Goal: Information Seeking & Learning: Learn about a topic

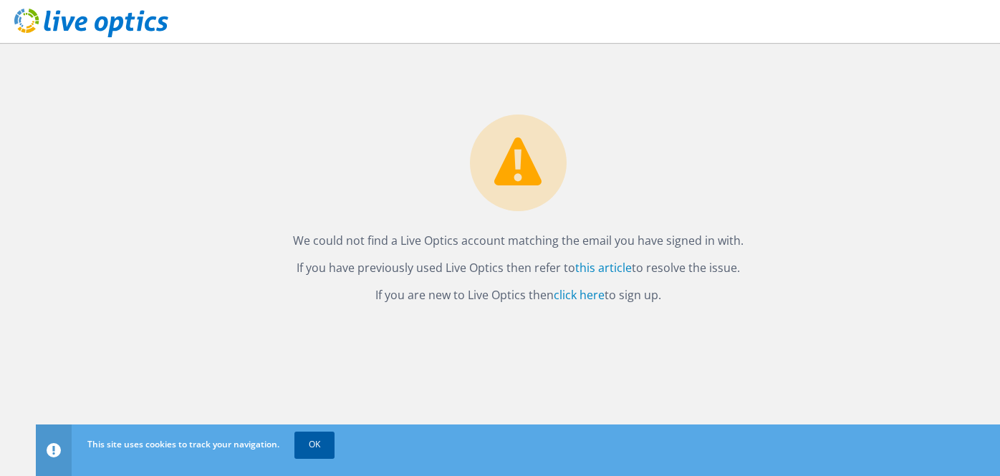
click at [308, 439] on link "OK" at bounding box center [314, 445] width 40 height 26
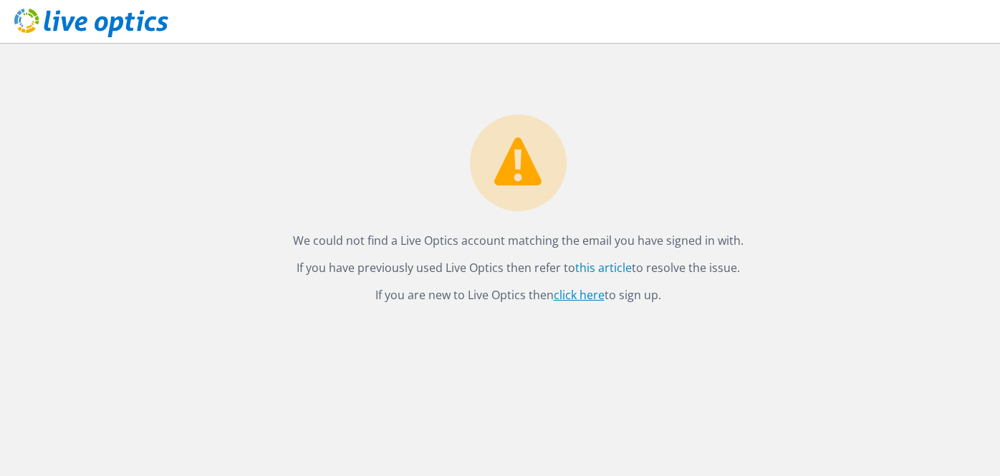
click at [579, 294] on link "click here" at bounding box center [579, 295] width 51 height 16
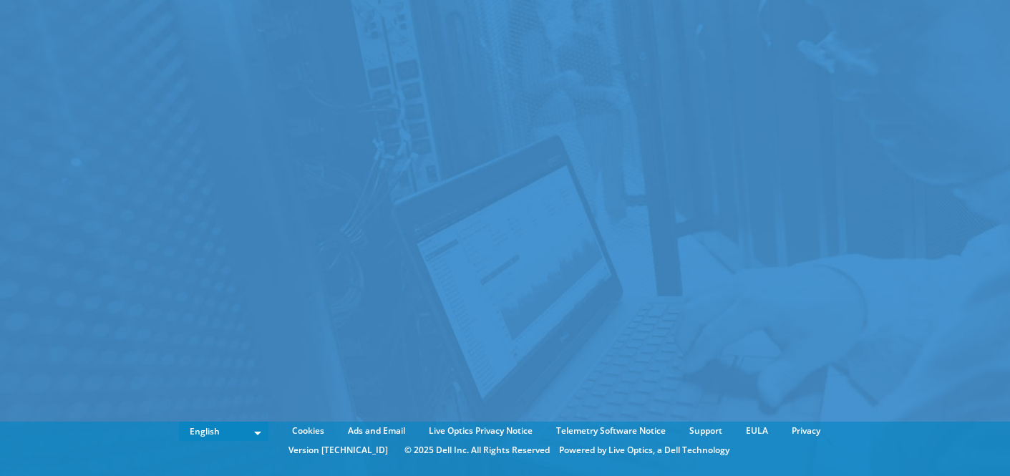
click at [885, 396] on div at bounding box center [505, 216] width 1010 height 433
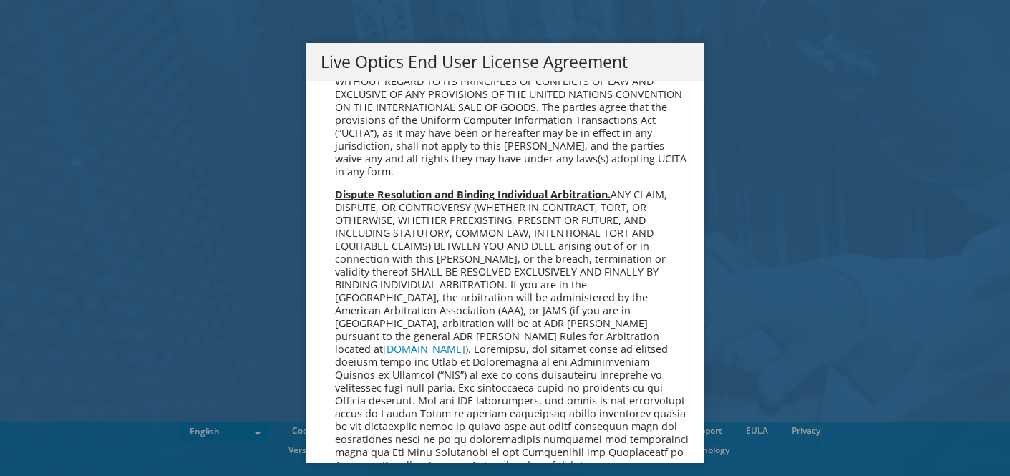
scroll to position [5454, 0]
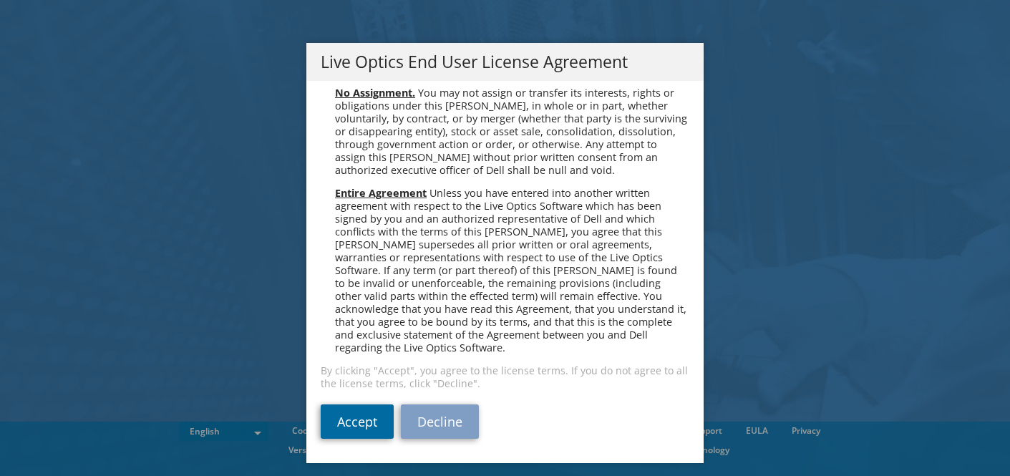
click at [339, 422] on link "Accept" at bounding box center [357, 422] width 73 height 34
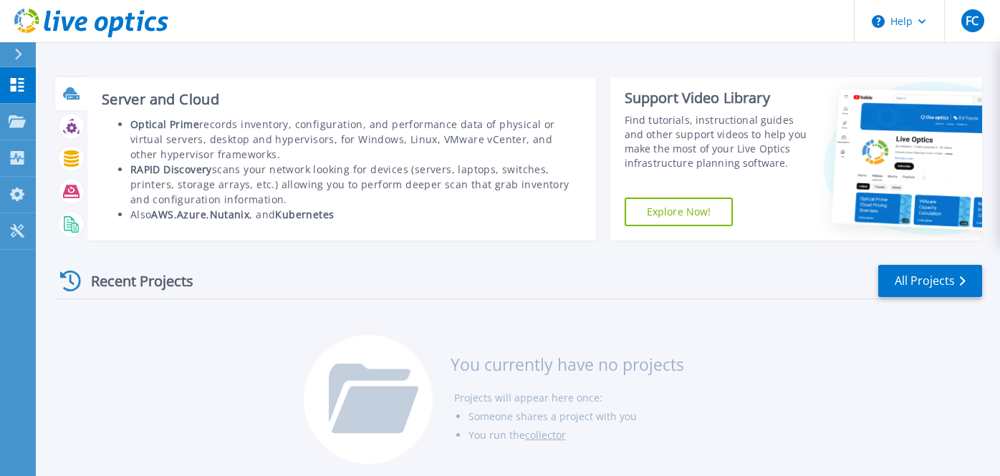
click at [69, 102] on icon at bounding box center [71, 93] width 16 height 16
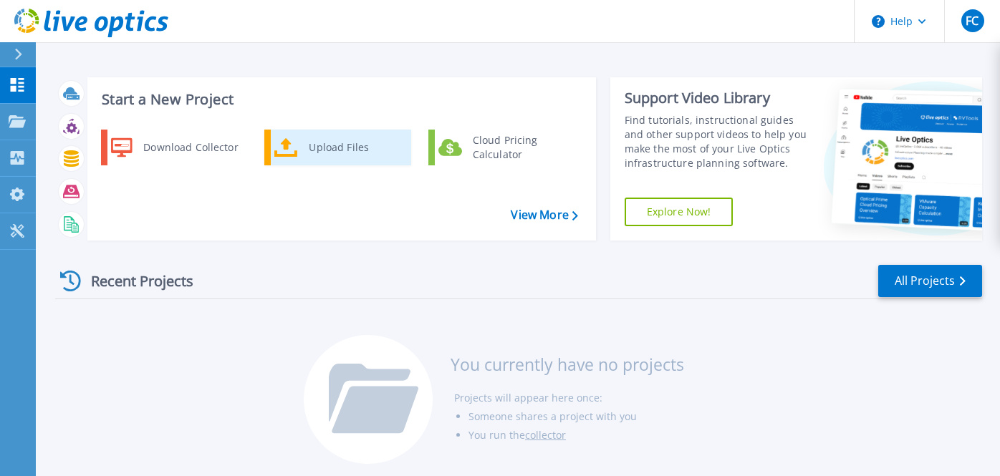
click at [307, 142] on div "Upload Files" at bounding box center [354, 147] width 106 height 29
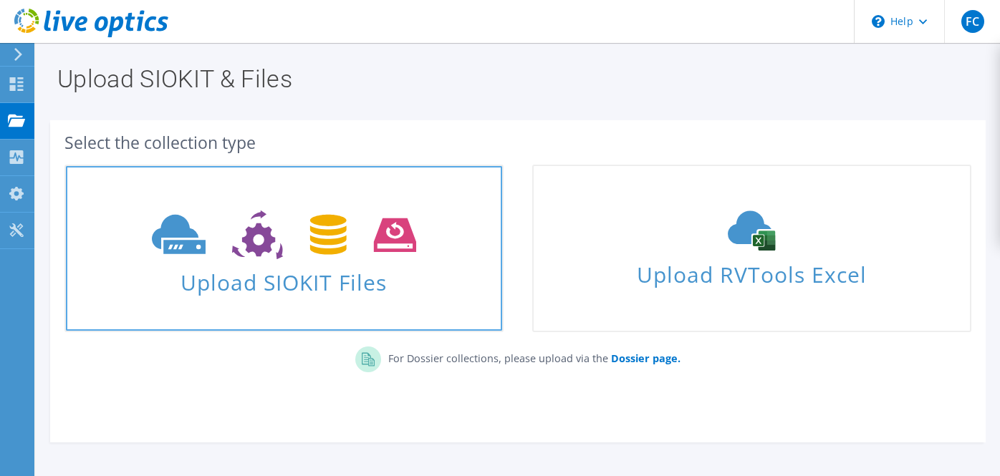
click at [352, 252] on icon at bounding box center [284, 235] width 264 height 49
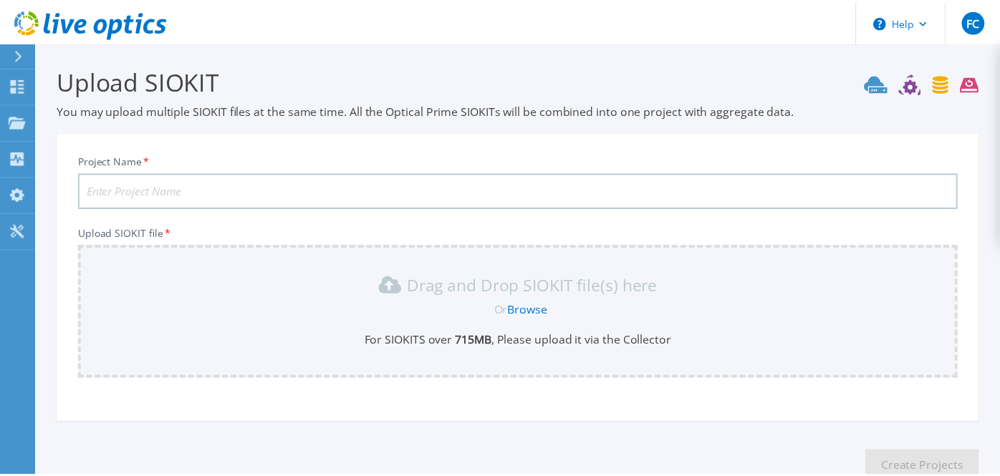
scroll to position [95, 0]
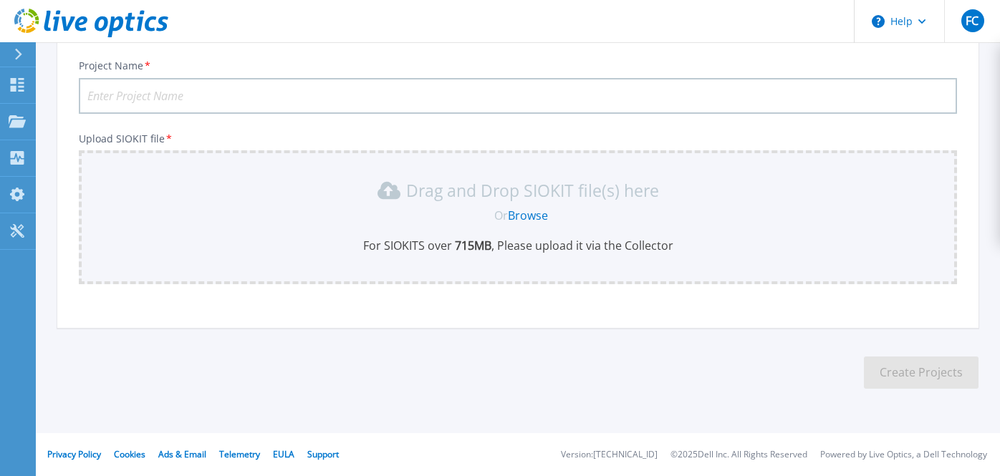
click at [219, 97] on input "Project Name *" at bounding box center [518, 96] width 878 height 36
type input "AD01-INFO"
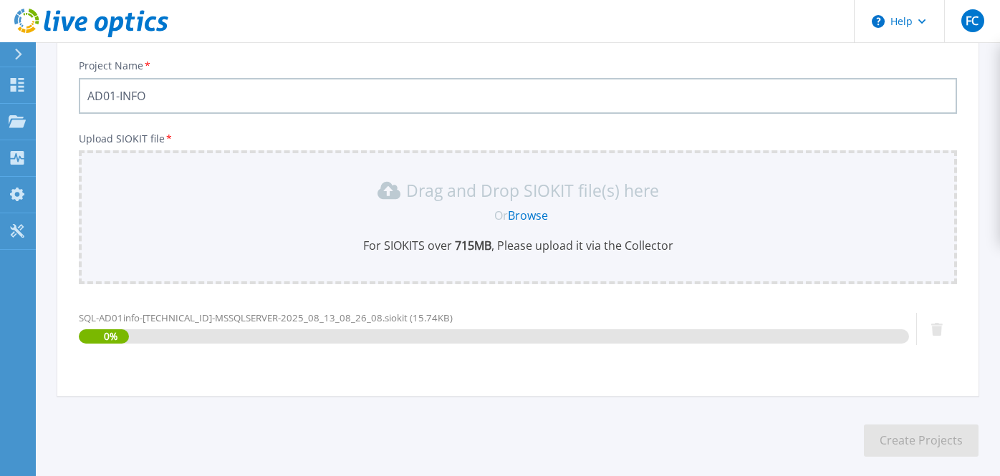
scroll to position [163, 0]
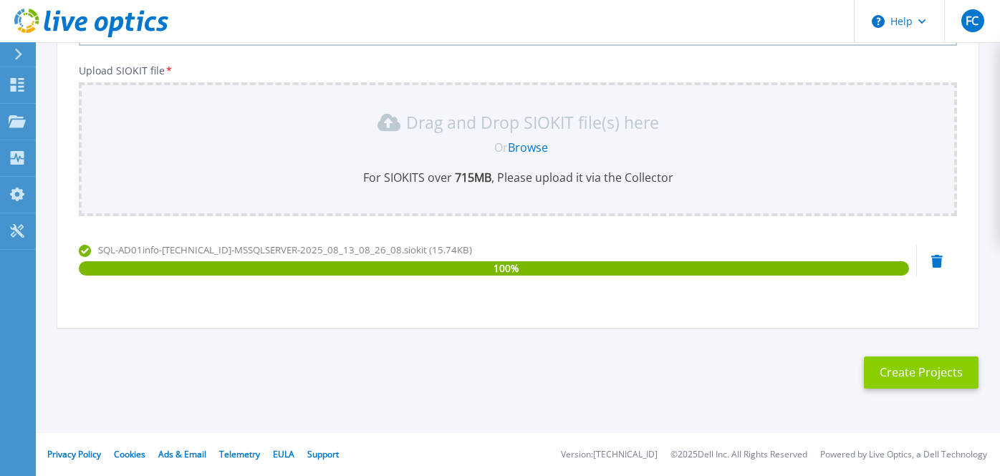
click at [895, 380] on button "Create Projects" at bounding box center [921, 373] width 115 height 32
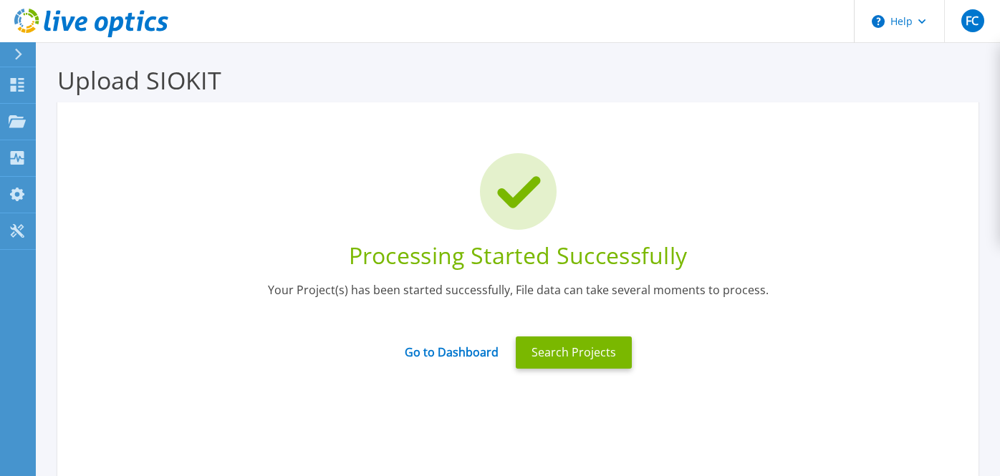
scroll to position [1, 0]
click at [460, 347] on link "Go to Dashboard" at bounding box center [452, 347] width 94 height 28
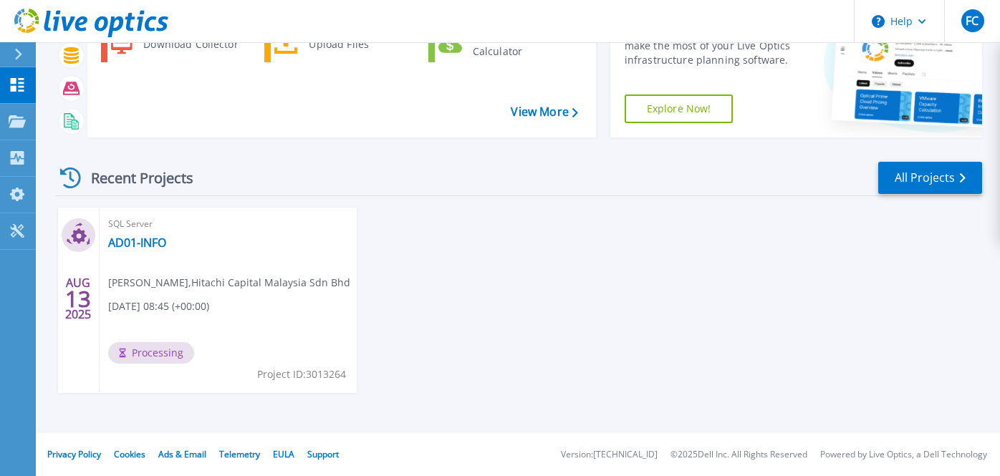
scroll to position [102, 0]
click at [171, 285] on span "fp cho , Hitachi Capital Malaysia Sdn Bhd" at bounding box center [229, 284] width 242 height 16
click at [201, 273] on div "SQL Server AD01-INFO fp cho , Hitachi Capital Malaysia Sdn Bhd 08/13/2025, 08:4…" at bounding box center [228, 300] width 257 height 185
click at [135, 236] on link "AD01-INFO" at bounding box center [137, 243] width 58 height 14
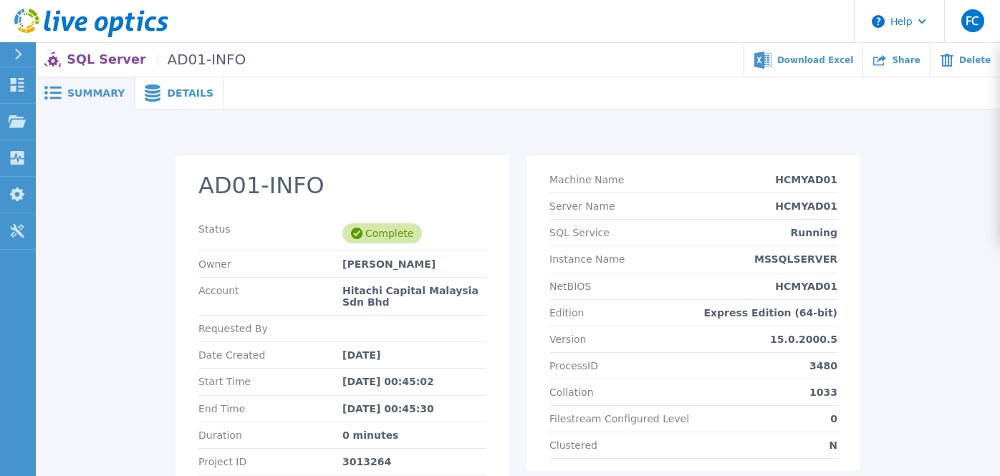
click at [185, 90] on span "Details" at bounding box center [190, 93] width 47 height 10
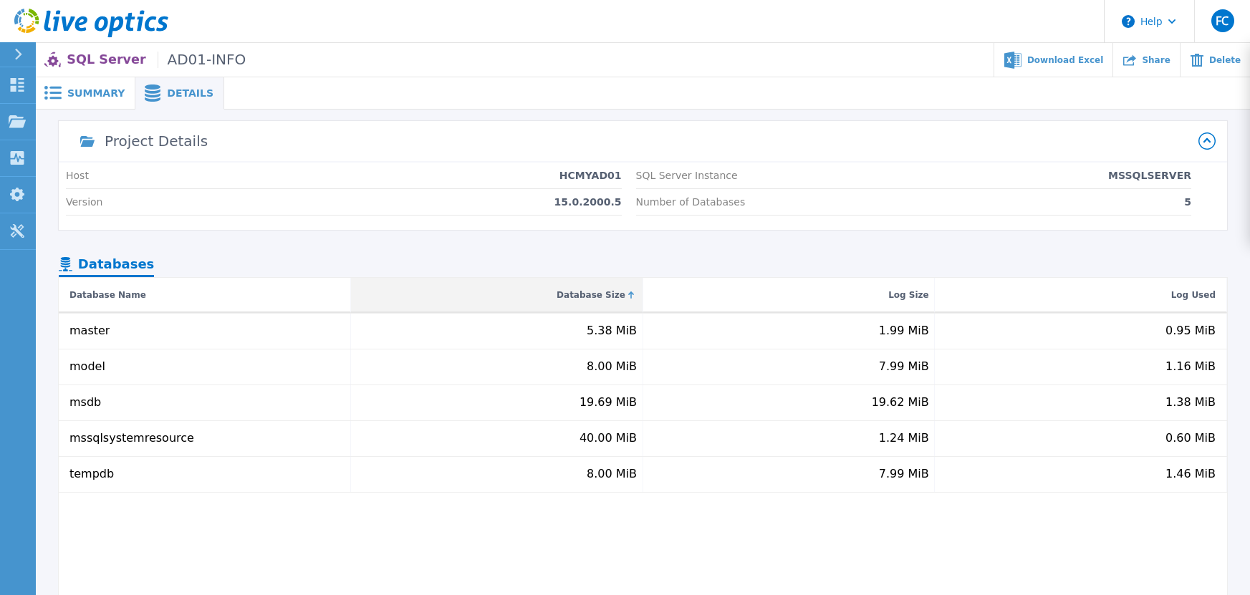
scroll to position [1, 0]
click at [105, 92] on span "Summary" at bounding box center [95, 92] width 57 height 10
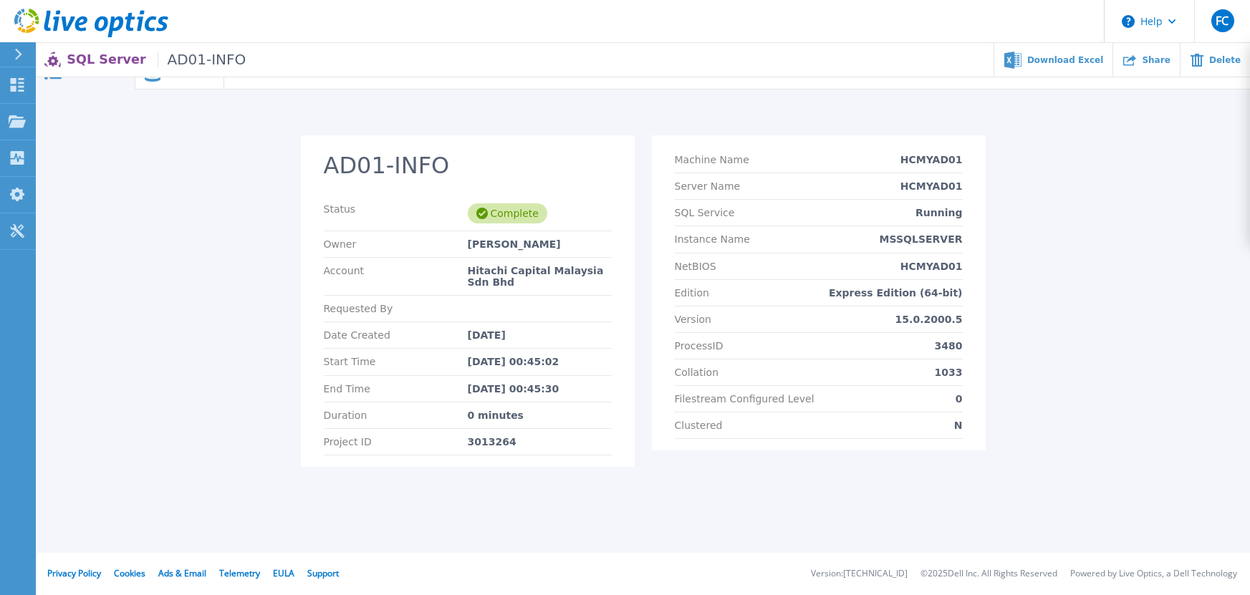
scroll to position [0, 0]
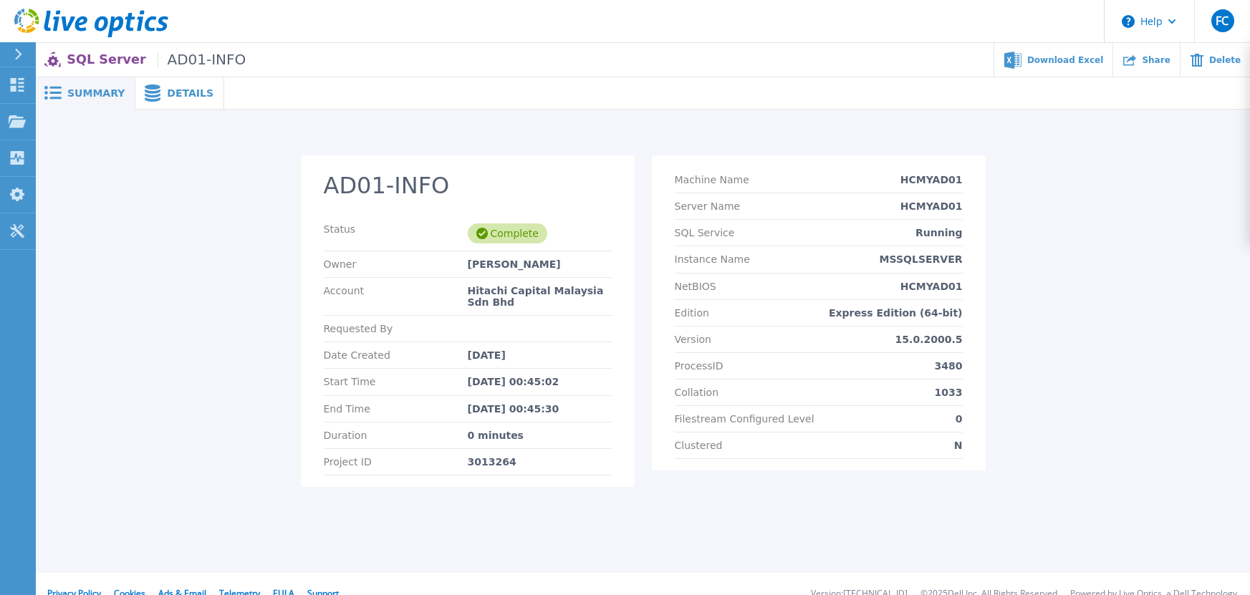
click at [183, 104] on div "Details" at bounding box center [179, 93] width 89 height 32
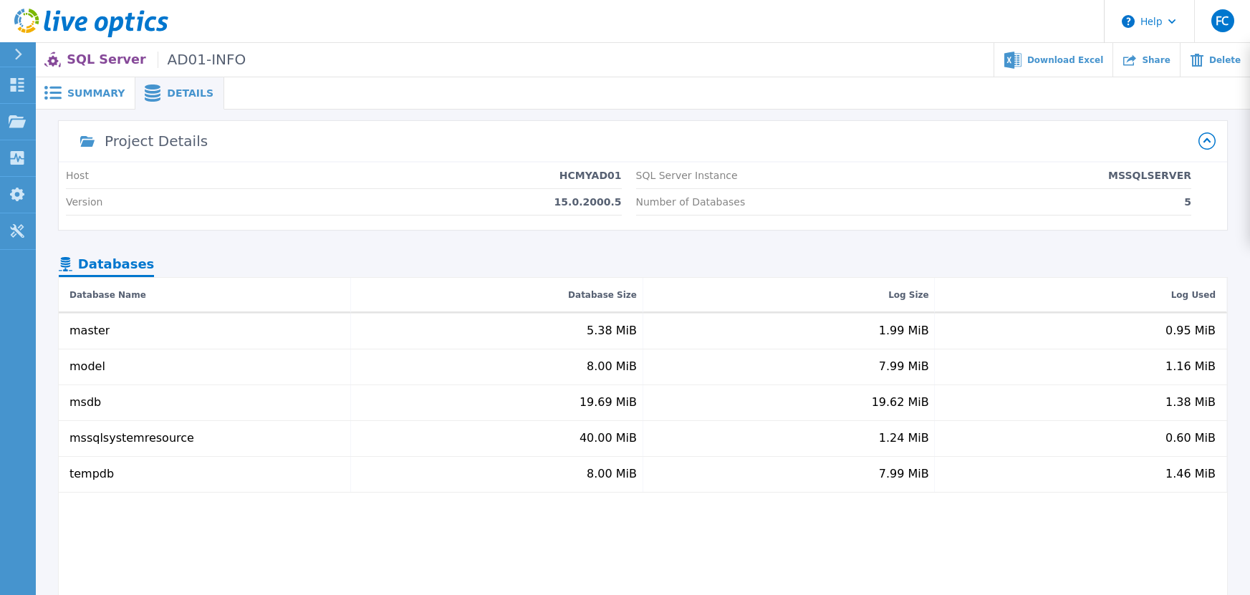
click at [197, 67] on span "AD01-INFO" at bounding box center [202, 60] width 89 height 16
click at [742, 203] on div "Number of Databases 5" at bounding box center [914, 202] width 556 height 26
click at [90, 90] on span "Summary" at bounding box center [95, 93] width 57 height 10
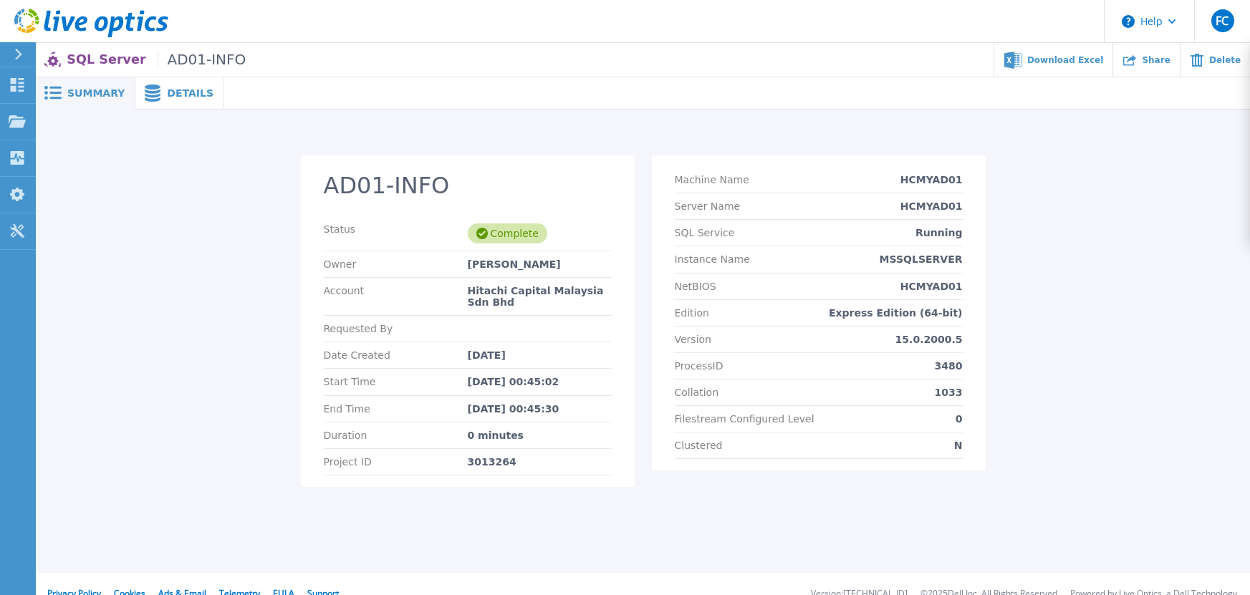
click at [188, 91] on span "Details" at bounding box center [190, 93] width 47 height 10
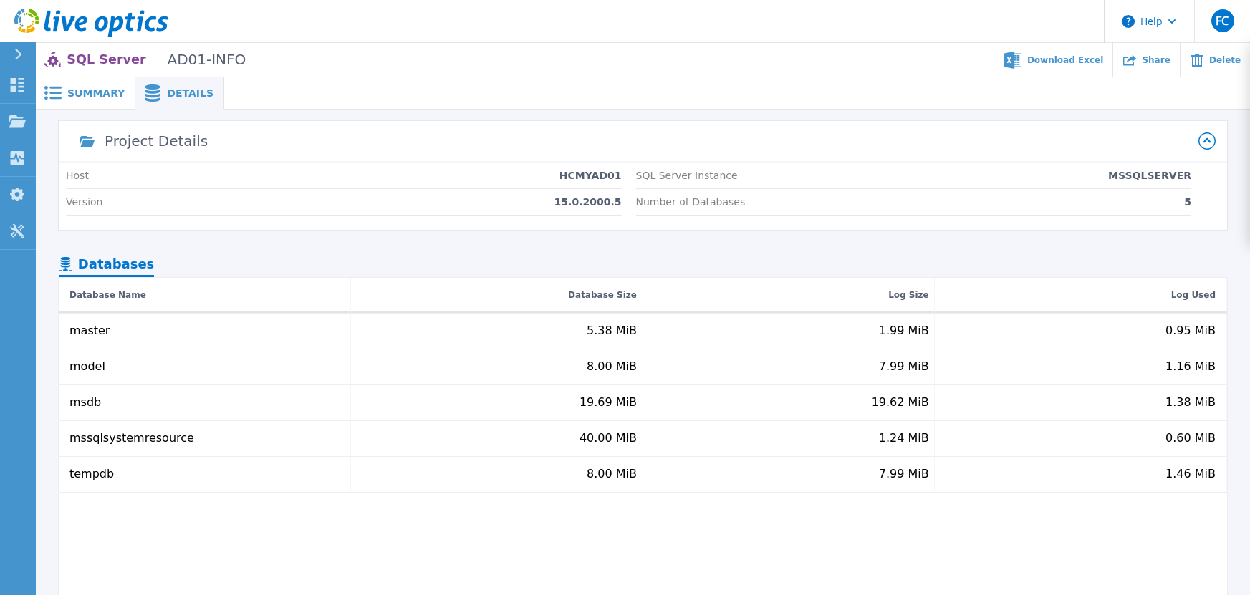
scroll to position [1, 0]
click at [97, 87] on span "Summary" at bounding box center [95, 92] width 57 height 10
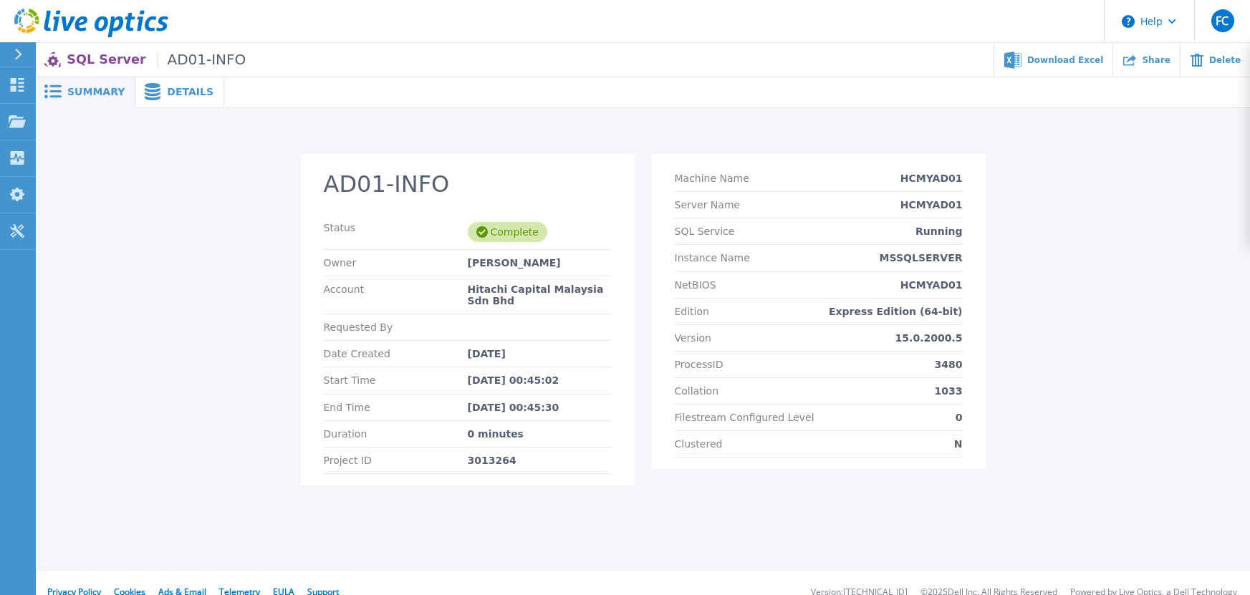
click at [176, 101] on div "Details" at bounding box center [179, 92] width 89 height 32
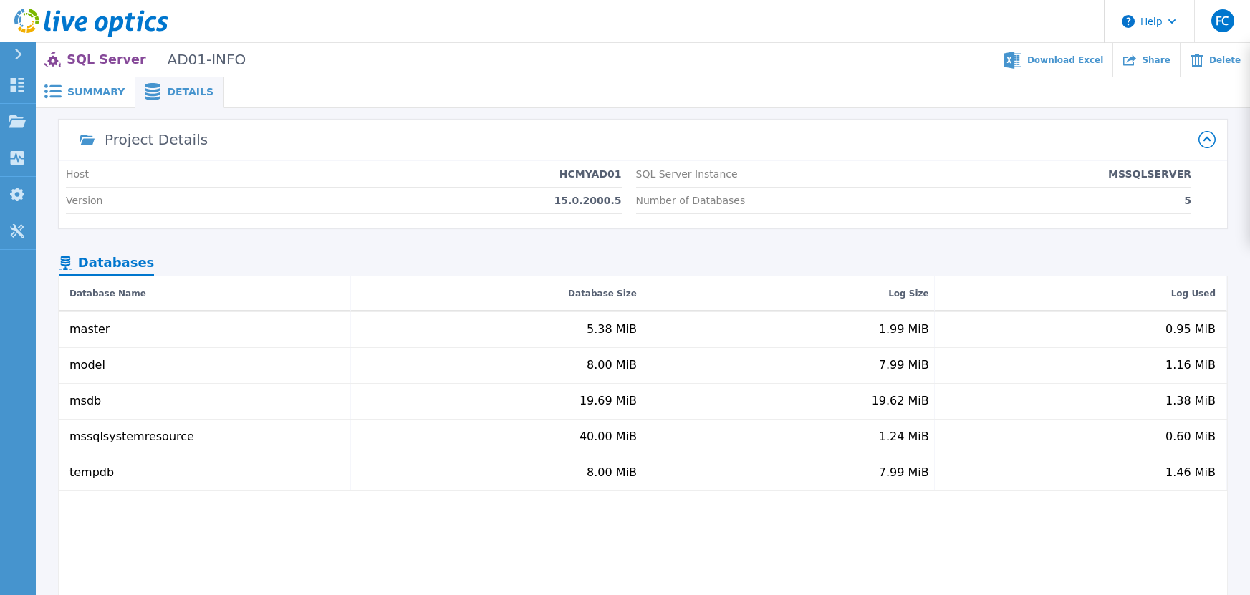
click at [92, 93] on span "Summary" at bounding box center [95, 92] width 57 height 10
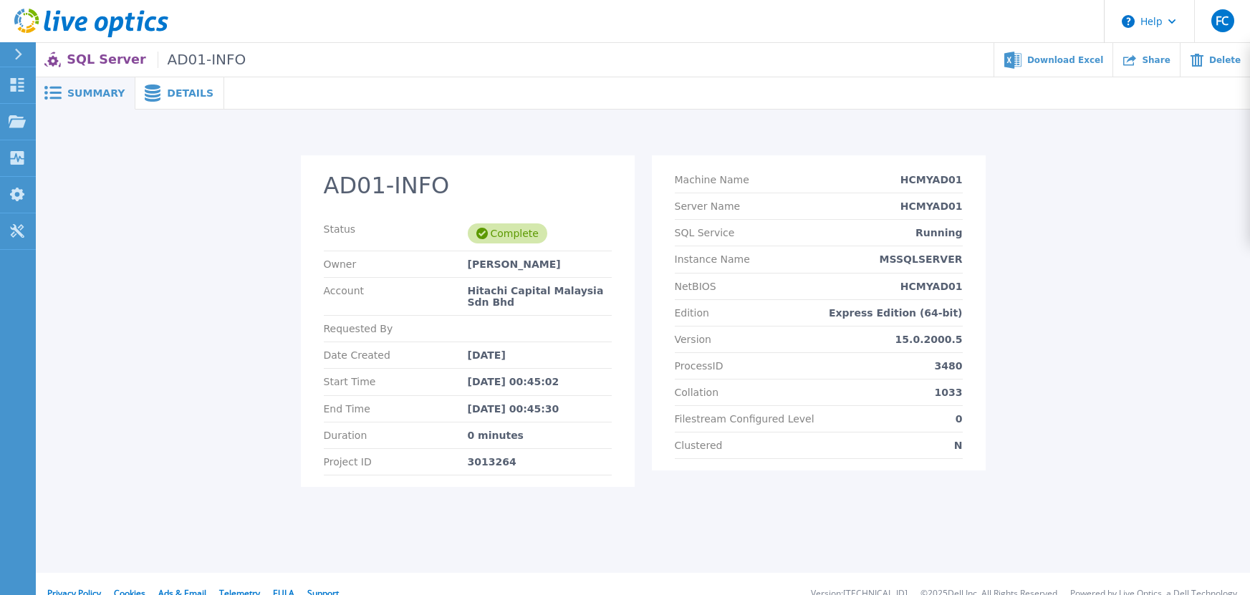
scroll to position [7, 0]
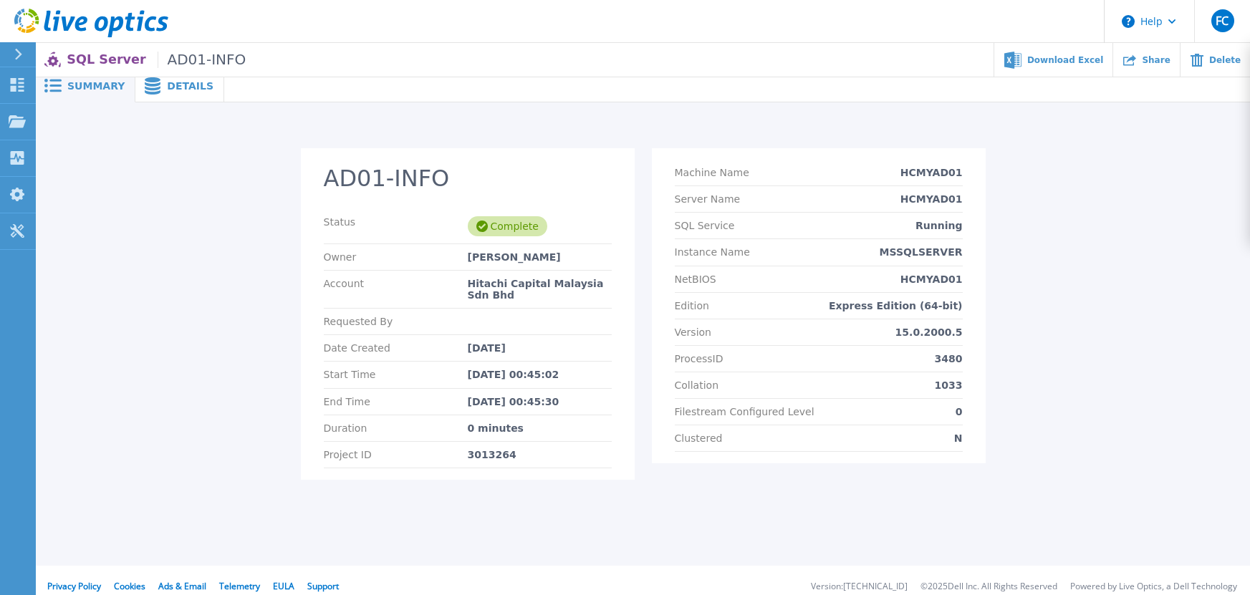
click at [187, 84] on span "Details" at bounding box center [190, 86] width 47 height 10
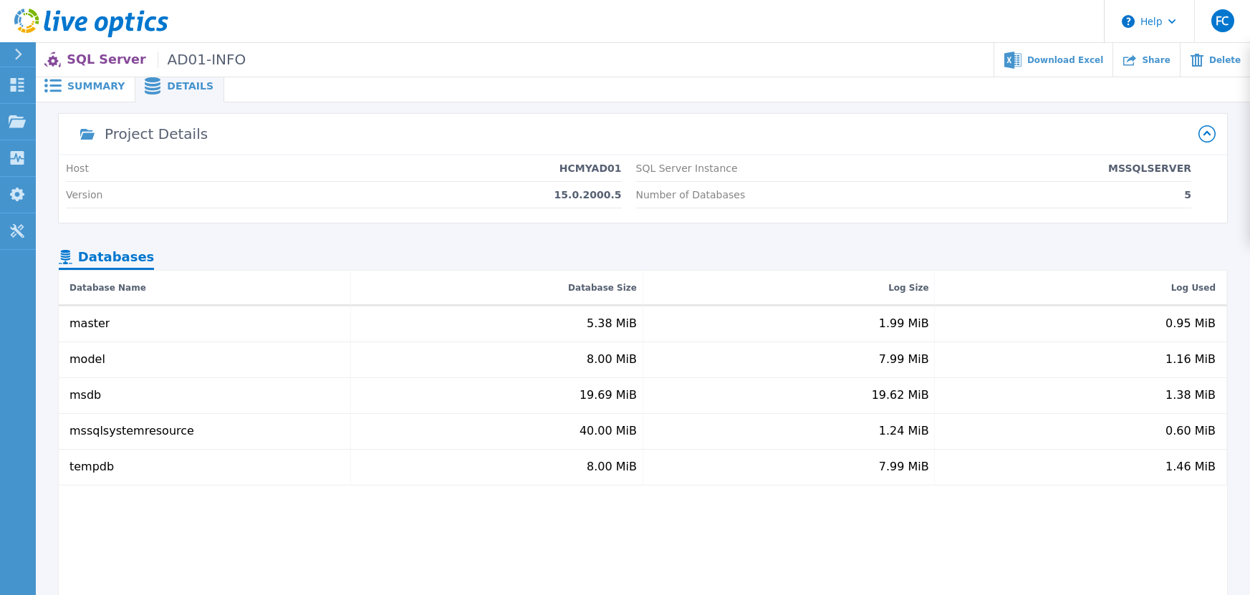
click at [79, 93] on div "Summary" at bounding box center [86, 86] width 100 height 32
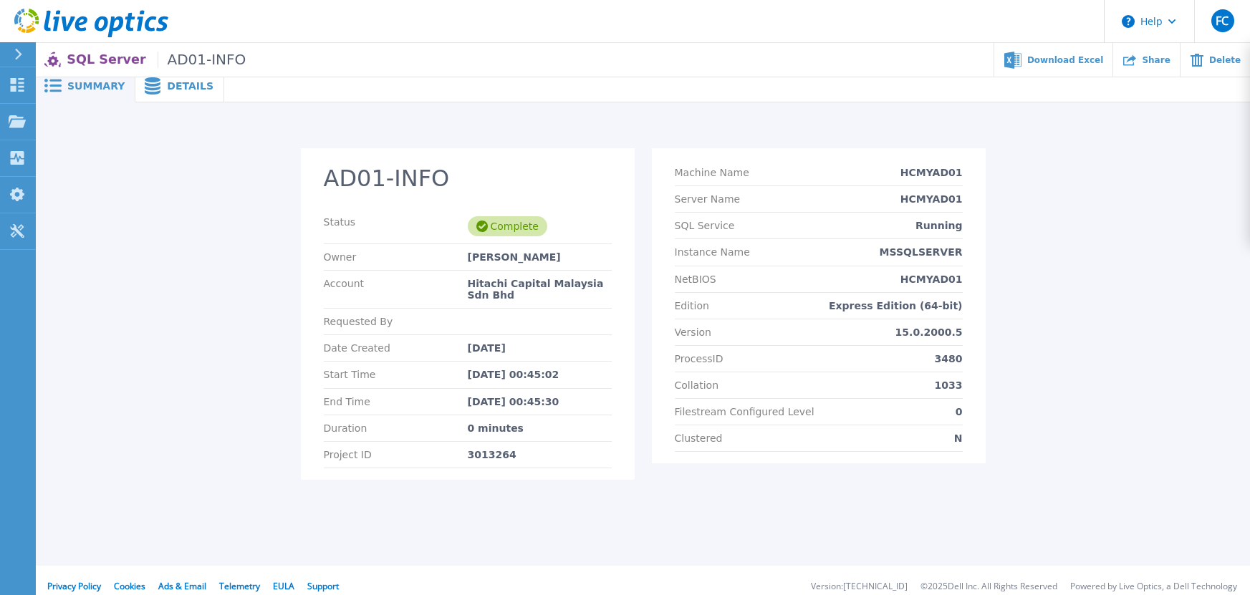
click at [190, 82] on span "Details" at bounding box center [190, 86] width 47 height 10
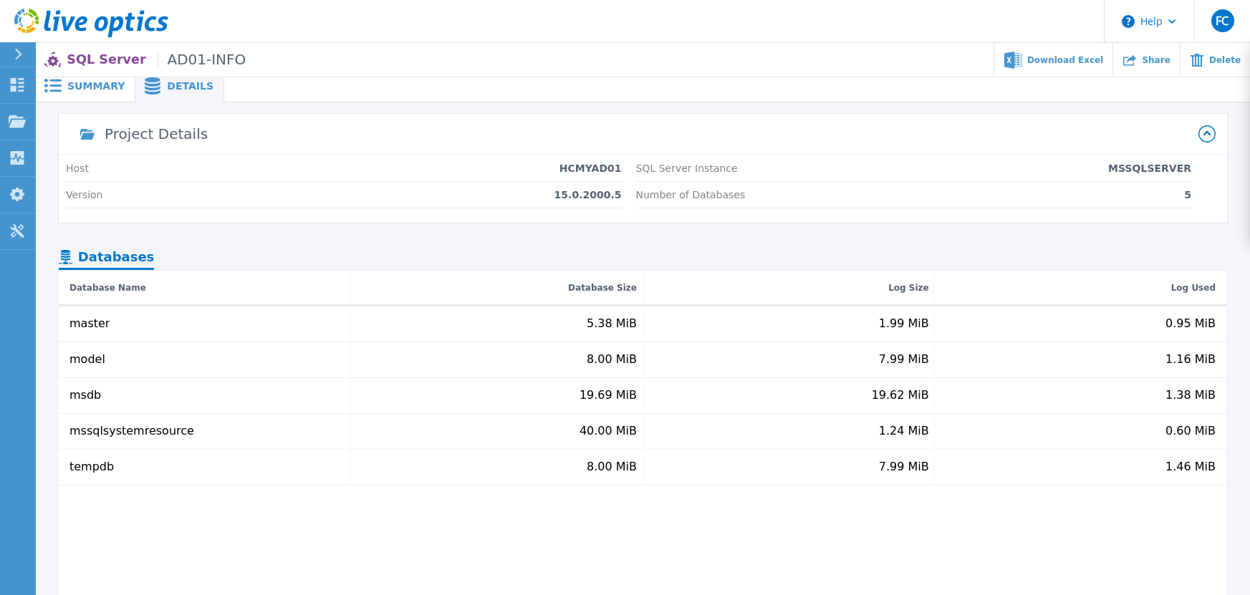
click at [105, 86] on span "Summary" at bounding box center [95, 86] width 57 height 10
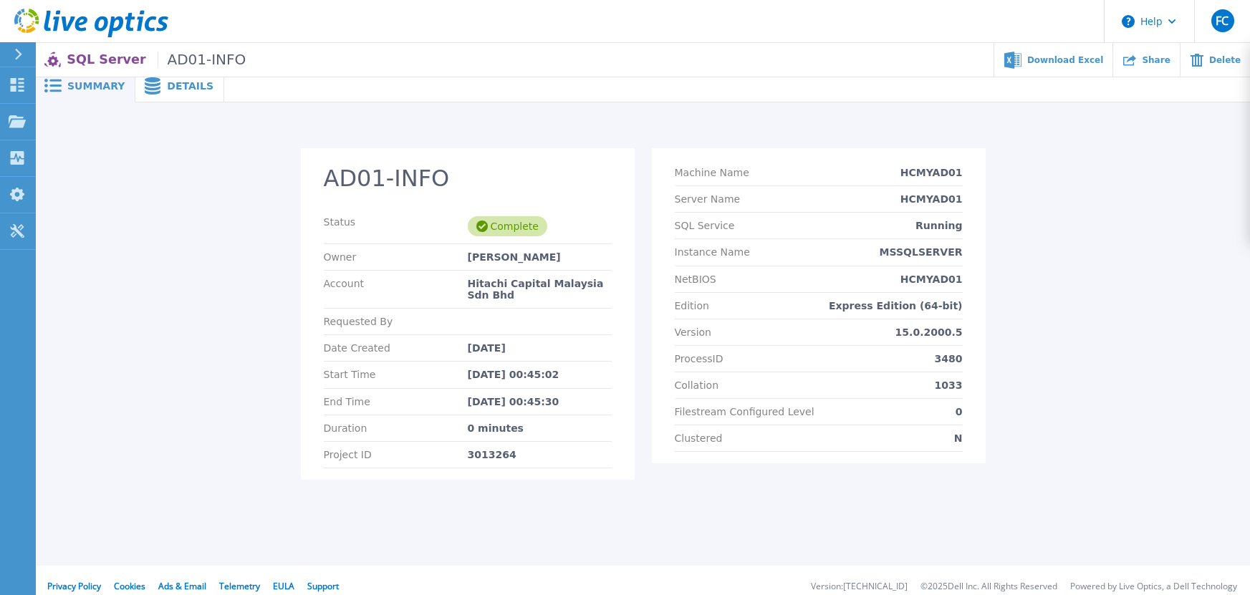
click at [187, 87] on span "Details" at bounding box center [190, 86] width 47 height 10
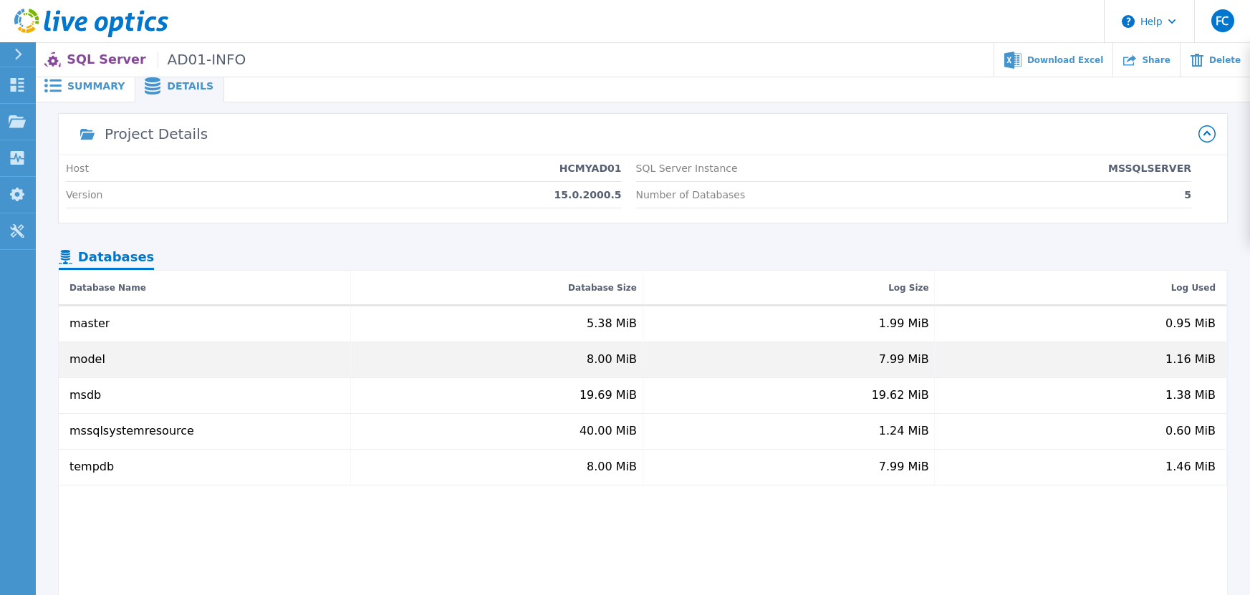
scroll to position [0, 0]
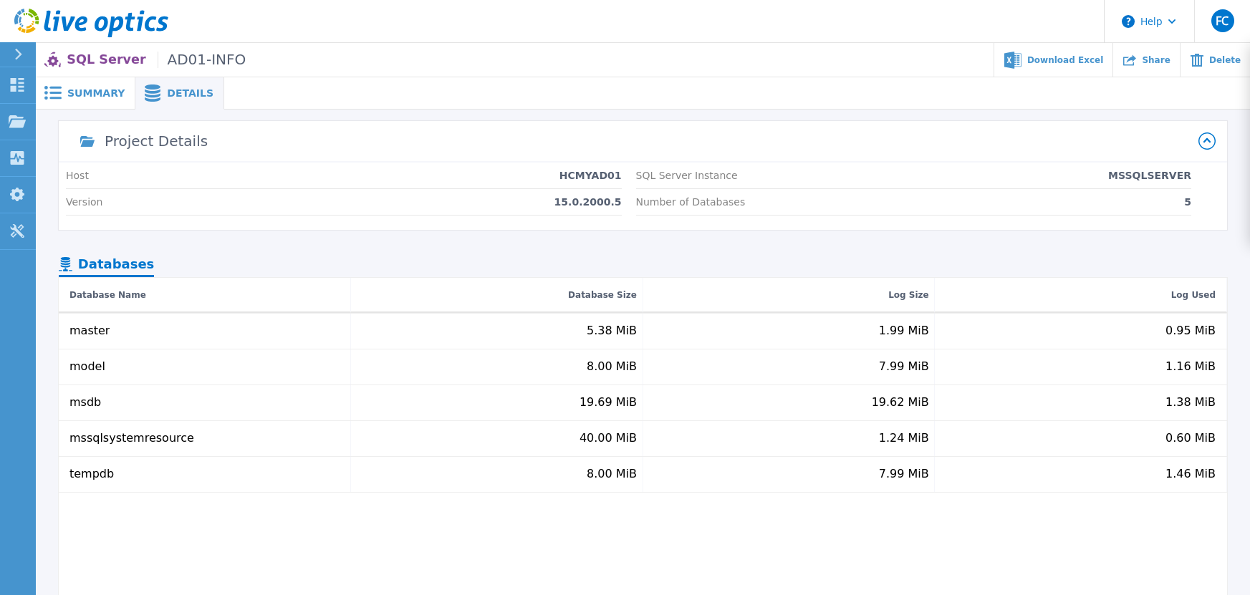
click at [97, 84] on div "Summary" at bounding box center [86, 93] width 100 height 32
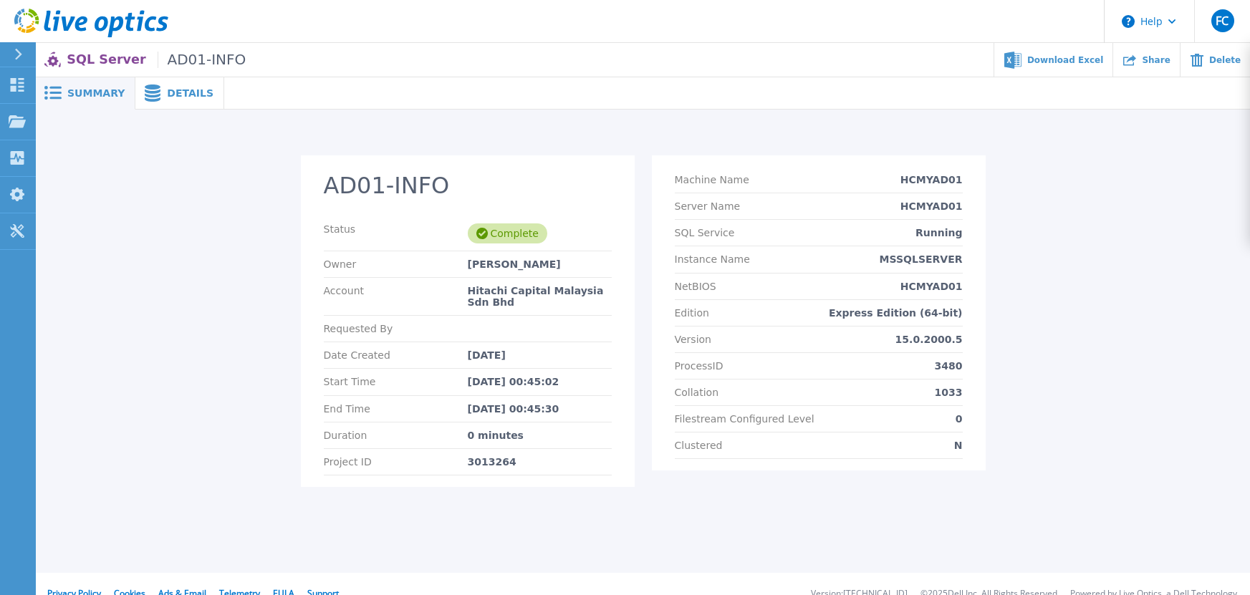
click at [229, 380] on div "AD01-INFO Status Complete Owner fp cho Account Hitachi Capital Malaysia Sdn Bhd…" at bounding box center [642, 329] width 1187 height 349
click at [107, 392] on div "AD01-INFO Status Complete Owner fp cho Account Hitachi Capital Malaysia Sdn Bhd…" at bounding box center [642, 329] width 1187 height 349
click at [186, 90] on span "Details" at bounding box center [190, 93] width 47 height 10
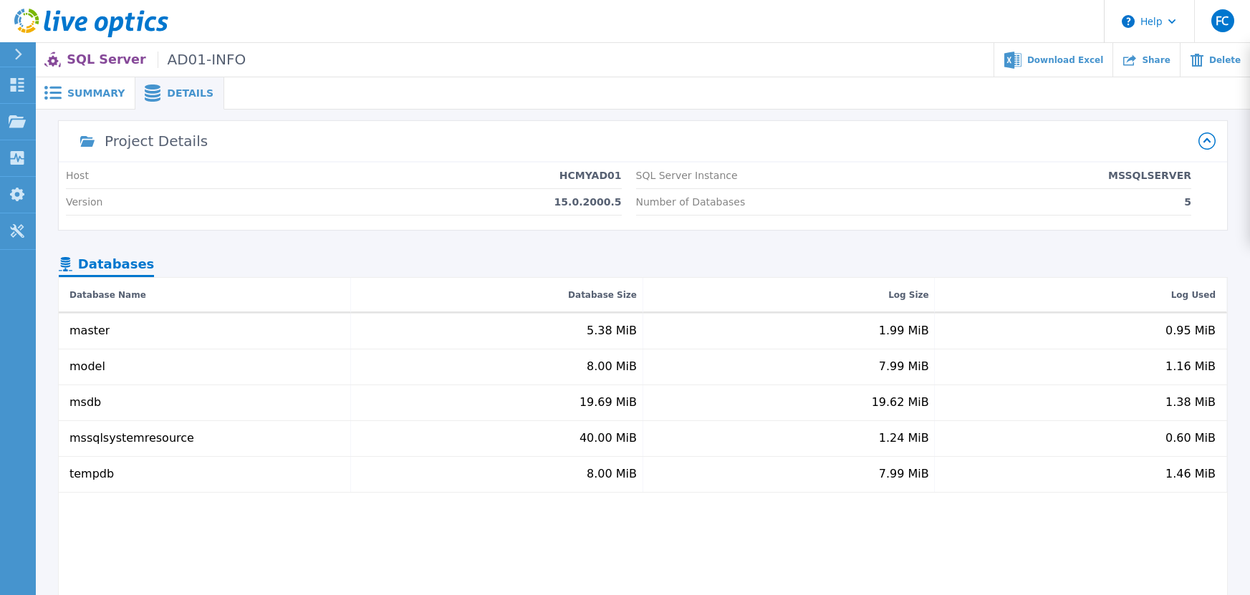
click at [15, 55] on icon at bounding box center [18, 54] width 8 height 11
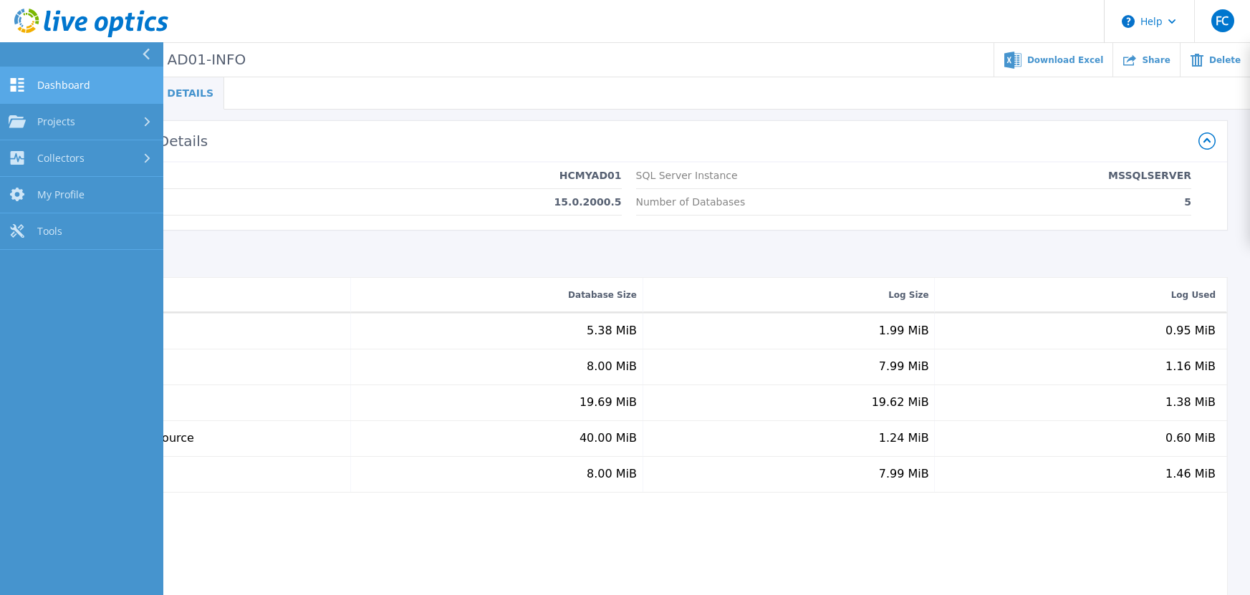
click at [27, 87] on link "Dashboard Dashboard" at bounding box center [81, 85] width 163 height 37
click at [431, 120] on div "Summary Details AD01-INFO Status Complete Owner fp cho Account Hitachi Capital …" at bounding box center [643, 400] width 1214 height 646
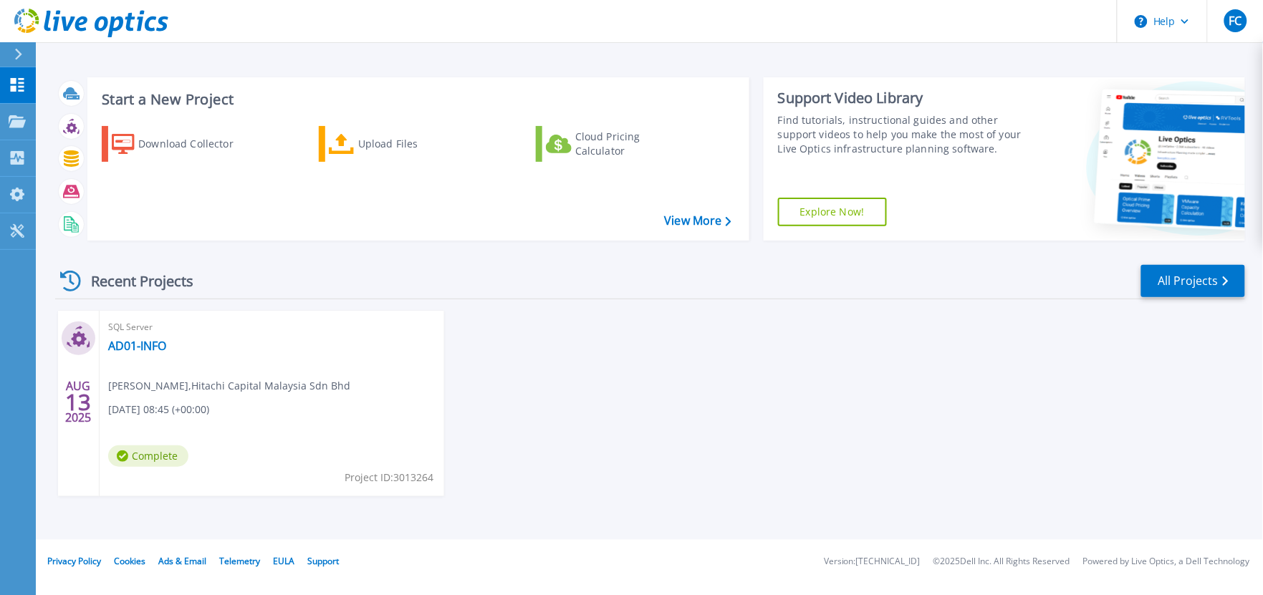
click at [586, 413] on div "[DATE] SQL Server AD01-INFO [PERSON_NAME] , Hitachi Capital Malaysia Sdn Bhd [D…" at bounding box center [644, 418] width 1201 height 214
click at [652, 11] on header "Help FC End User [PERSON_NAME] [EMAIL_ADDRESS][DOMAIN_NAME] Hitachi Capital Mal…" at bounding box center [631, 21] width 1263 height 43
click at [9, 117] on icon at bounding box center [17, 121] width 17 height 12
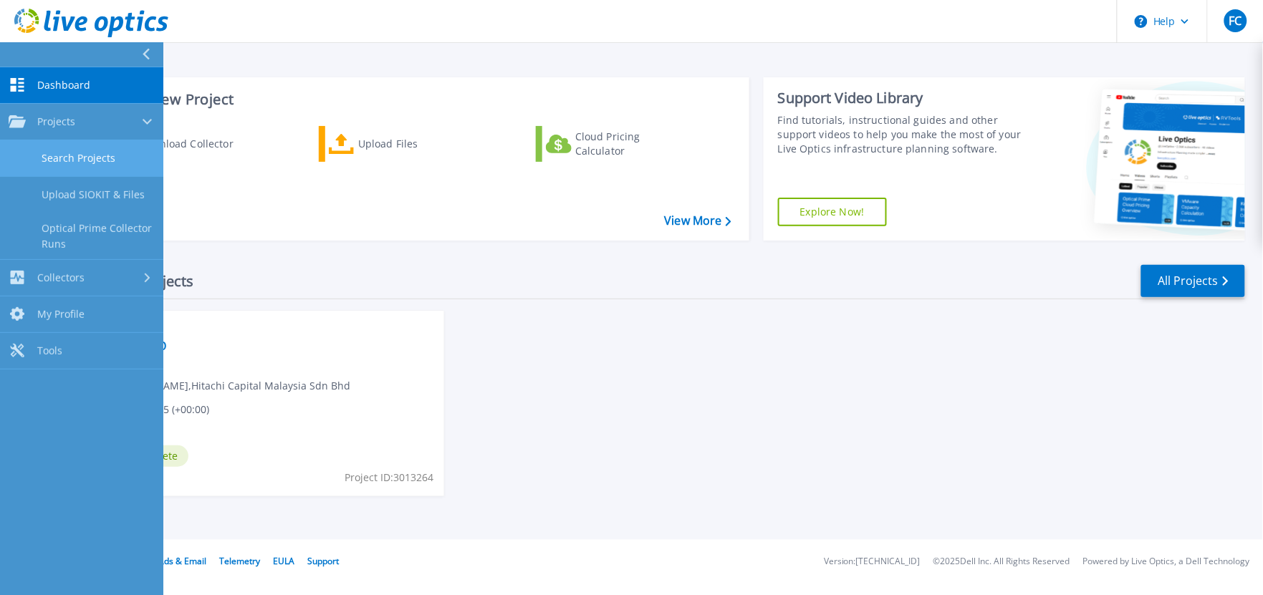
click at [104, 160] on link "Search Projects" at bounding box center [81, 158] width 163 height 37
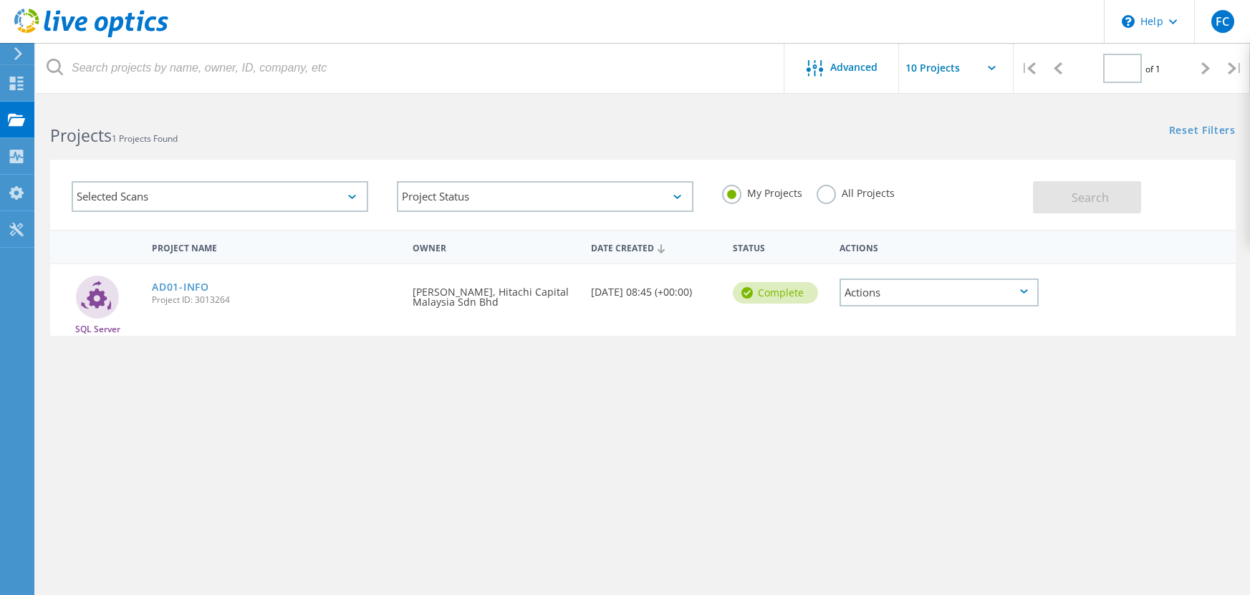
type input "1"
click at [57, 117] on div "Projects" at bounding box center [68, 120] width 54 height 10
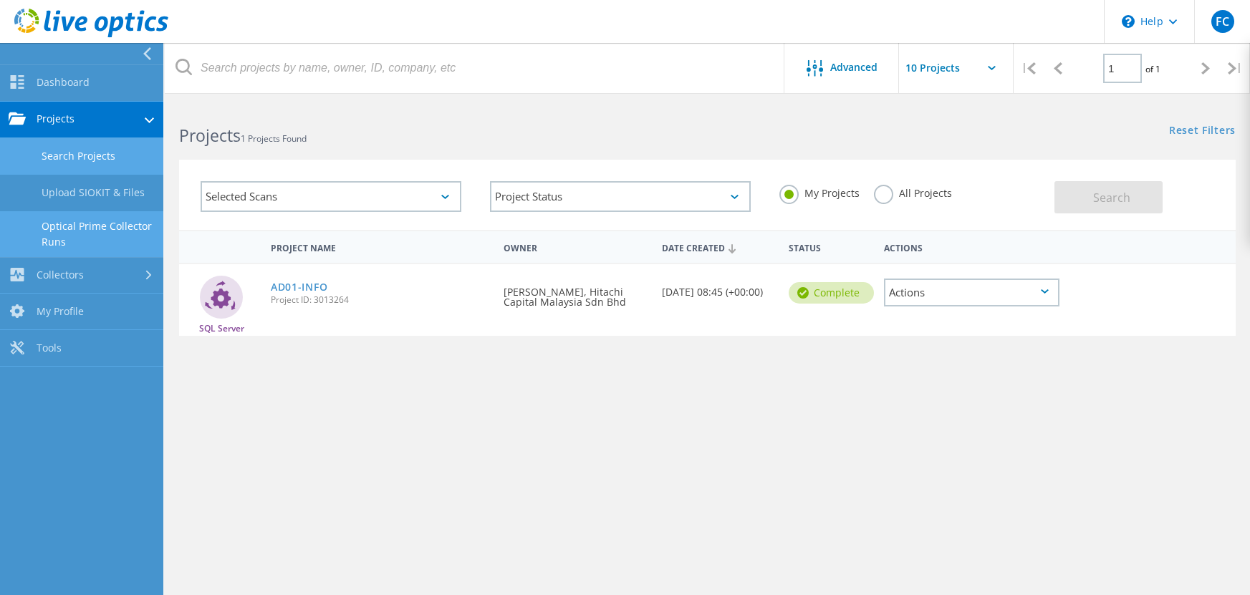
click at [111, 223] on link "Optical Prime Collector Runs" at bounding box center [81, 234] width 163 height 46
click at [110, 233] on link "Optical Prime Collector Runs" at bounding box center [81, 234] width 163 height 46
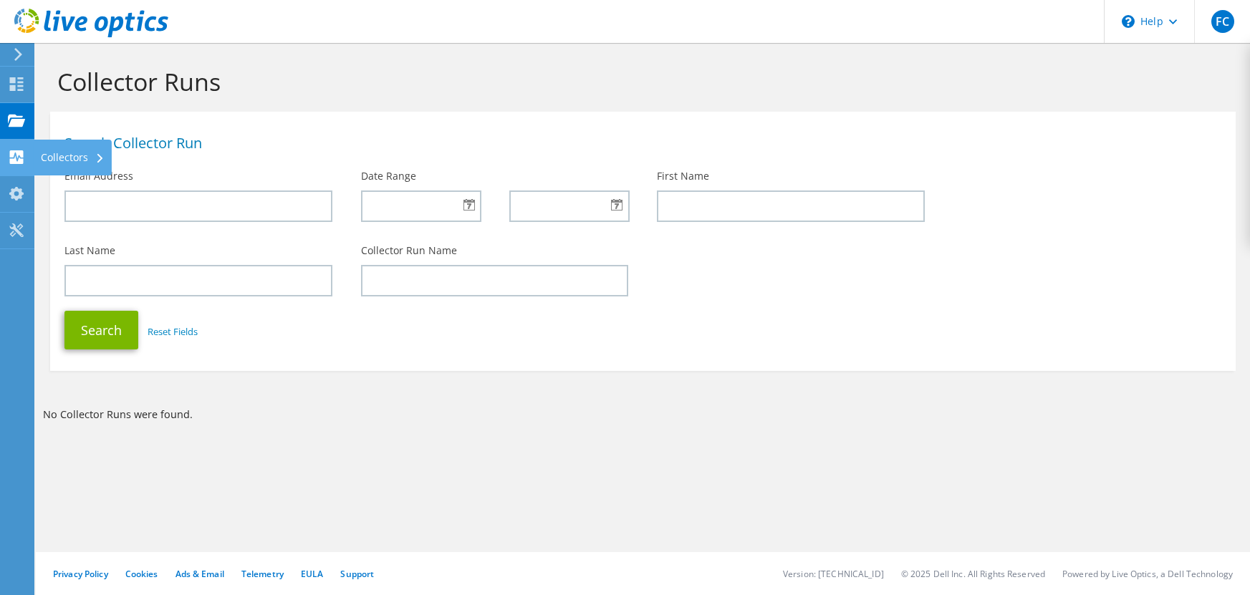
click at [72, 151] on div "Collectors" at bounding box center [73, 158] width 78 height 36
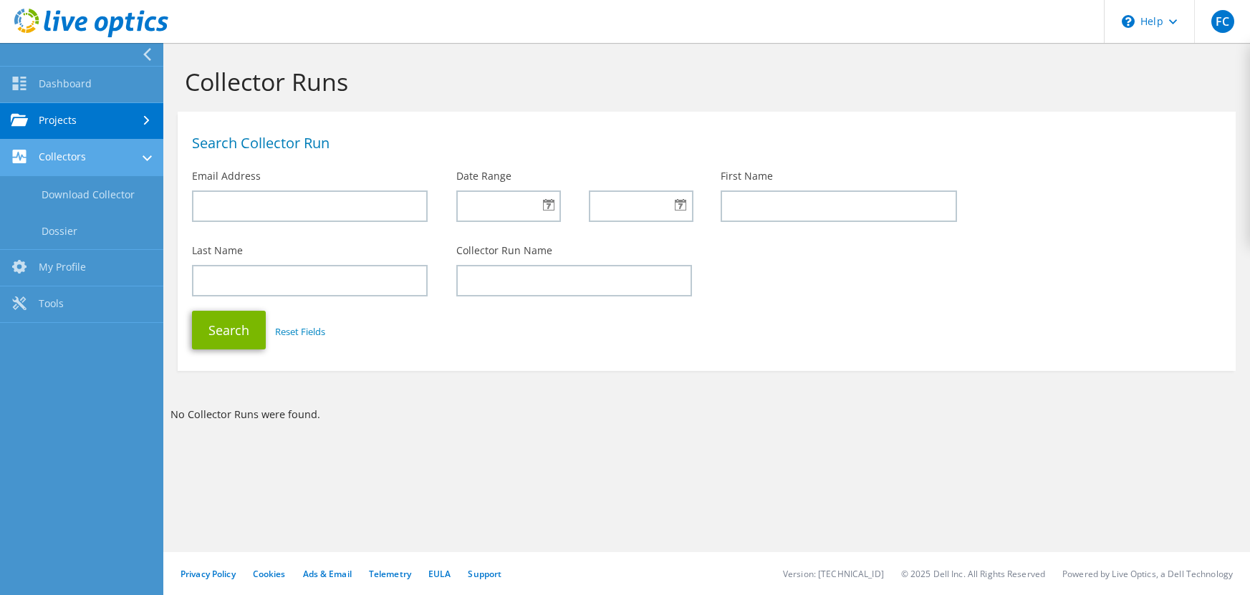
click at [112, 149] on link "Collectors" at bounding box center [81, 158] width 163 height 37
click at [112, 152] on link "Collectors" at bounding box center [81, 158] width 163 height 37
click at [117, 191] on link "Download Collector" at bounding box center [81, 194] width 163 height 37
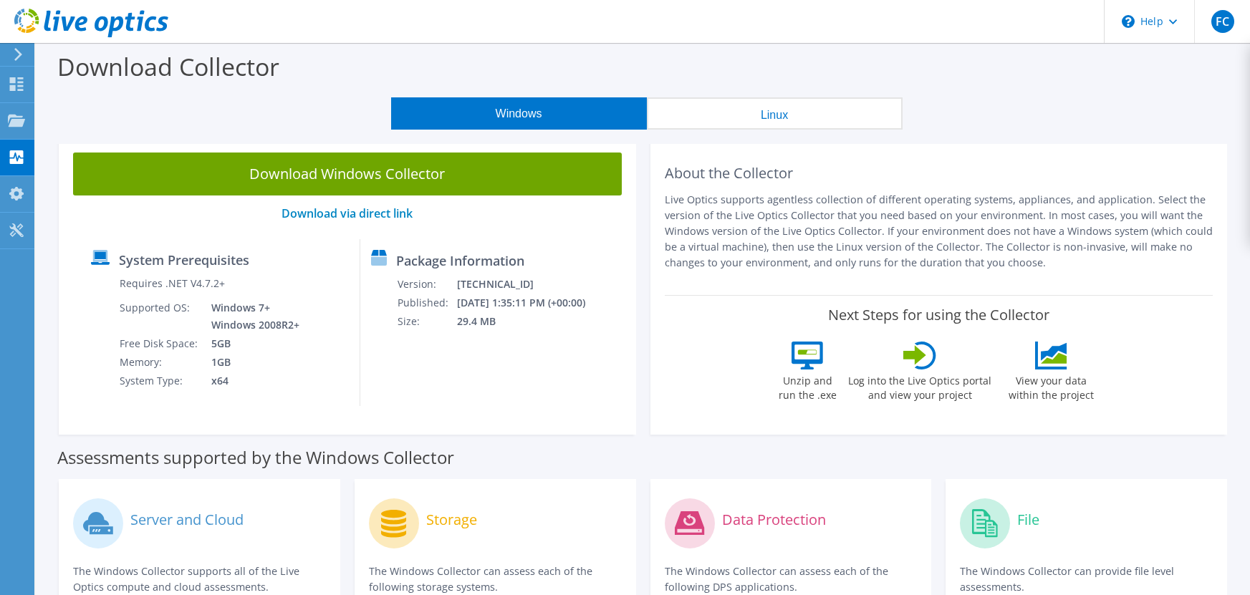
click at [15, 58] on icon at bounding box center [18, 54] width 11 height 13
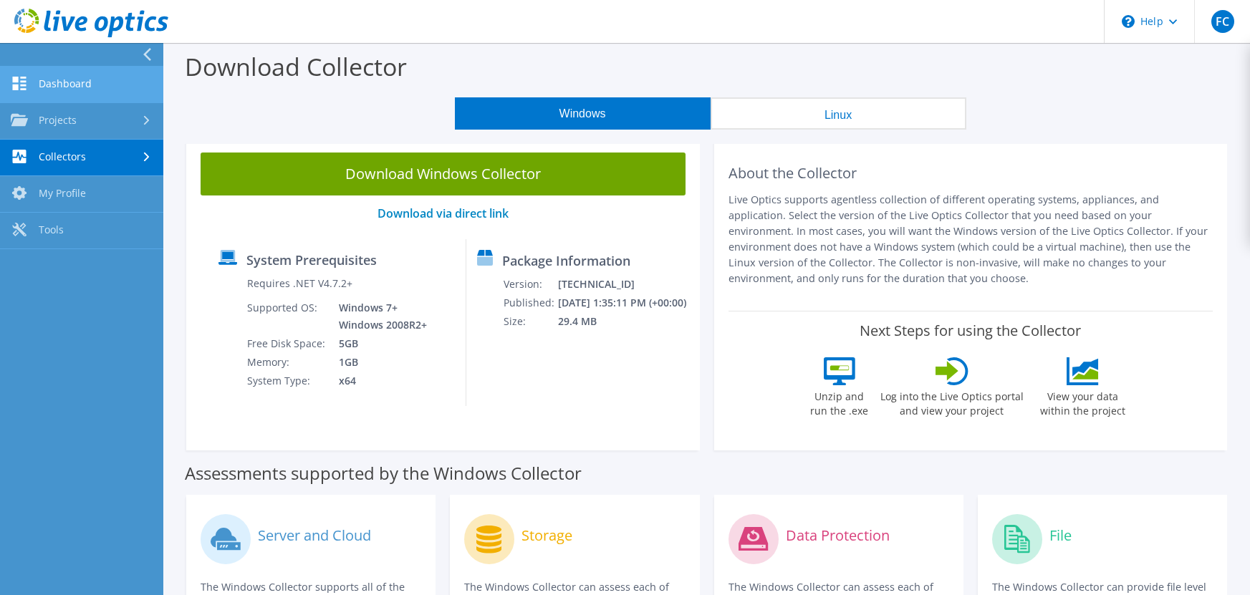
click at [58, 75] on link "Dashboard" at bounding box center [81, 85] width 163 height 37
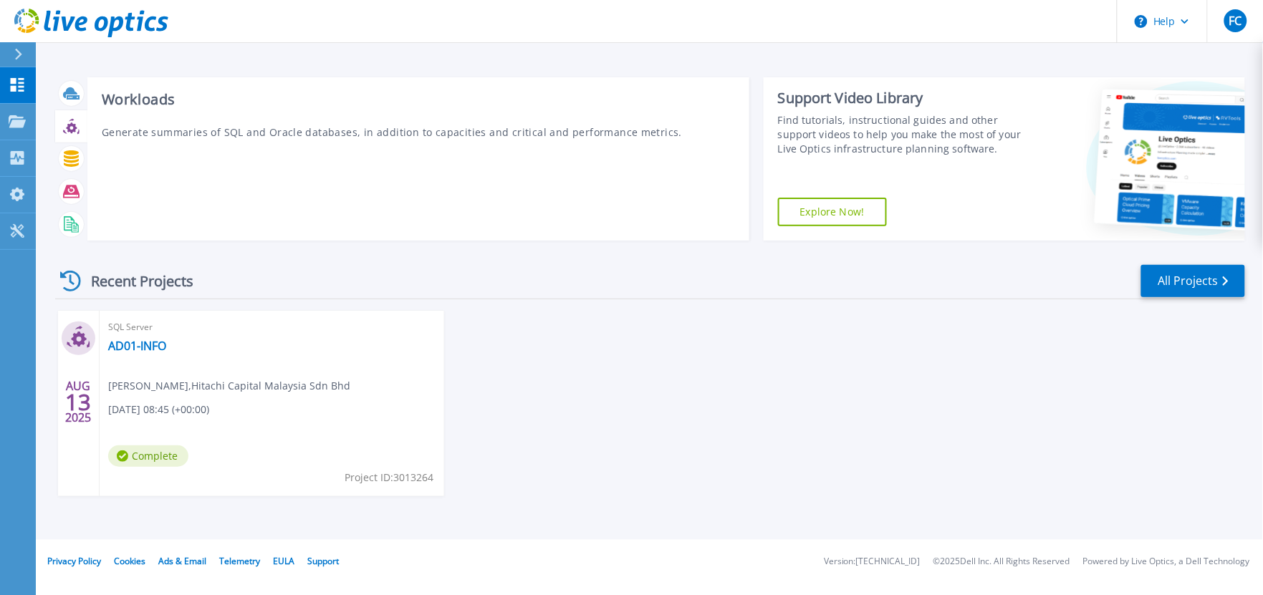
click at [69, 129] on icon at bounding box center [71, 127] width 11 height 11
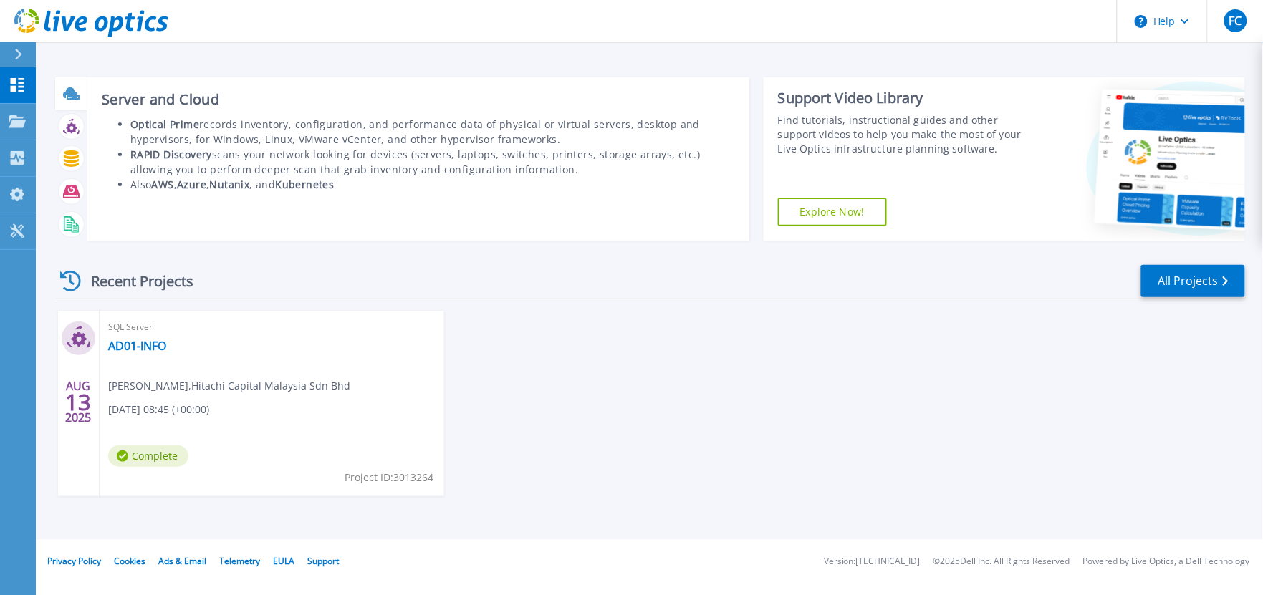
click at [79, 90] on div at bounding box center [71, 93] width 25 height 25
click at [274, 160] on li "RAPID Discovery scans your network looking for devices (servers, laptops, switc…" at bounding box center [432, 162] width 604 height 30
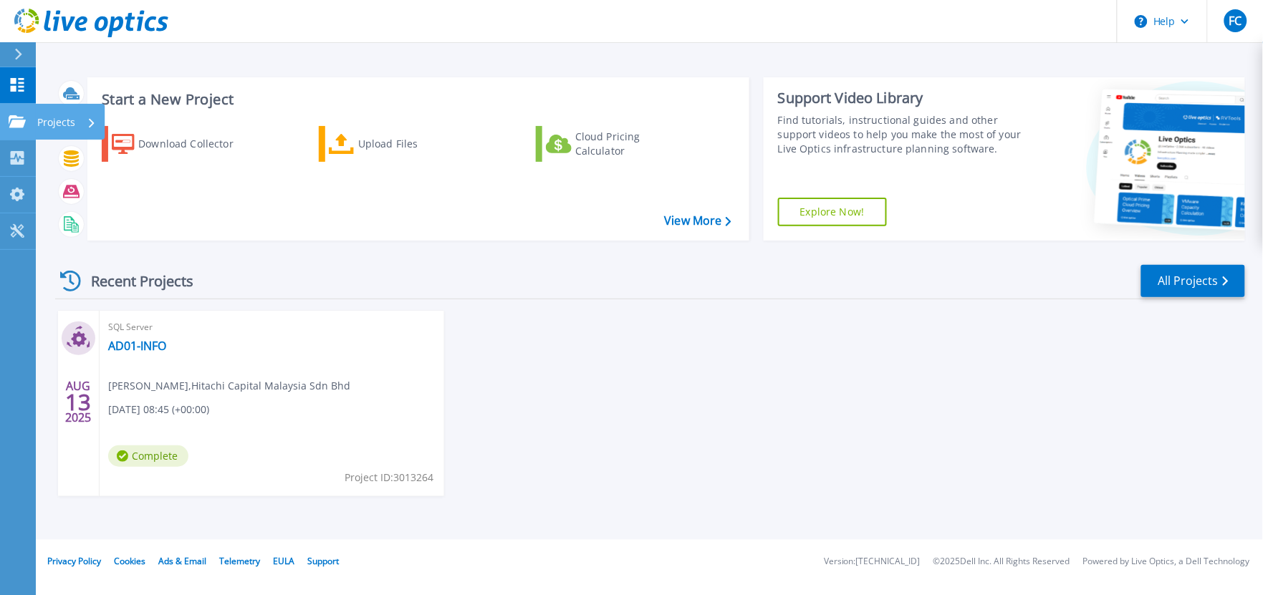
click at [15, 126] on icon at bounding box center [17, 121] width 17 height 12
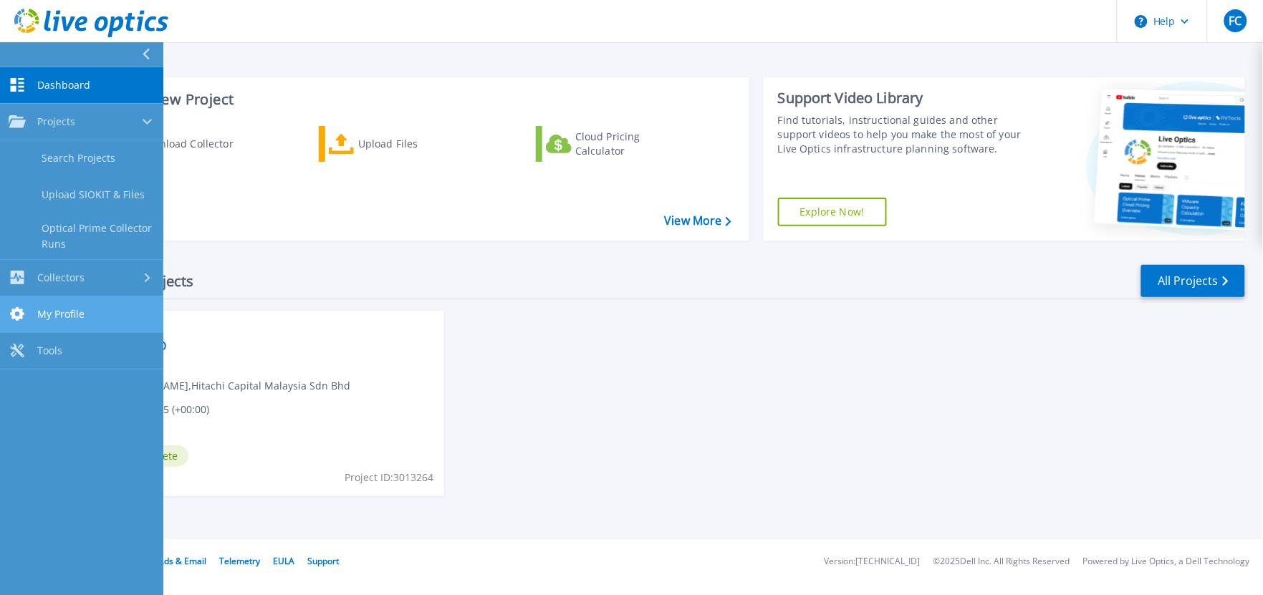
click at [93, 315] on link "My Profile My Profile" at bounding box center [81, 314] width 163 height 37
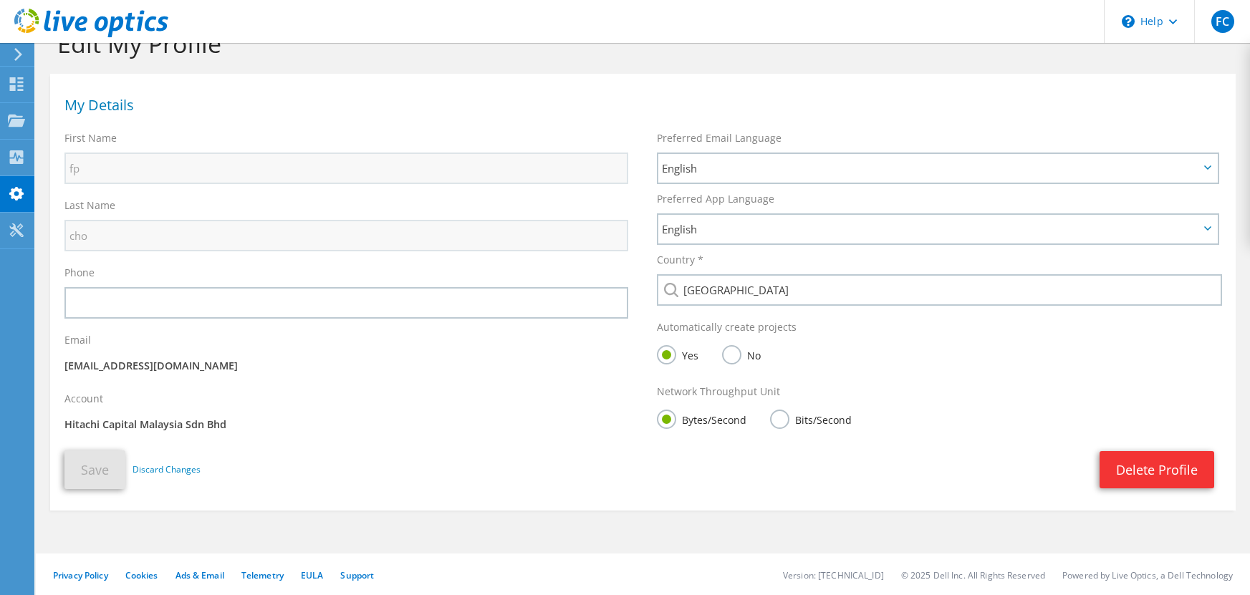
scroll to position [37, 0]
click at [21, 55] on icon at bounding box center [18, 54] width 11 height 13
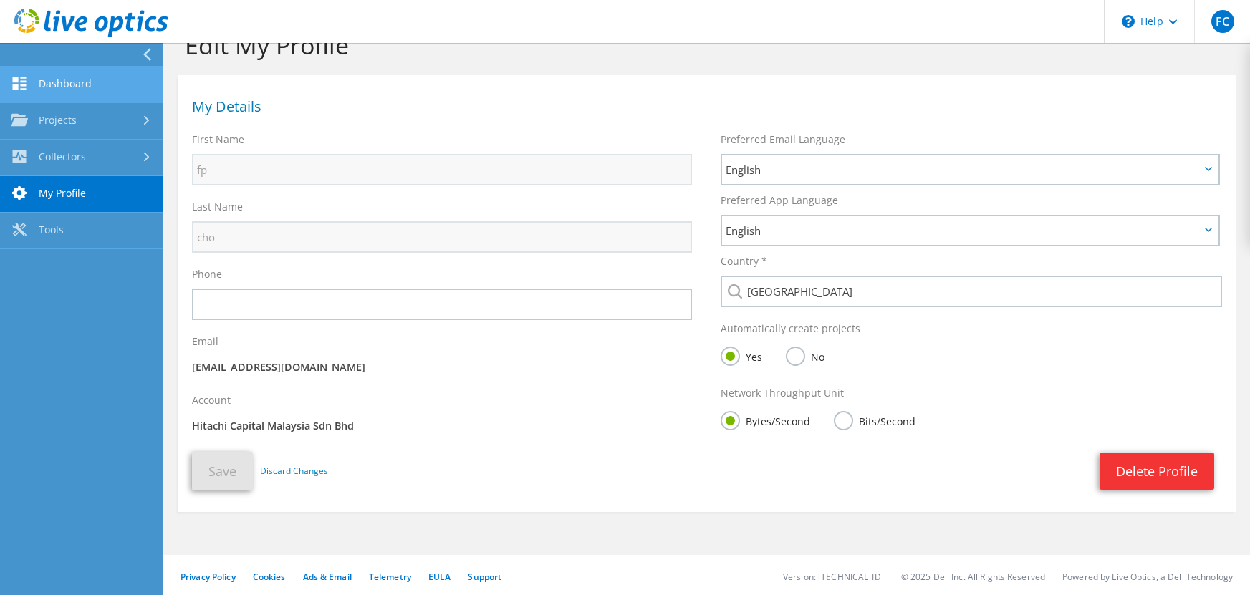
click at [72, 81] on link "Dashboard" at bounding box center [81, 85] width 163 height 37
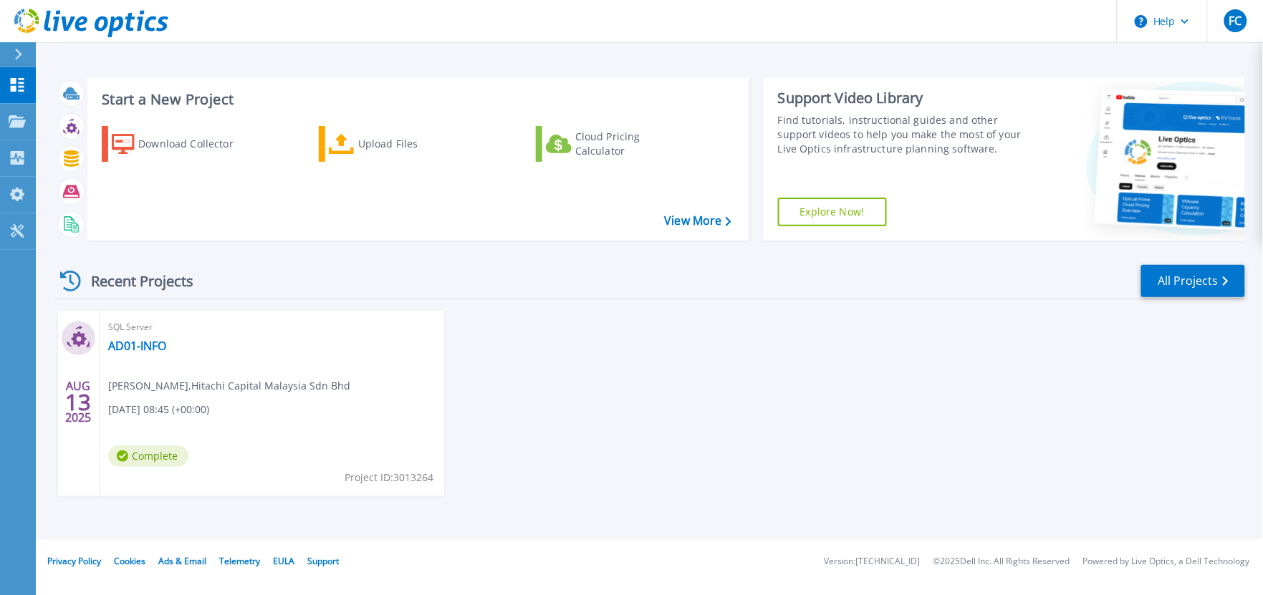
click at [155, 259] on div "Recent Projects All Projects AUG 13 2025 SQL Server AD01-INFO fp cho , Hitachi …" at bounding box center [649, 394] width 1189 height 284
click at [384, 152] on div "Upload Files" at bounding box center [415, 144] width 115 height 29
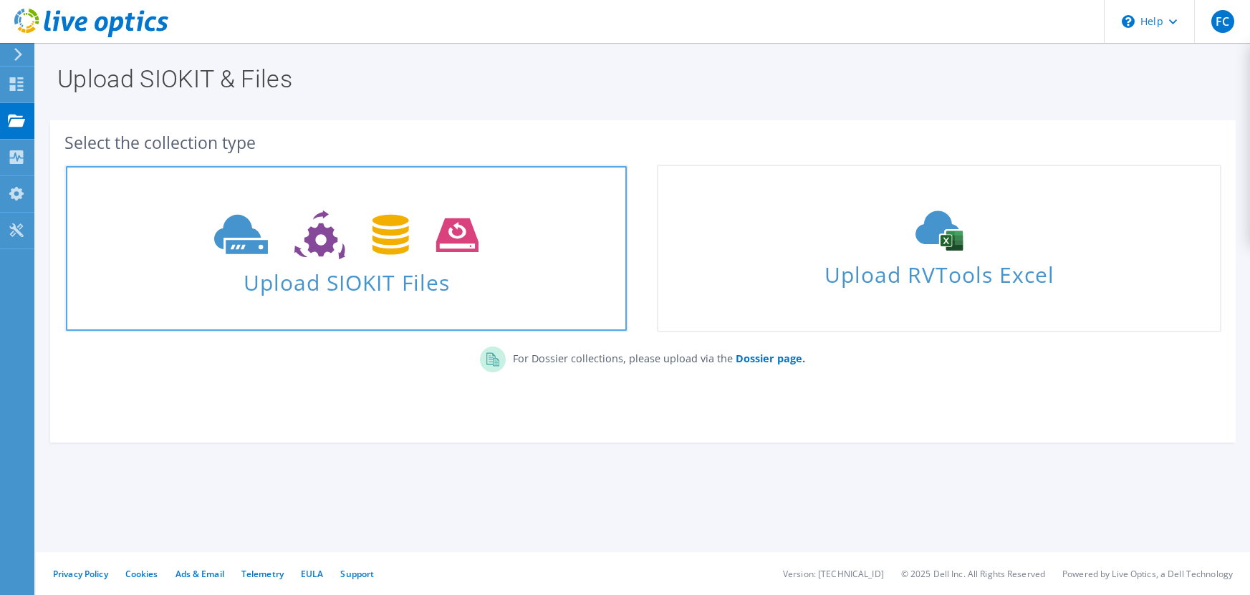
click at [292, 260] on span at bounding box center [346, 233] width 561 height 60
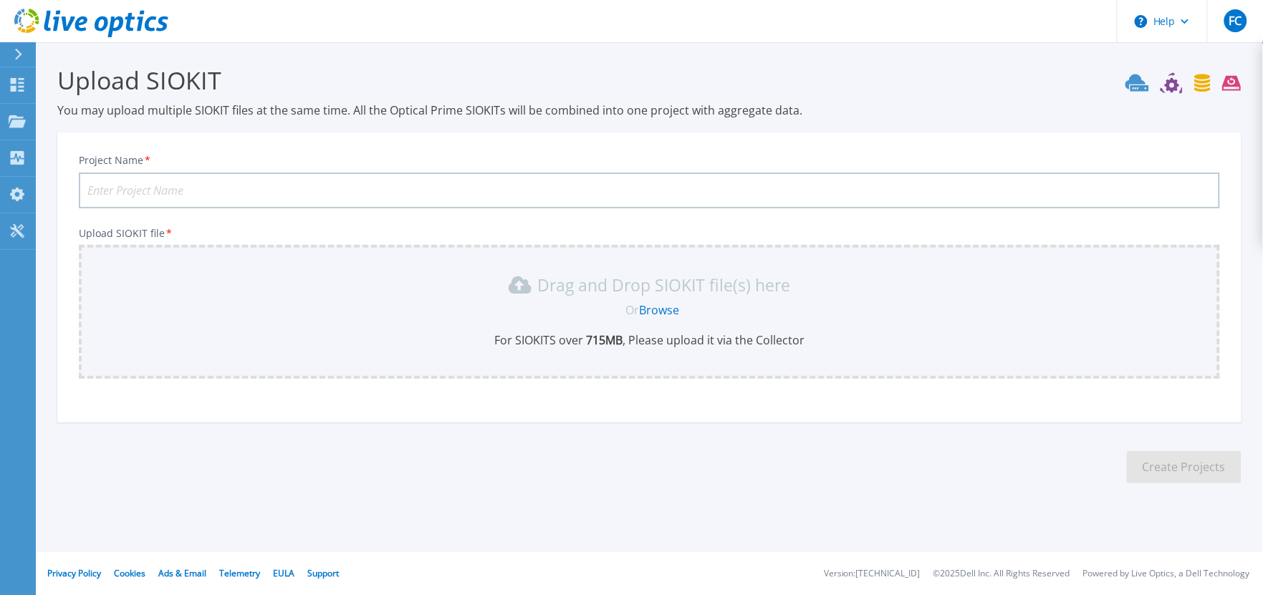
click at [663, 309] on link "Browse" at bounding box center [659, 310] width 40 height 16
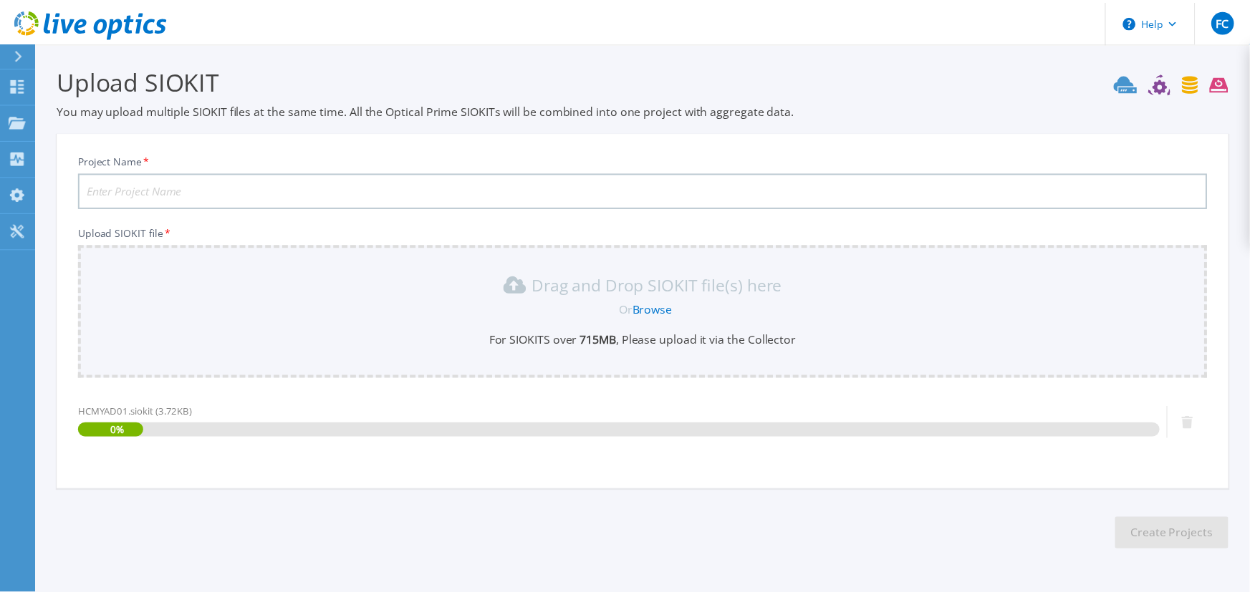
scroll to position [42, 0]
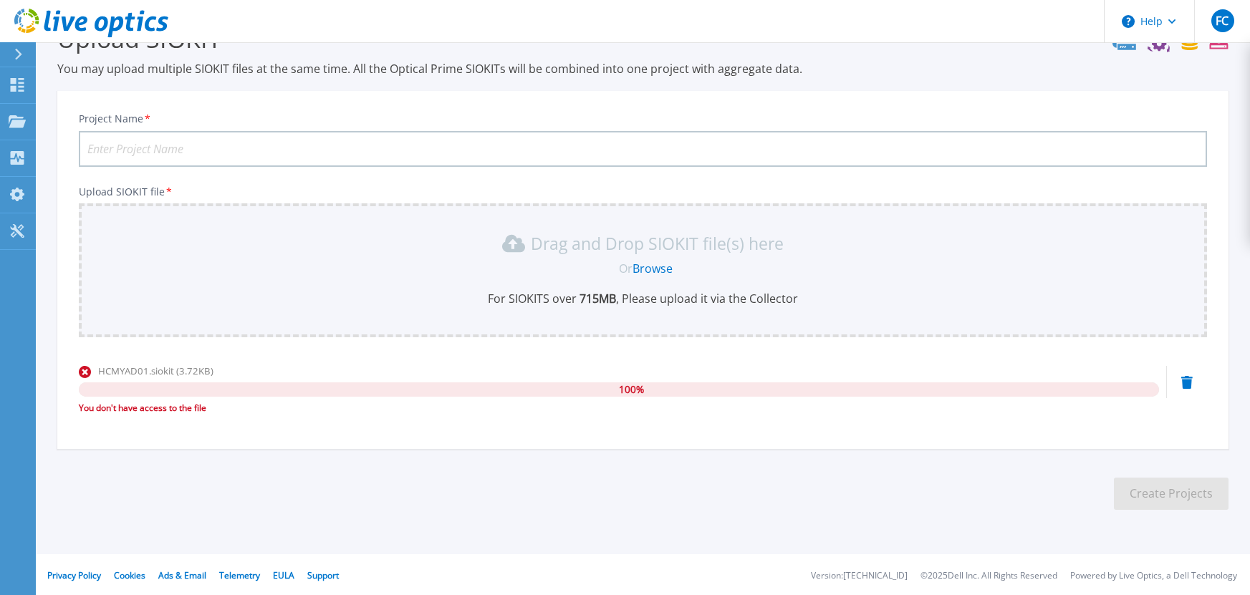
click at [84, 373] on icon at bounding box center [85, 372] width 12 height 12
click at [72, 360] on div "Project Name * Upload SIOKIT file * Drag and Drop SIOKIT file(s) here Or Browse…" at bounding box center [642, 274] width 1171 height 349
click at [70, 367] on div "Project Name * Upload SIOKIT file * Drag and Drop SIOKIT file(s) here Or Browse…" at bounding box center [642, 274] width 1171 height 349
click at [77, 370] on div "Project Name * Upload SIOKIT file * Drag and Drop SIOKIT file(s) here Or Browse…" at bounding box center [642, 274] width 1171 height 349
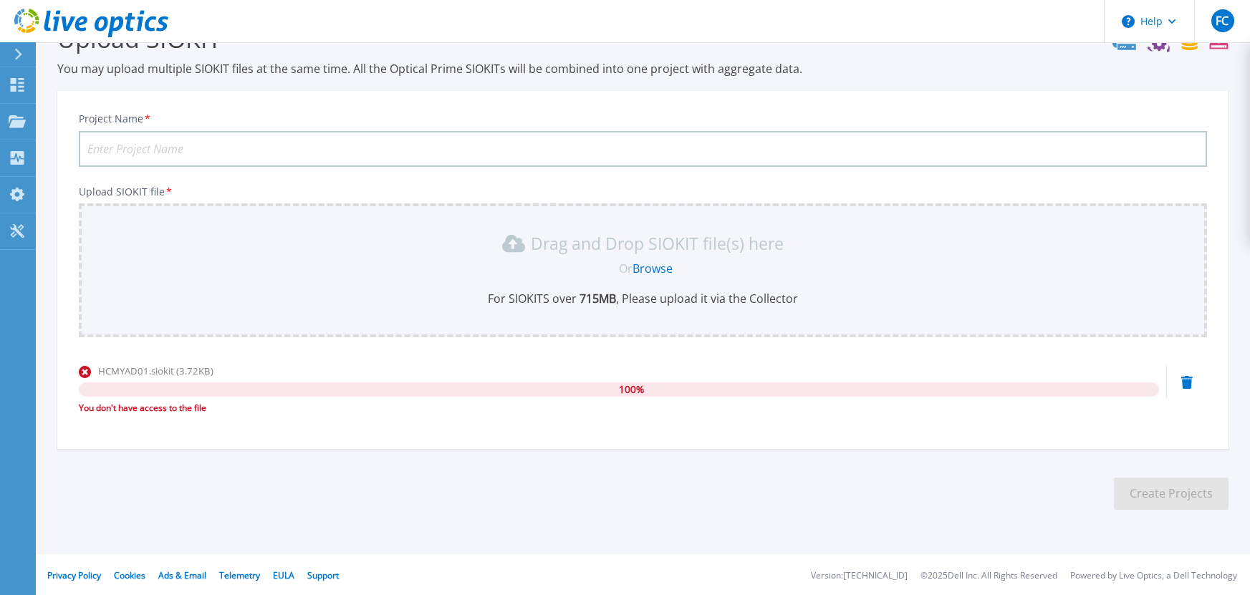
click at [79, 371] on icon at bounding box center [85, 372] width 12 height 12
click at [834, 244] on div "Drag and Drop SIOKIT file(s) here" at bounding box center [642, 243] width 1111 height 23
click at [438, 133] on input "Project Name *" at bounding box center [643, 149] width 1128 height 36
click at [430, 144] on input "Project Name *" at bounding box center [643, 149] width 1128 height 36
click at [194, 147] on input "Project Name *" at bounding box center [643, 149] width 1128 height 36
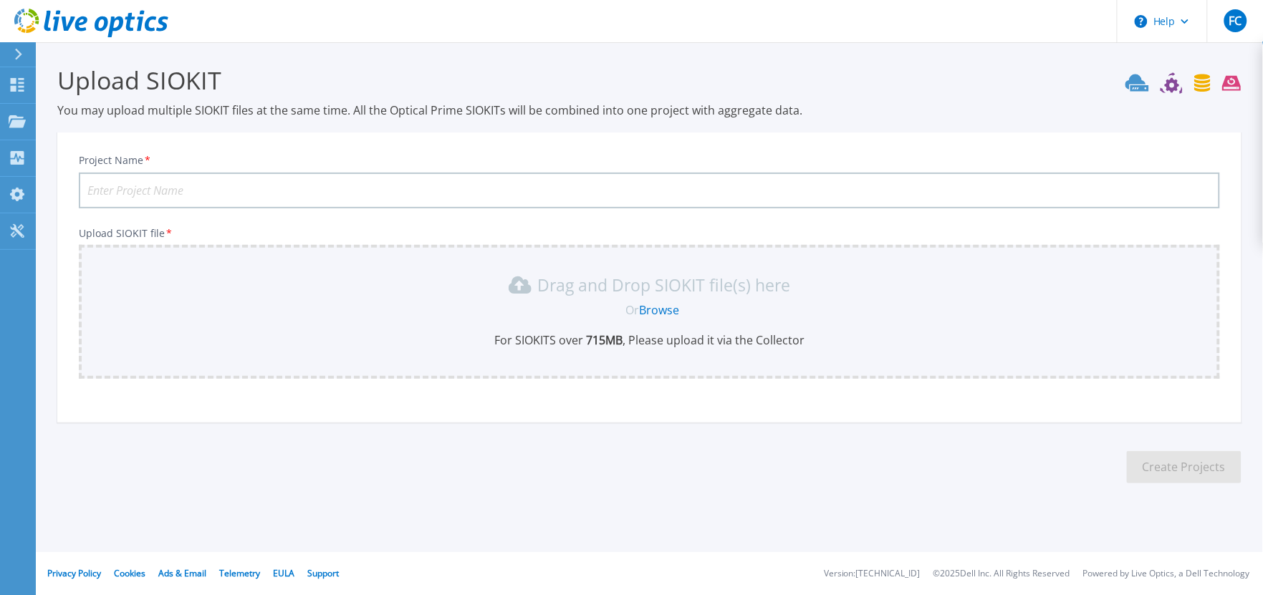
click at [484, 178] on input "Project Name *" at bounding box center [649, 191] width 1141 height 36
type input "test"
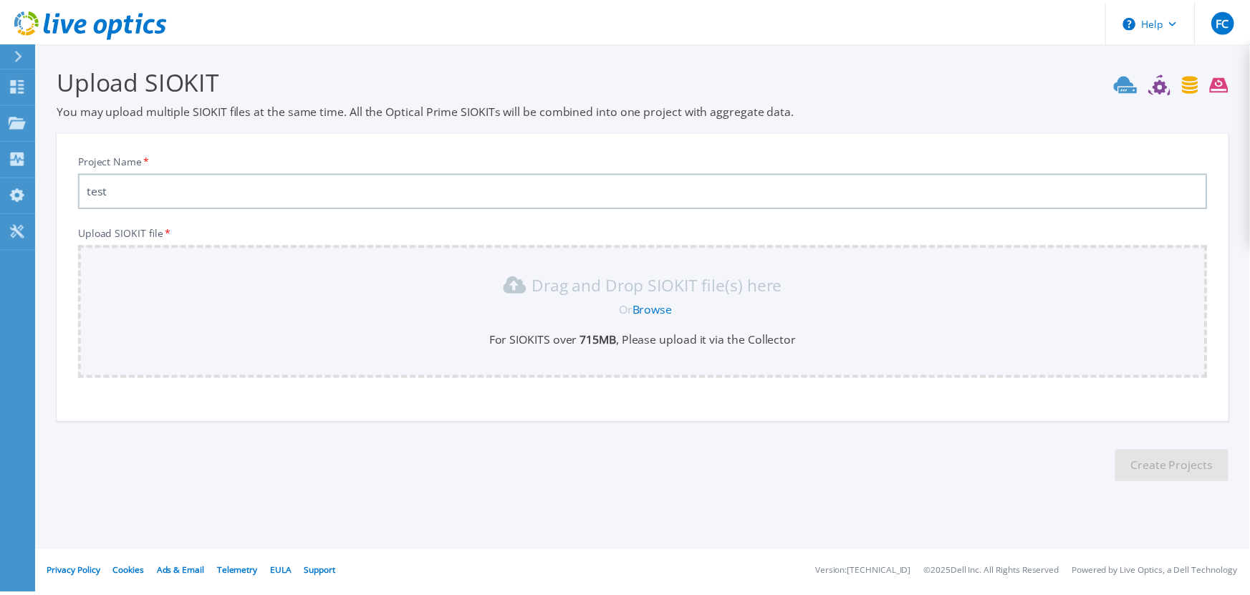
scroll to position [110, 0]
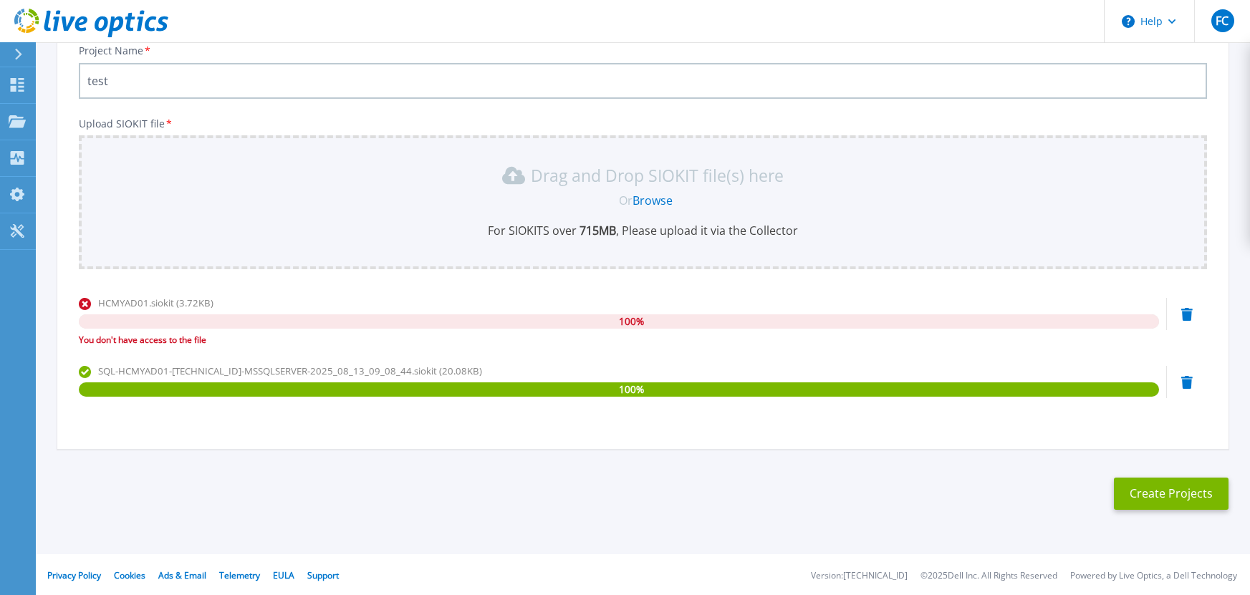
click at [566, 486] on section "Upload SIOKIT You may upload multiple SIOKIT files at the same time. All the Op…" at bounding box center [643, 237] width 1214 height 609
click at [1182, 308] on icon at bounding box center [1186, 314] width 11 height 13
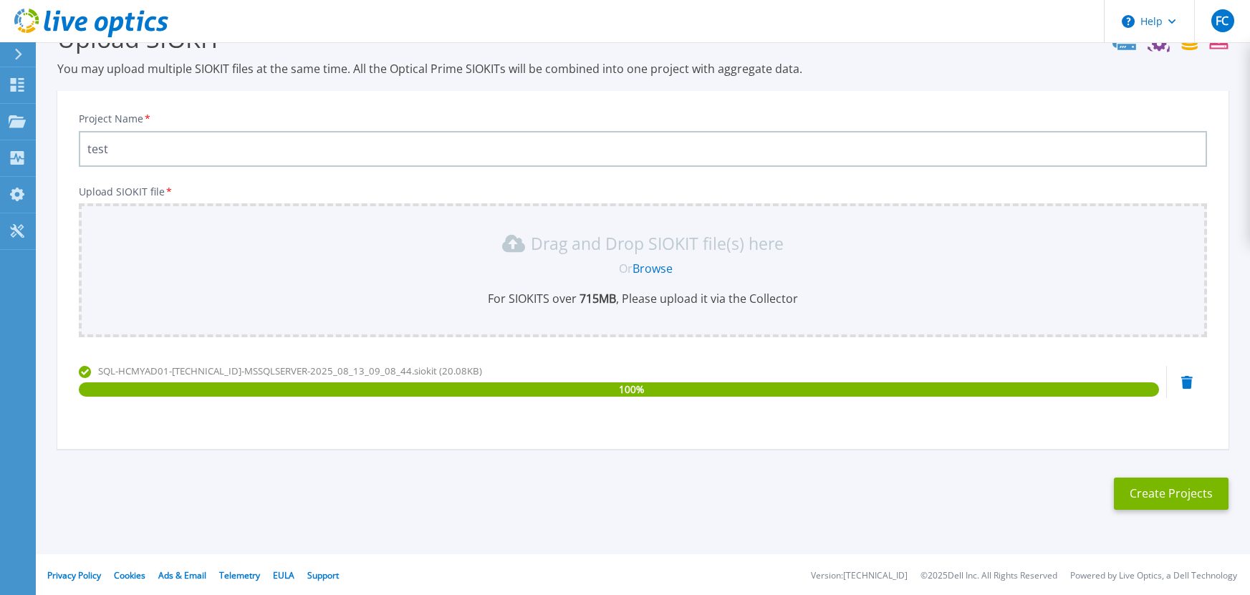
click at [1187, 376] on icon at bounding box center [1186, 382] width 11 height 13
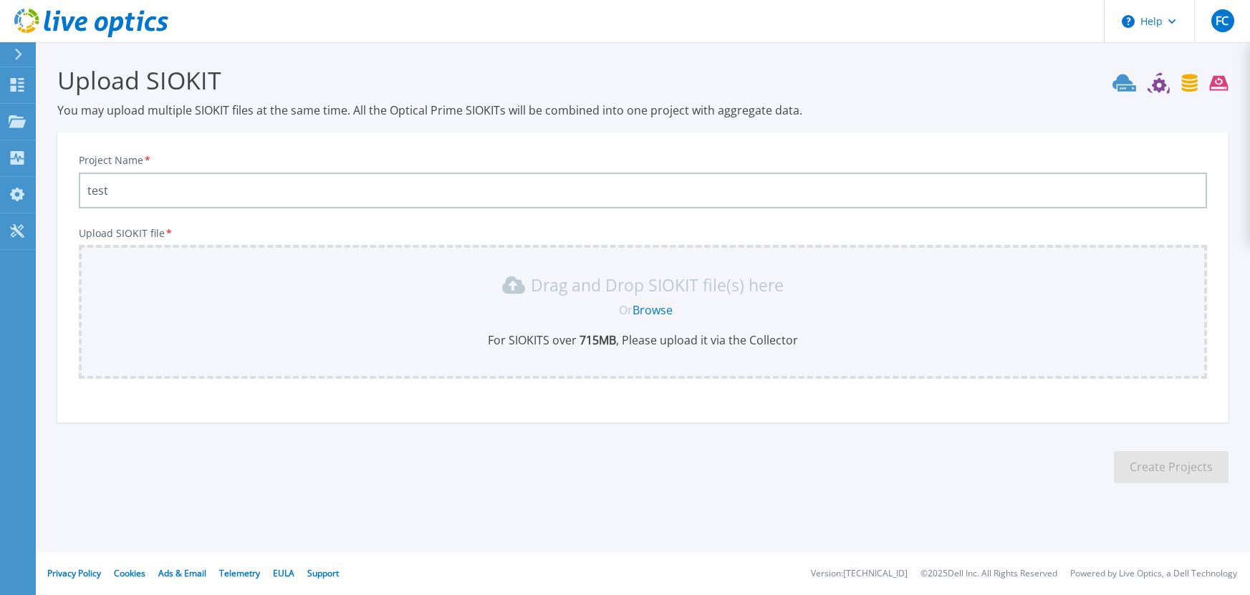
scroll to position [110, 0]
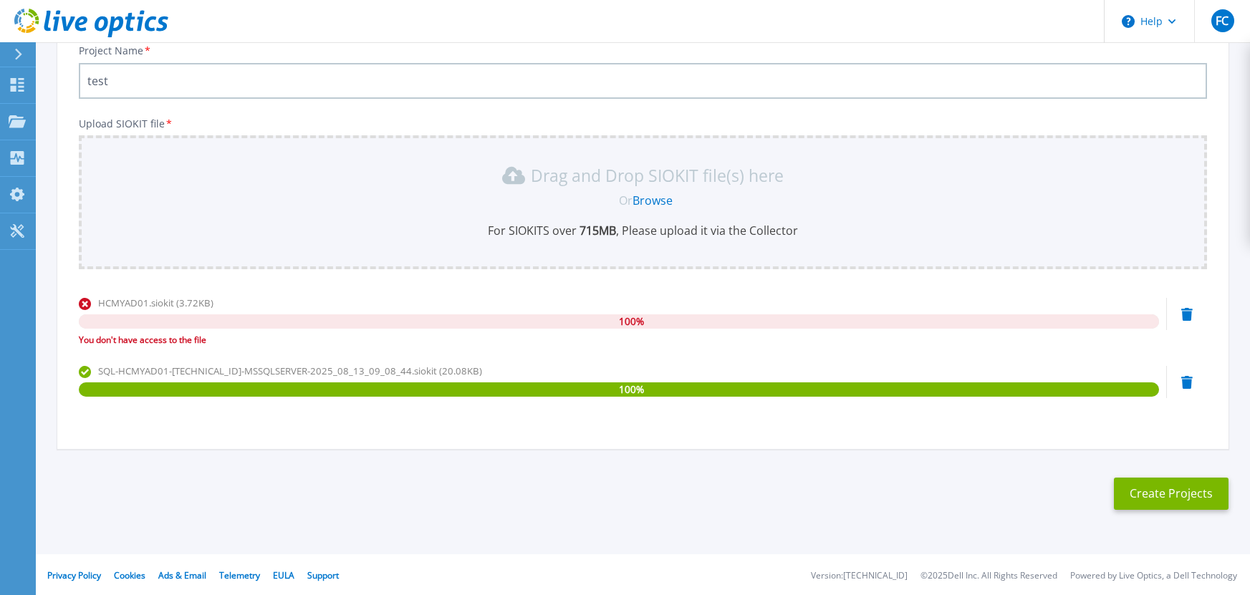
click at [1179, 319] on div "HCMYAD01.siokit (3.72KB) 100 % You don't have access to the file" at bounding box center [643, 326] width 1128 height 61
click at [1182, 312] on icon at bounding box center [1186, 314] width 11 height 13
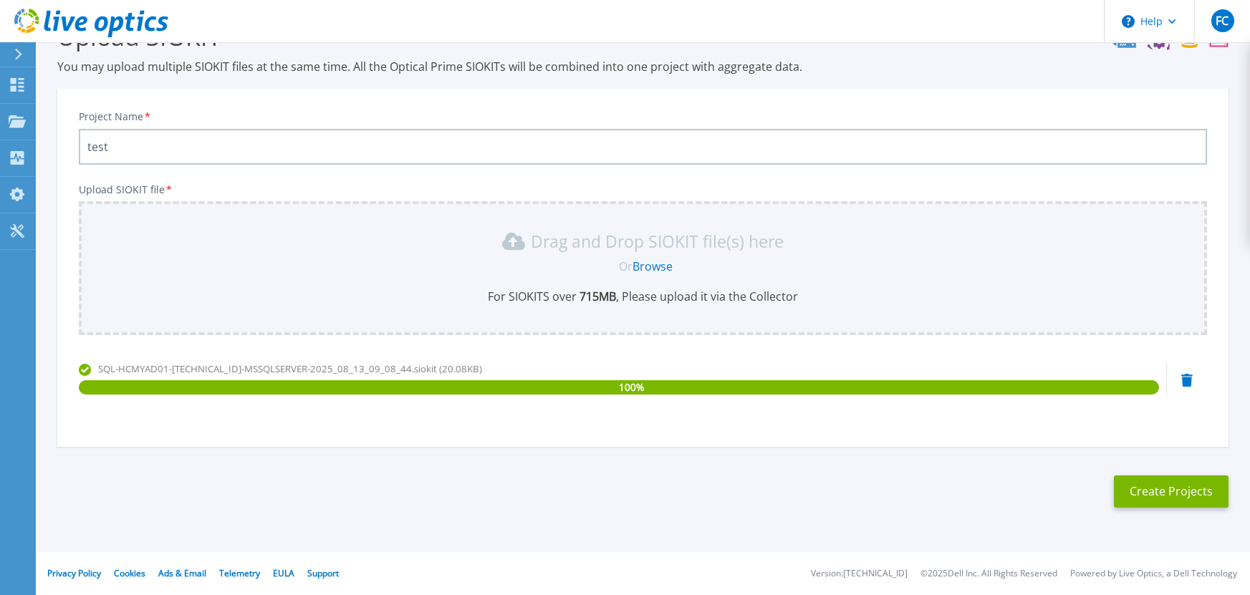
scroll to position [42, 0]
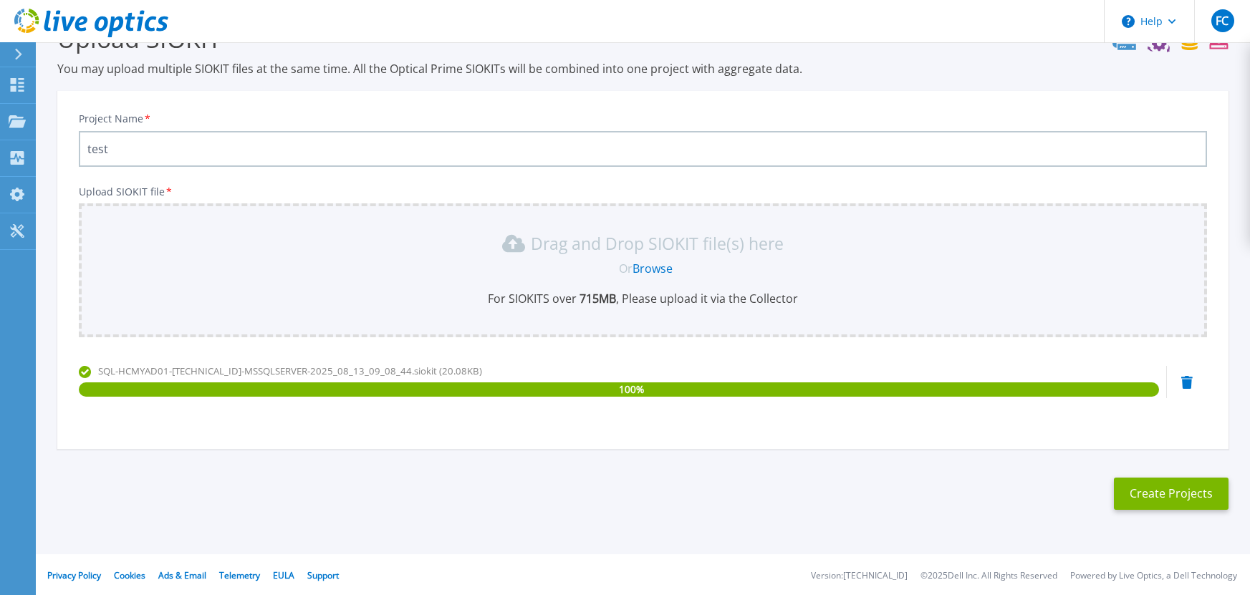
click at [1189, 377] on icon at bounding box center [1186, 382] width 11 height 13
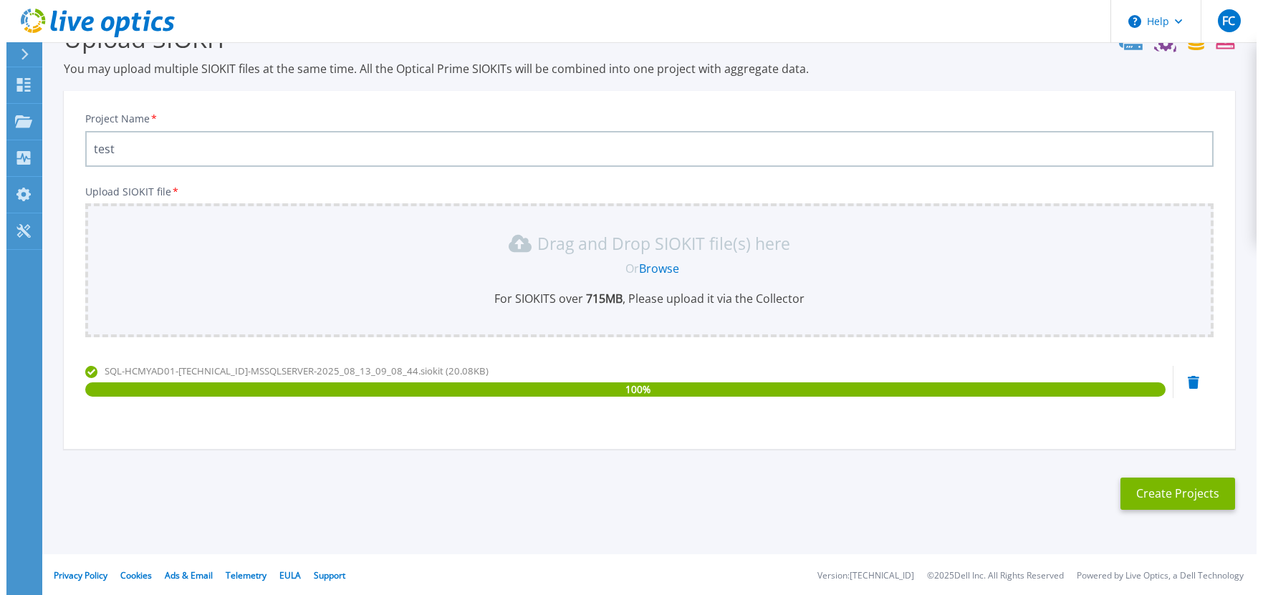
scroll to position [0, 0]
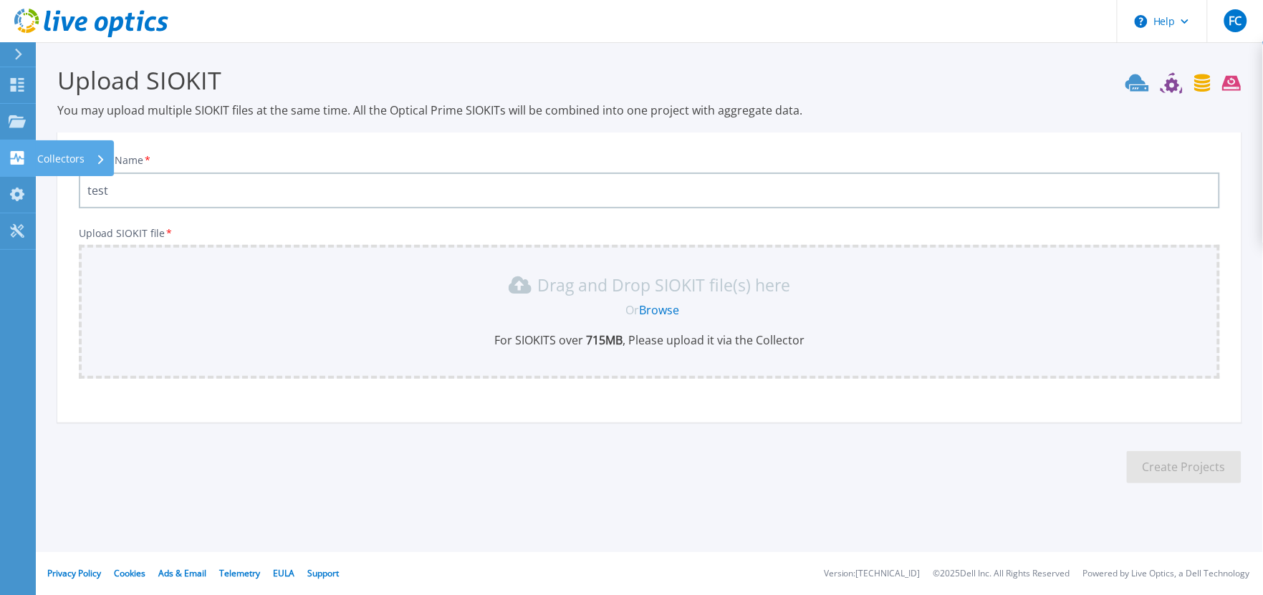
click at [21, 155] on icon at bounding box center [18, 158] width 14 height 14
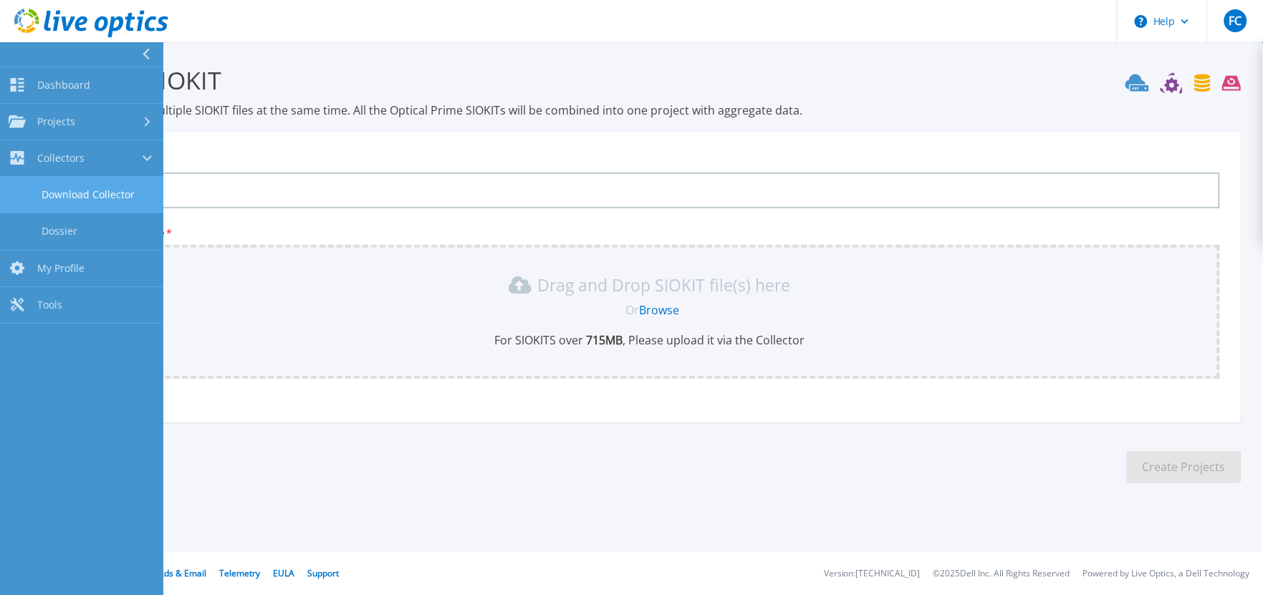
click at [115, 191] on link "Download Collector" at bounding box center [81, 195] width 163 height 37
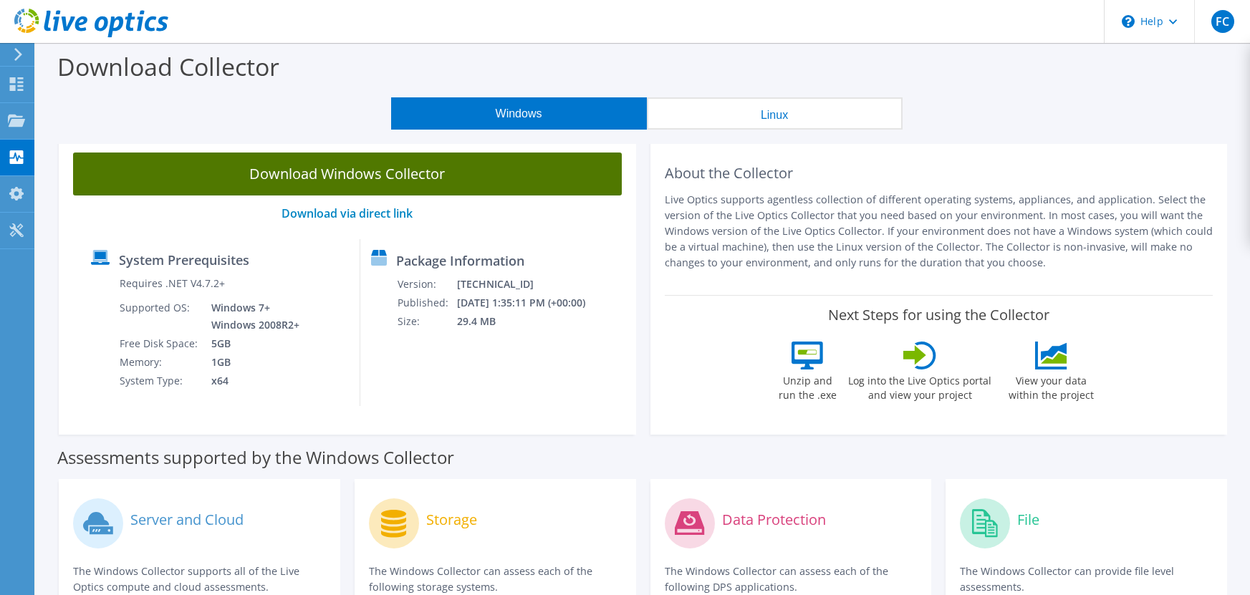
click at [441, 173] on link "Download Windows Collector" at bounding box center [347, 174] width 549 height 43
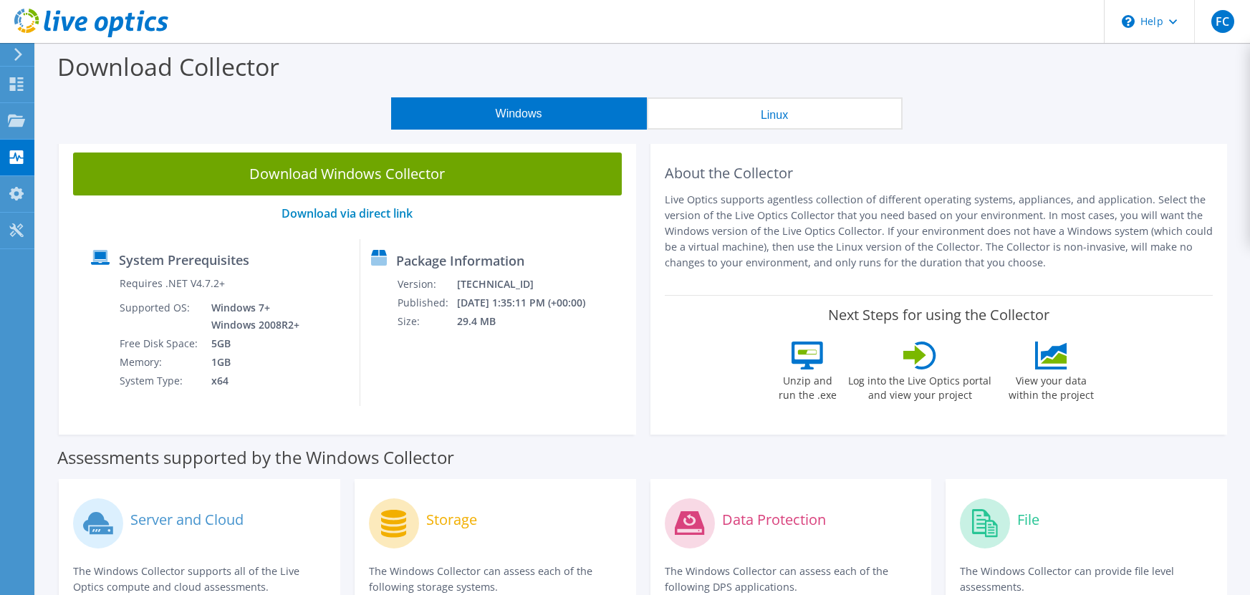
click at [1116, 145] on div "About the Collector Live Optics supports agentless collection of different oper…" at bounding box center [938, 286] width 577 height 296
click at [13, 90] on use at bounding box center [17, 84] width 14 height 14
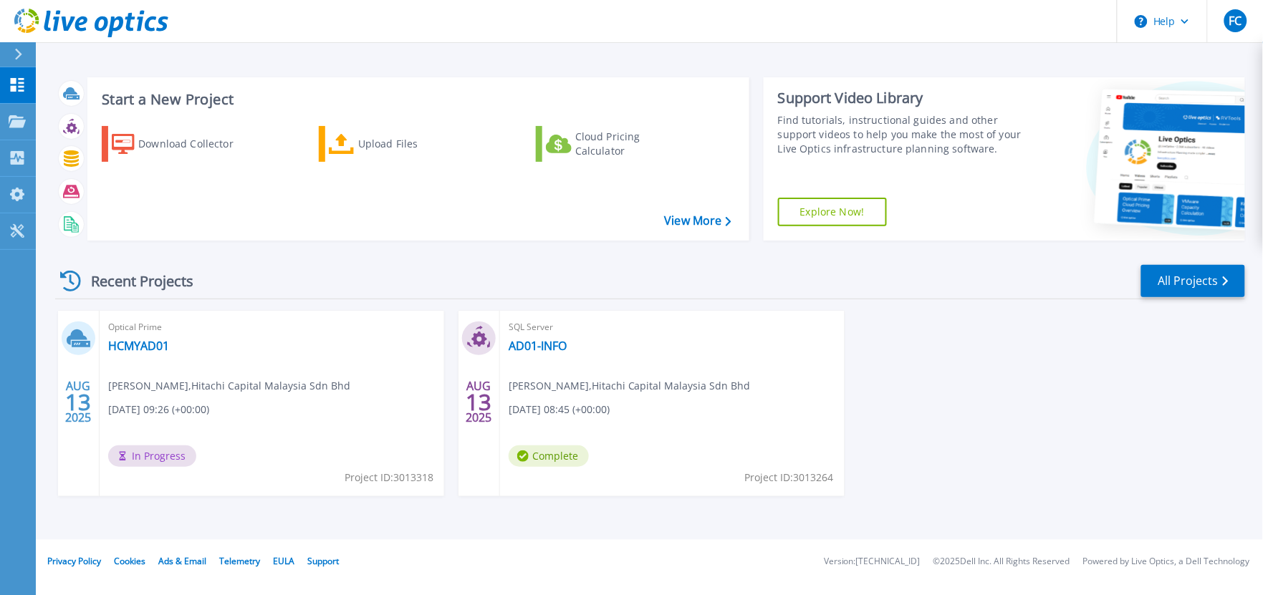
click at [316, 401] on div "Optical Prime HCMYAD01 [PERSON_NAME] , Hitachi Capital Malaysia Sdn Bhd [DATE] …" at bounding box center [272, 403] width 344 height 185
click at [93, 341] on div at bounding box center [79, 339] width 34 height 34
click at [65, 337] on div at bounding box center [79, 339] width 34 height 34
click at [137, 335] on div "Optical Prime HCMYAD01 fp cho , Hitachi Capital Malaysia Sdn Bhd 08/13/2025, 09…" at bounding box center [272, 403] width 344 height 185
click at [150, 346] on link "HCMYAD01" at bounding box center [138, 346] width 61 height 14
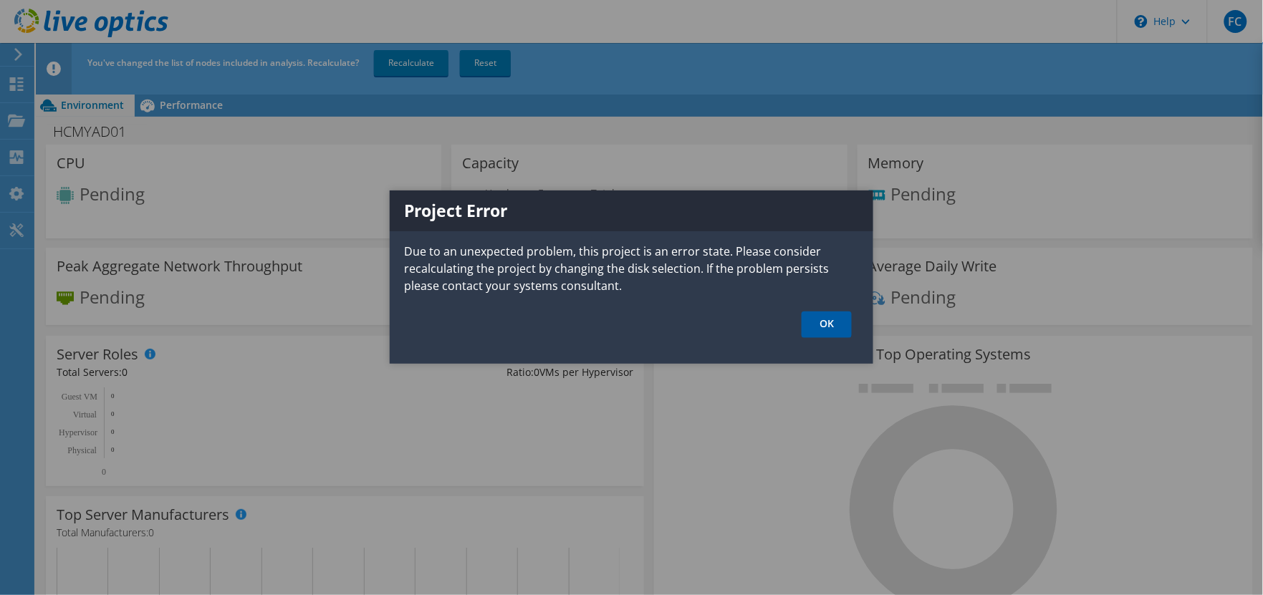
click at [822, 329] on link "OK" at bounding box center [826, 325] width 50 height 26
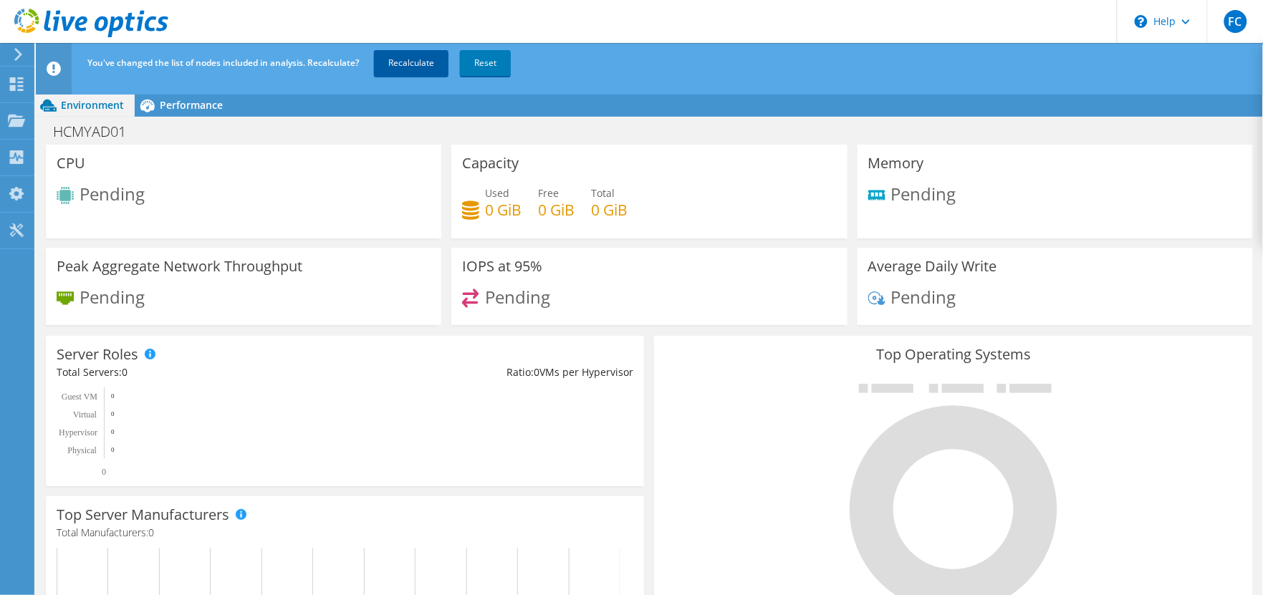
click at [402, 59] on link "Recalculate" at bounding box center [411, 63] width 74 height 26
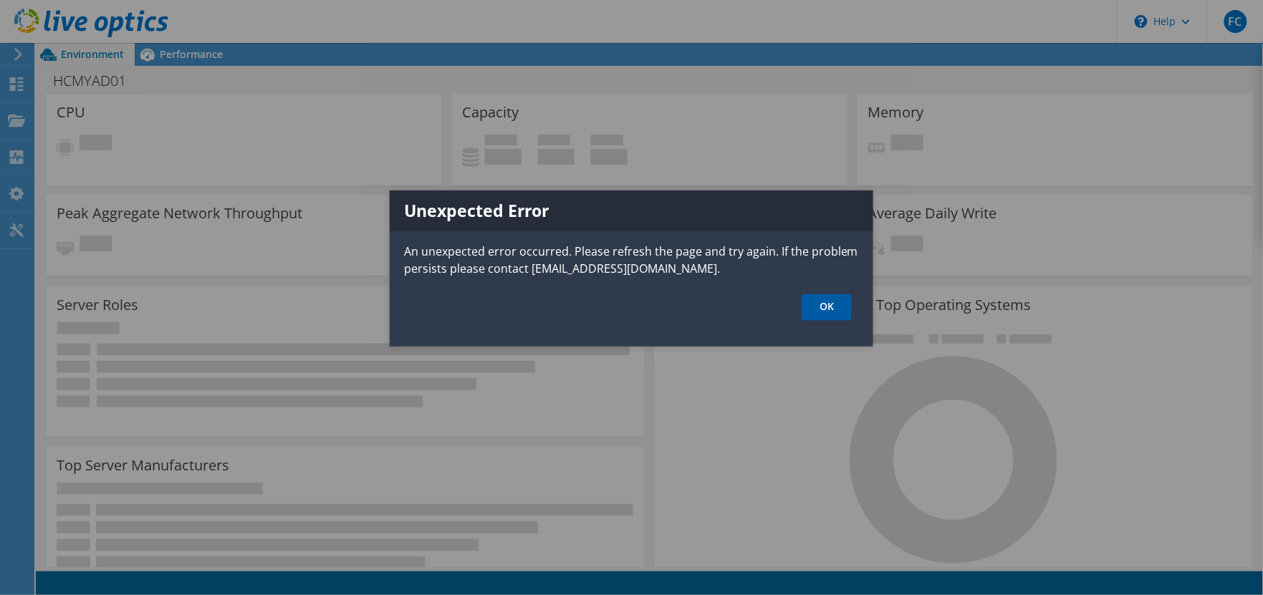
click at [831, 314] on link "OK" at bounding box center [826, 307] width 50 height 26
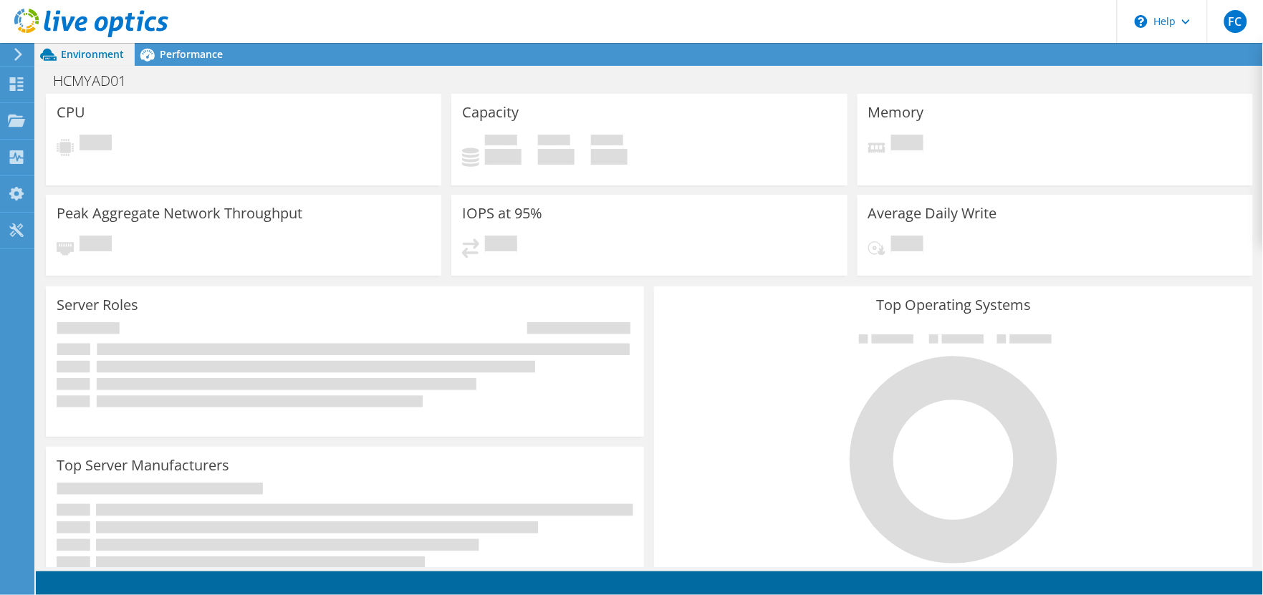
click at [828, 312] on h3 "Top Operating Systems" at bounding box center [953, 305] width 576 height 16
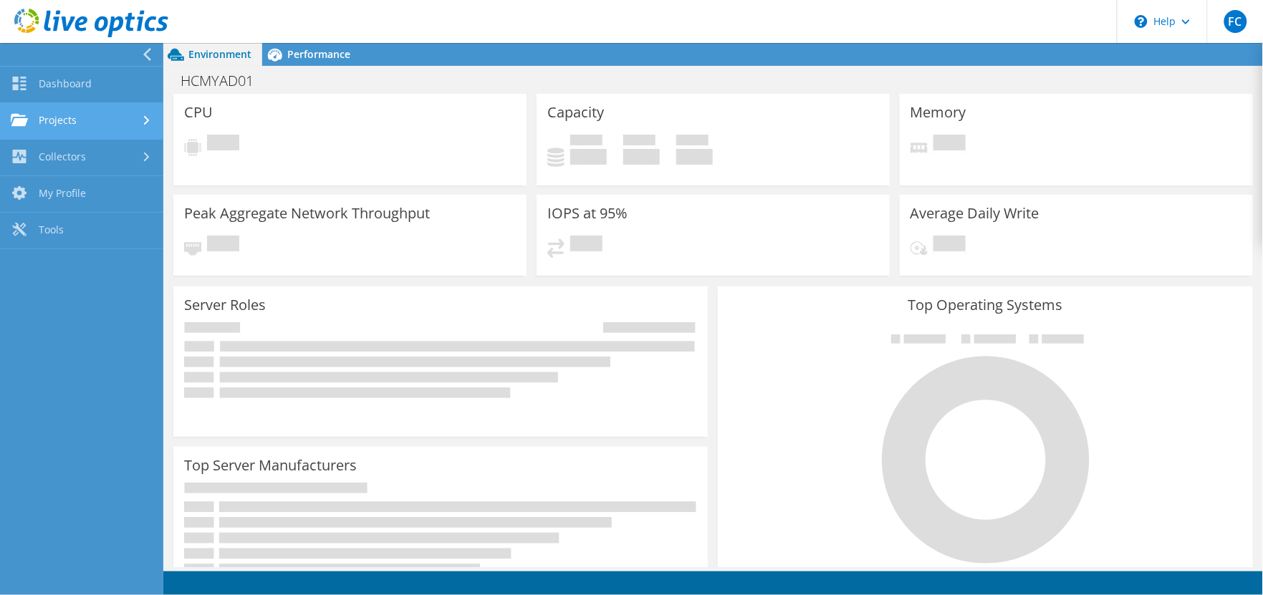
click at [79, 112] on link "Projects" at bounding box center [81, 121] width 163 height 37
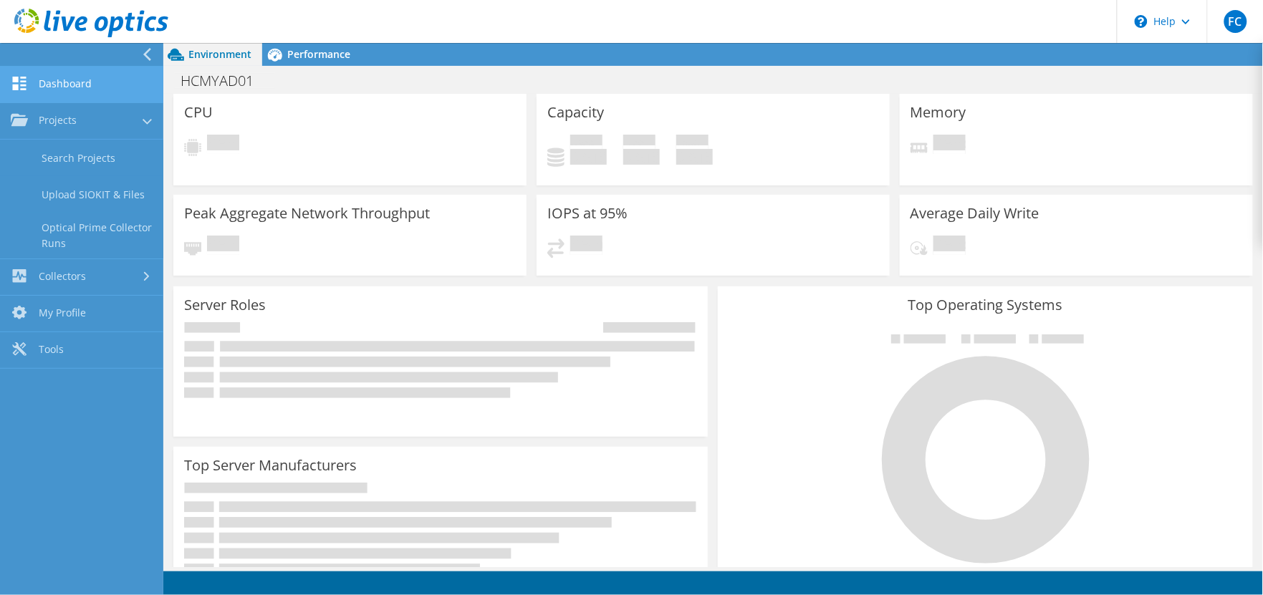
click at [66, 85] on link "Dashboard" at bounding box center [81, 85] width 163 height 37
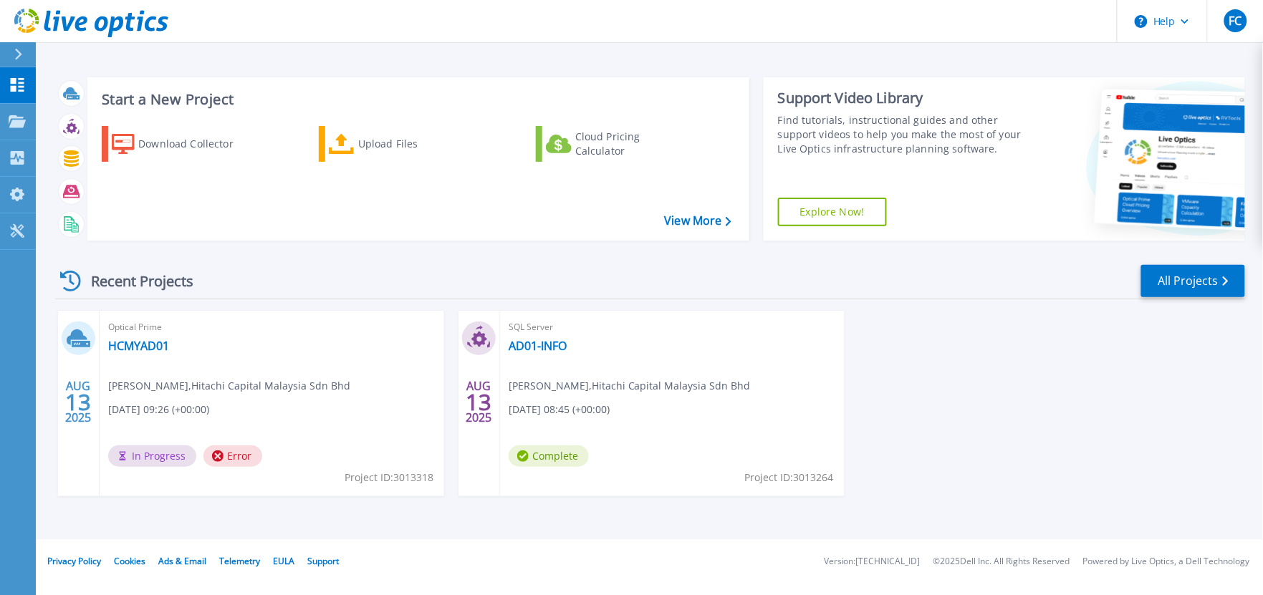
click at [243, 458] on span "Error" at bounding box center [232, 455] width 59 height 21
click at [77, 328] on icon at bounding box center [79, 338] width 24 height 22
click at [130, 342] on link "HCMYAD01" at bounding box center [138, 346] width 61 height 14
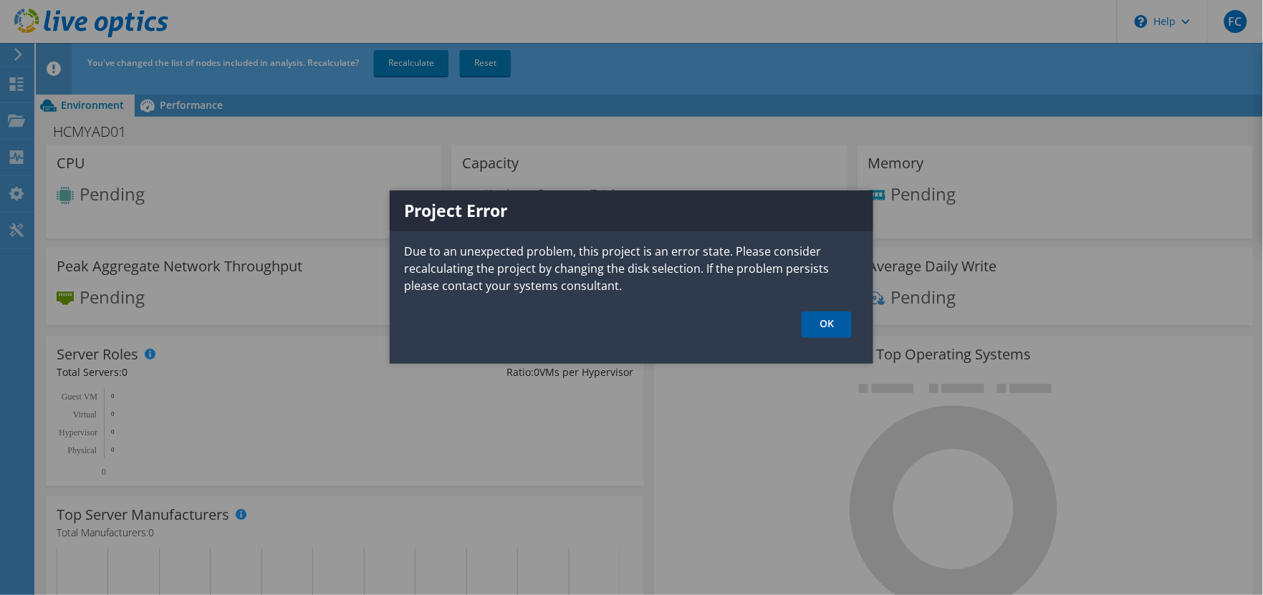
click at [817, 317] on link "OK" at bounding box center [826, 325] width 50 height 26
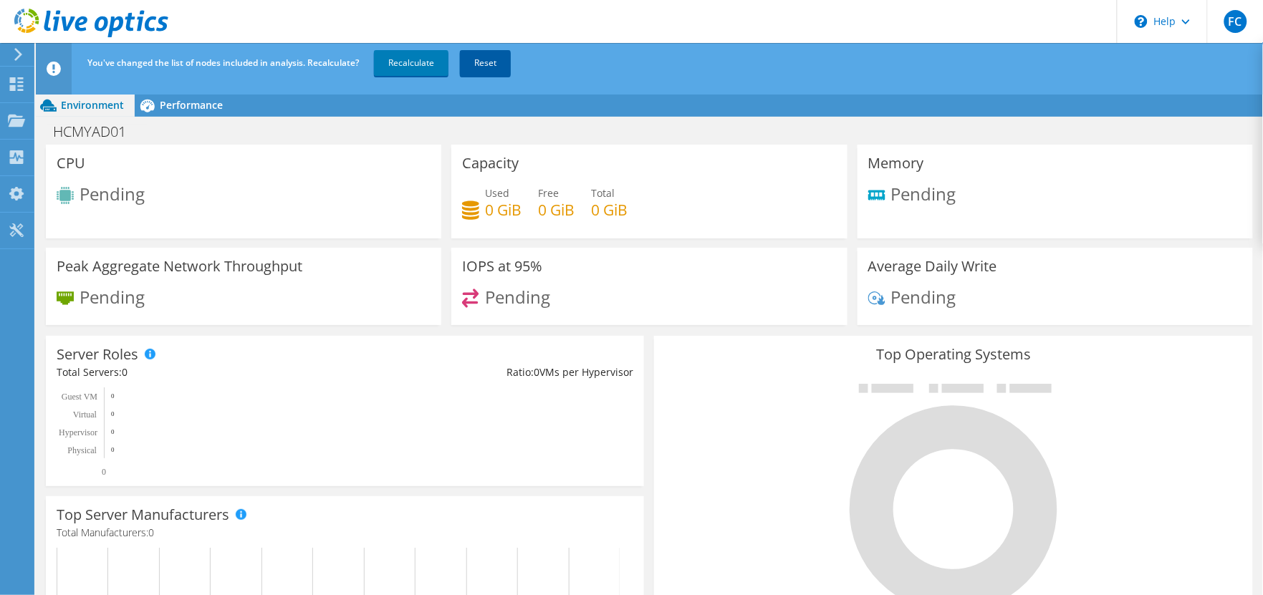
click at [487, 62] on link "Reset" at bounding box center [485, 63] width 51 height 26
click at [478, 59] on link "Reset" at bounding box center [485, 63] width 51 height 26
click at [15, 86] on use at bounding box center [17, 84] width 14 height 14
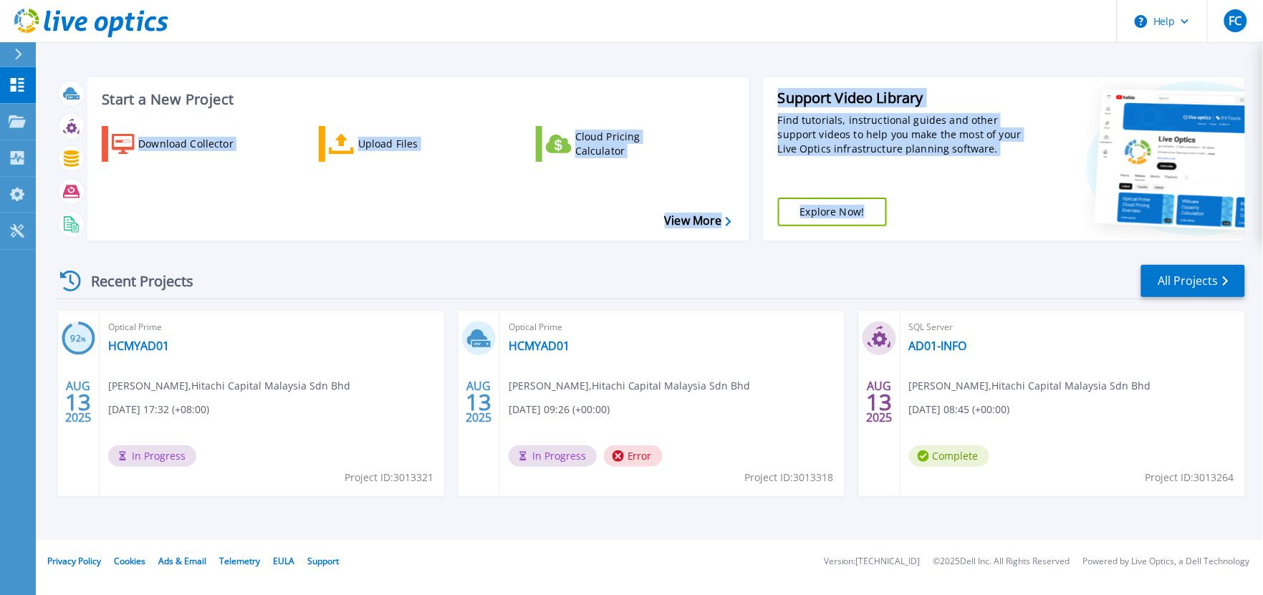
drag, startPoint x: 748, startPoint y: 77, endPoint x: 1066, endPoint y: 129, distance: 321.5
click at [1066, 129] on div "Start a New Project Download Collector Upload Files Cloud Pricing Calculator Vi…" at bounding box center [649, 159] width 1189 height 186
click at [532, 279] on div "Recent Projects All Projects" at bounding box center [649, 282] width 1189 height 36
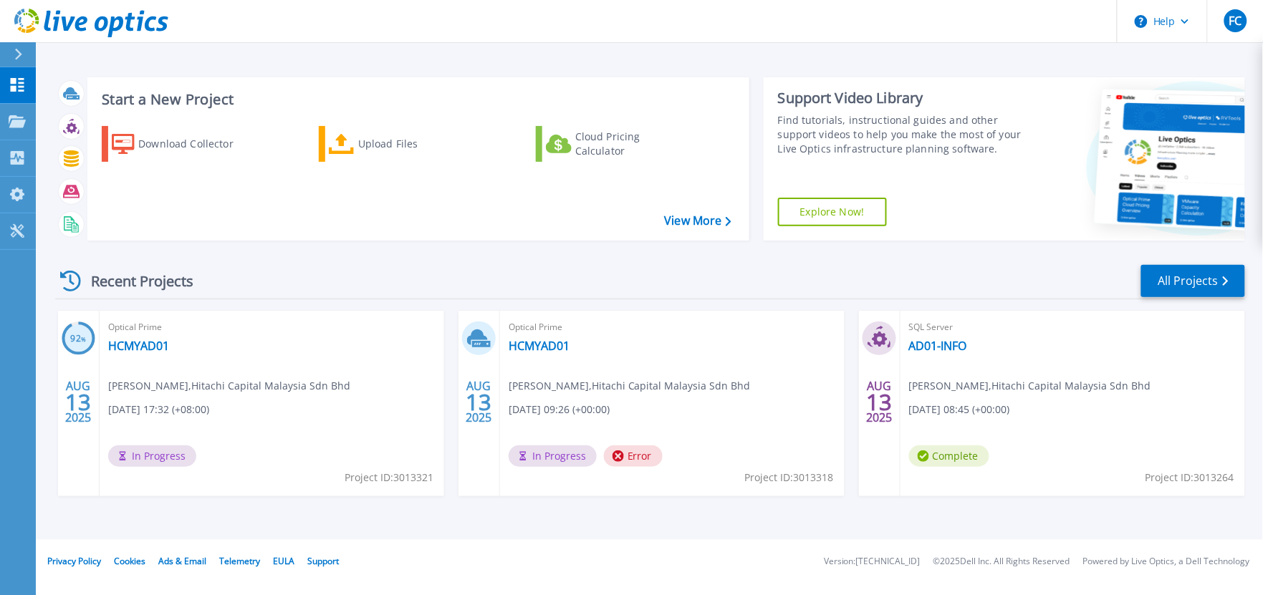
click at [362, 337] on div "Optical Prime HCMYAD01 fp cho , Hitachi Capital Malaysia Sdn Bhd 08/13/2025, 17…" at bounding box center [272, 403] width 344 height 185
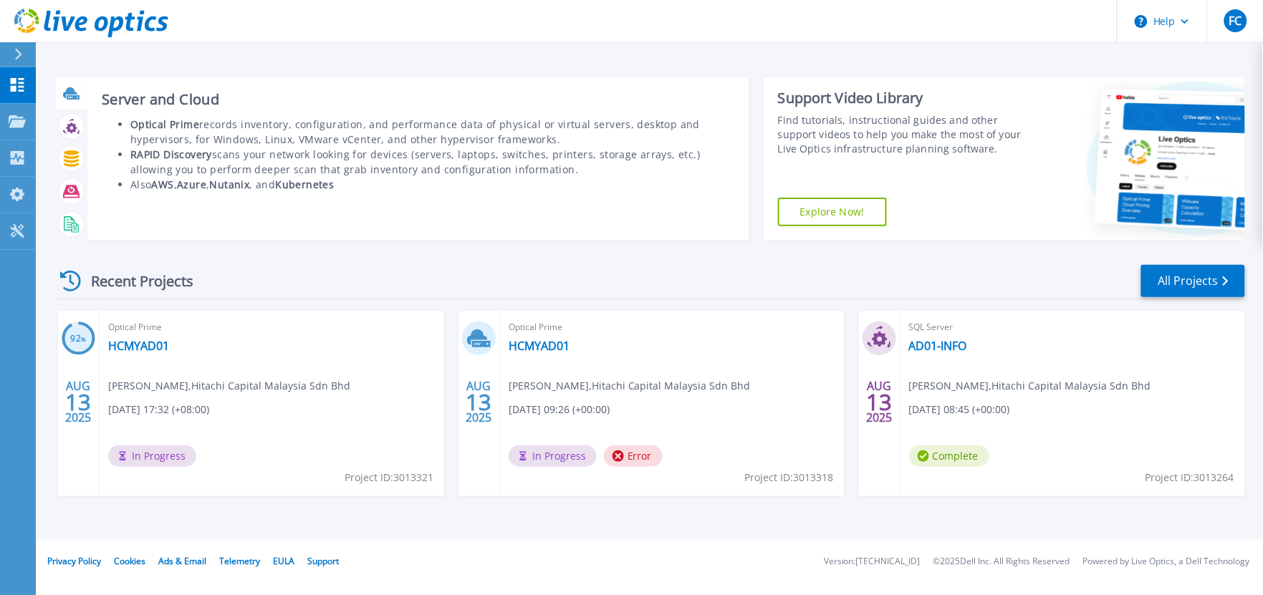
click at [69, 91] on icon at bounding box center [70, 92] width 14 height 11
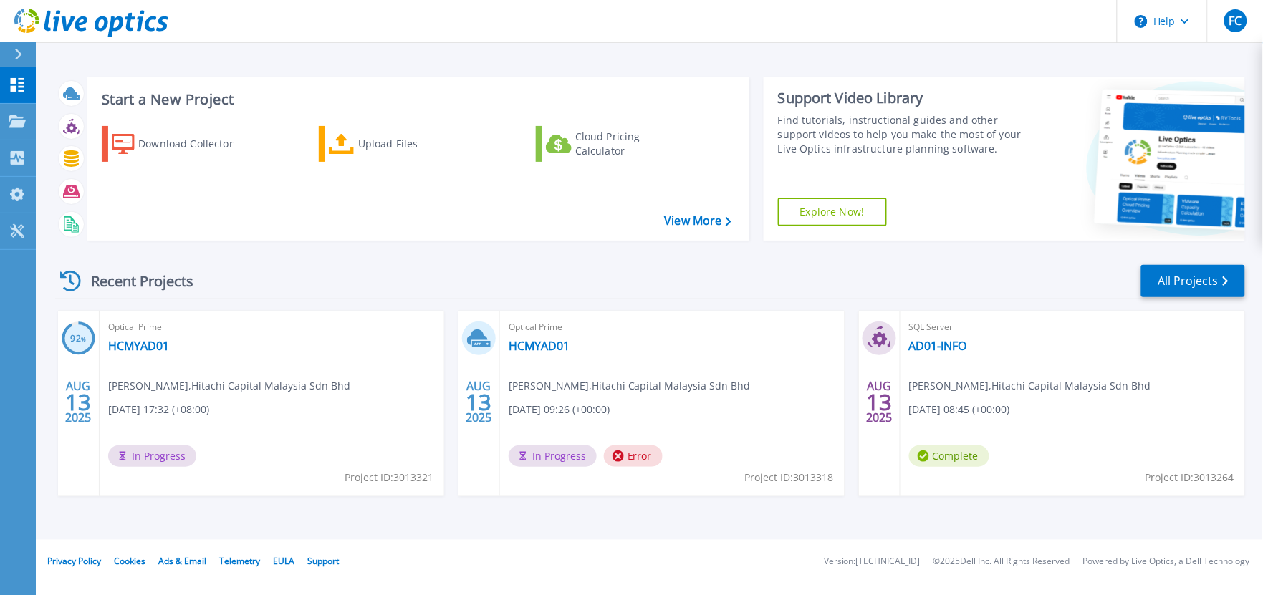
click at [295, 274] on div "Recent Projects All Projects" at bounding box center [649, 282] width 1189 height 36
click at [158, 458] on span "In Progress" at bounding box center [152, 455] width 88 height 21
click at [81, 329] on circle at bounding box center [78, 339] width 30 height 30
click at [269, 360] on div "Optical Prime HCMYAD01 fp cho , Hitachi Capital Malaysia Sdn Bhd 08/13/2025, 17…" at bounding box center [272, 403] width 344 height 185
click at [151, 349] on link "HCMYAD01" at bounding box center [138, 346] width 61 height 14
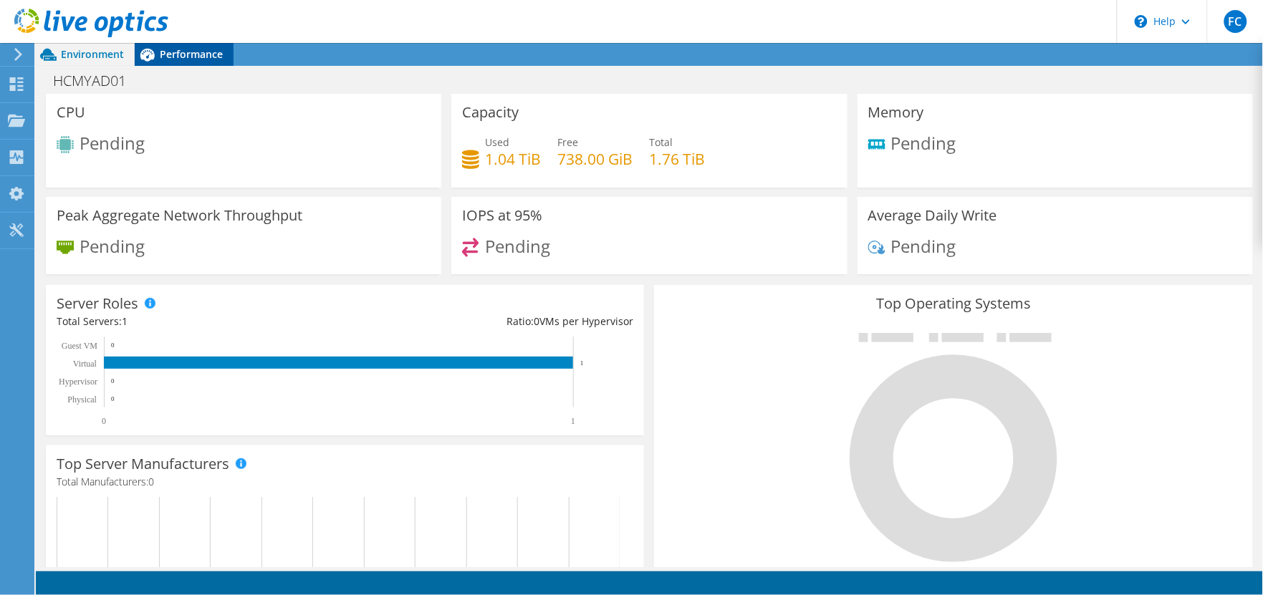
click at [180, 61] on div "Performance" at bounding box center [184, 54] width 99 height 23
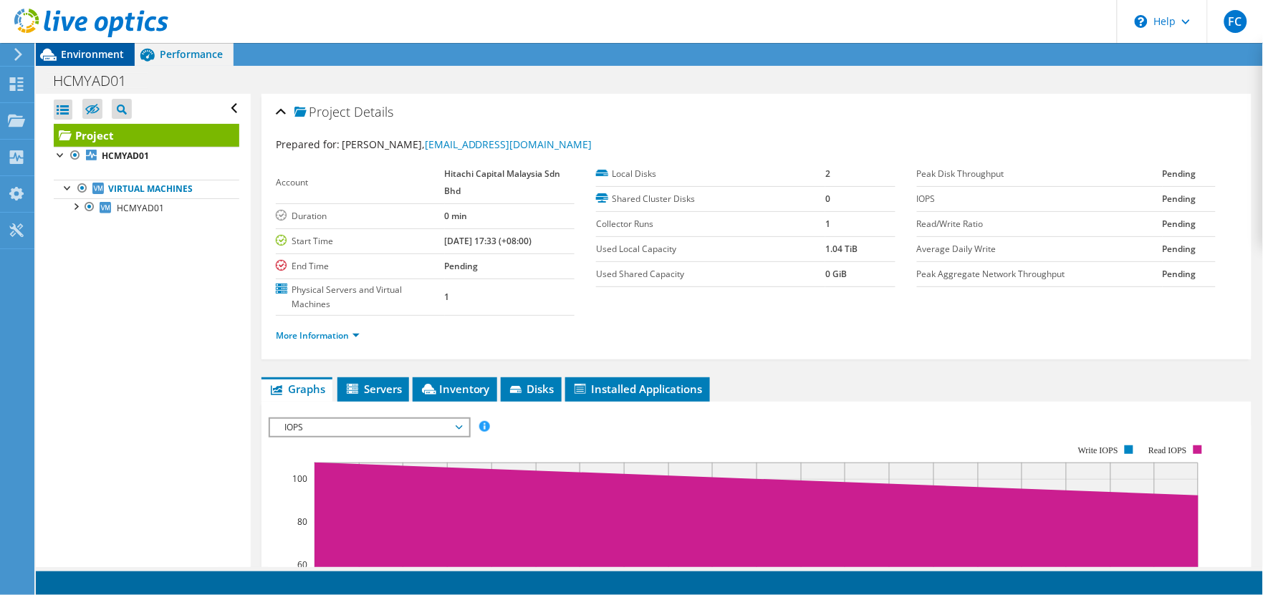
click at [93, 56] on span "Environment" at bounding box center [92, 54] width 63 height 14
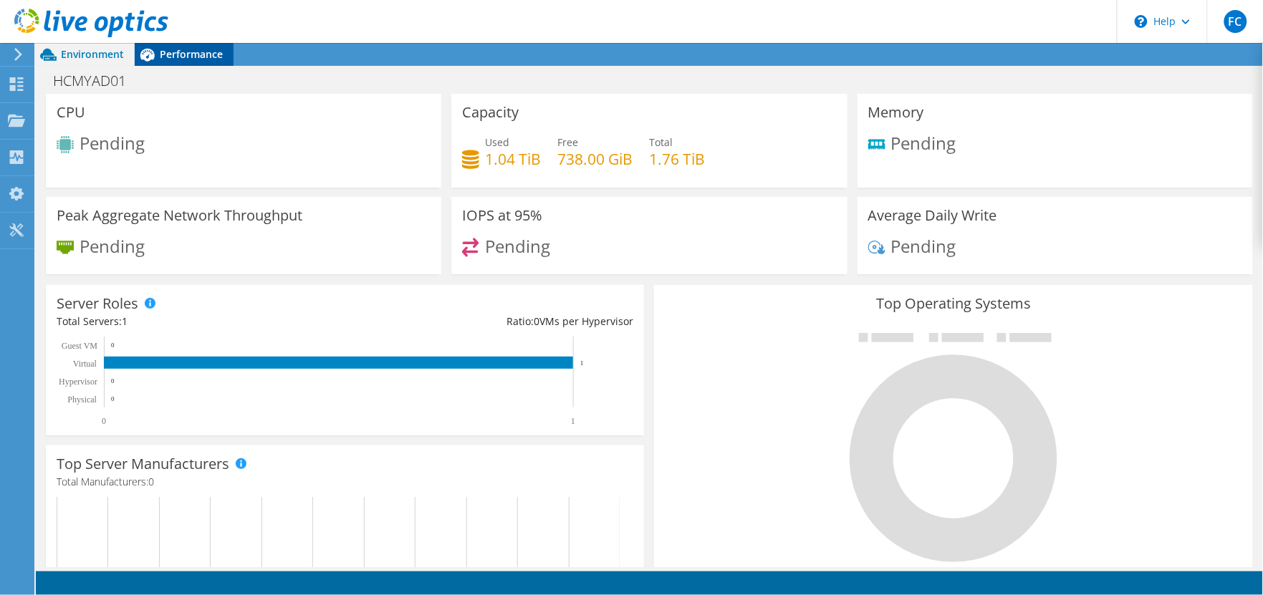
click at [156, 54] on icon at bounding box center [147, 54] width 25 height 25
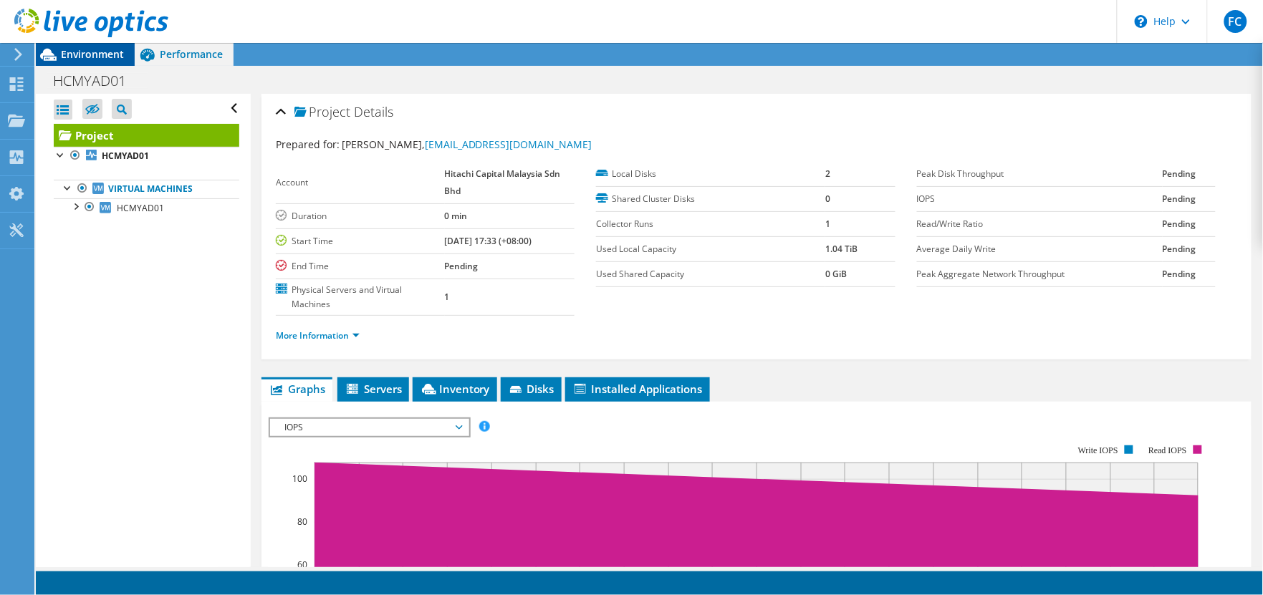
click at [81, 49] on span "Environment" at bounding box center [92, 54] width 63 height 14
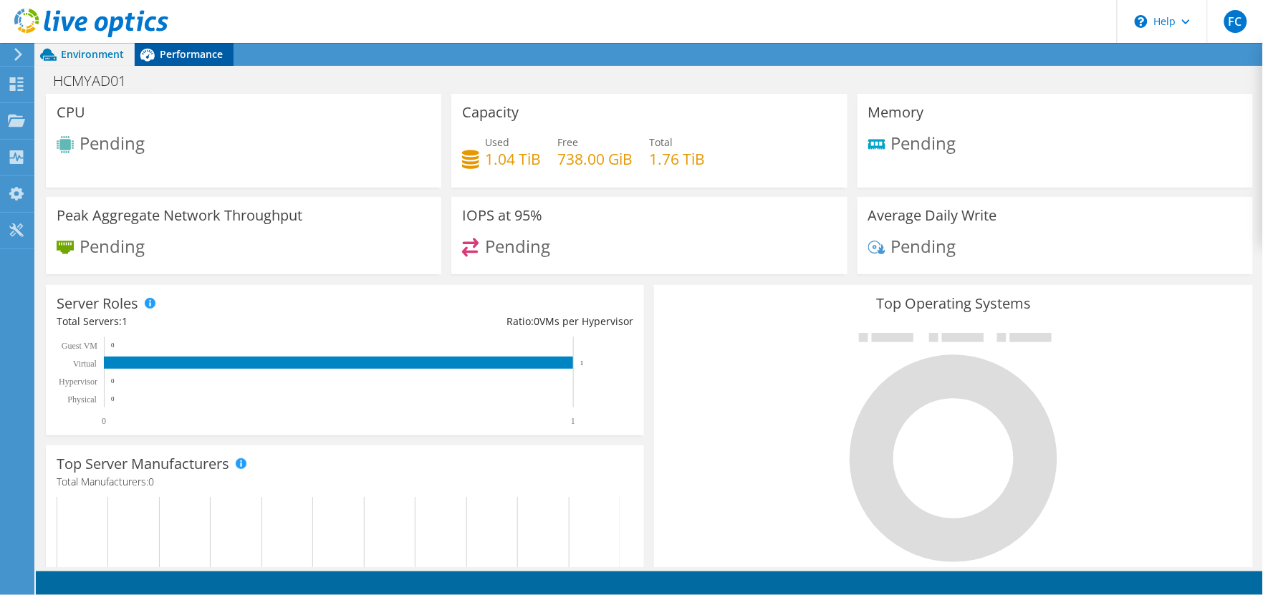
click at [201, 52] on span "Performance" at bounding box center [191, 54] width 63 height 14
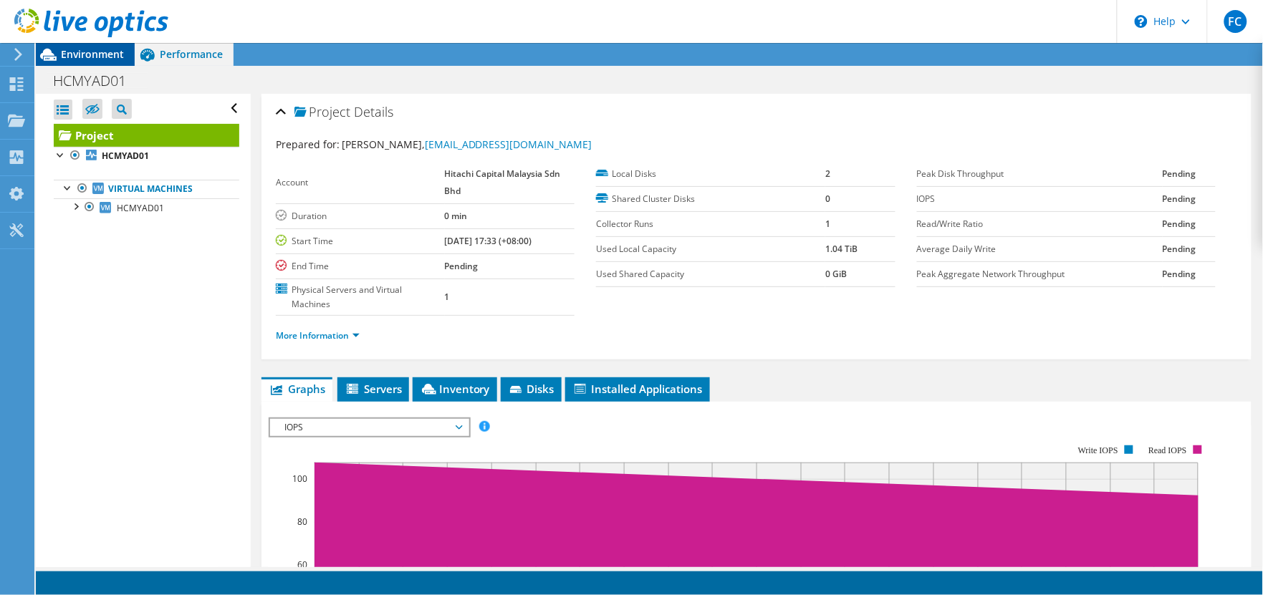
click at [93, 59] on span "Environment" at bounding box center [92, 54] width 63 height 14
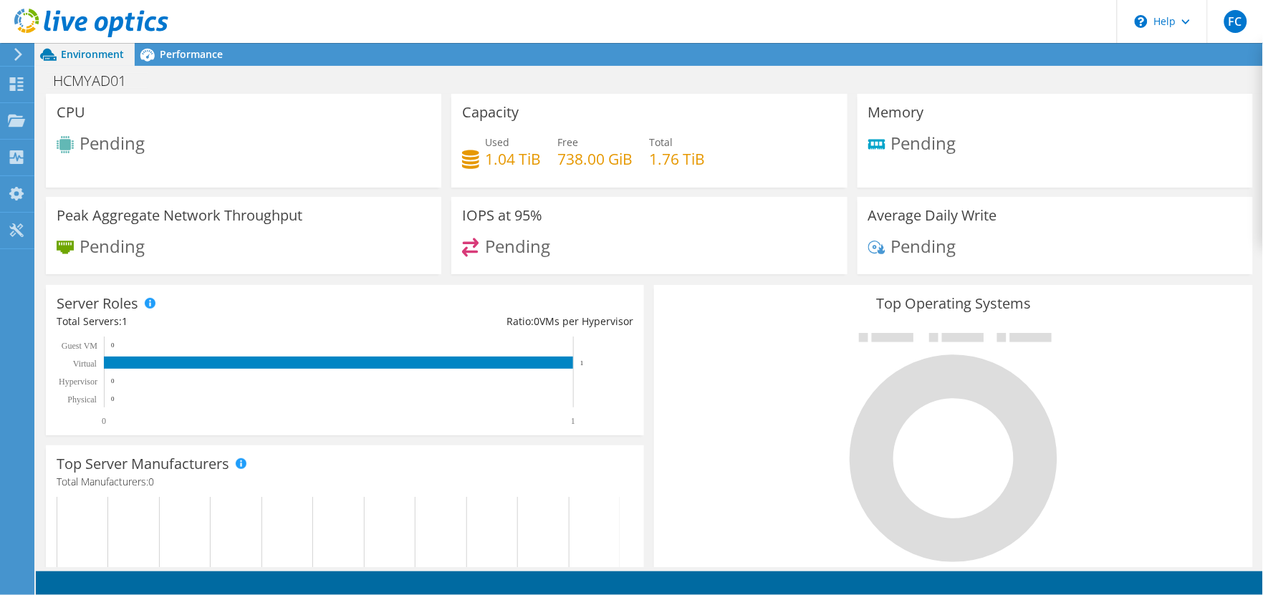
click at [19, 59] on icon at bounding box center [18, 54] width 11 height 13
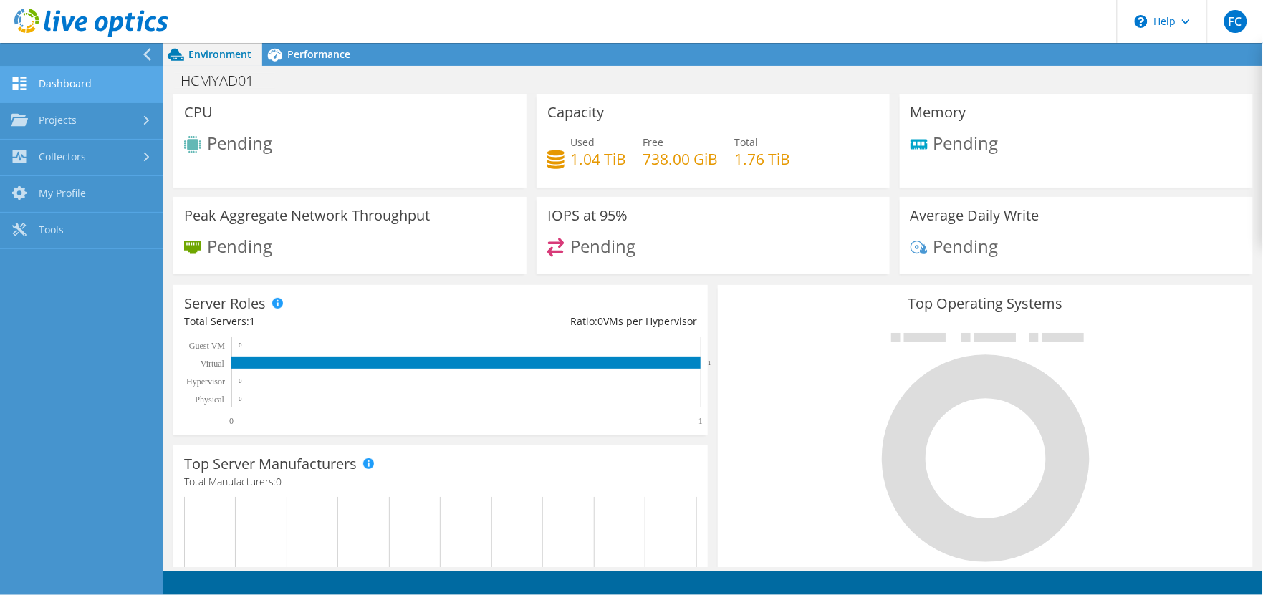
click at [65, 75] on link "Dashboard" at bounding box center [81, 85] width 163 height 37
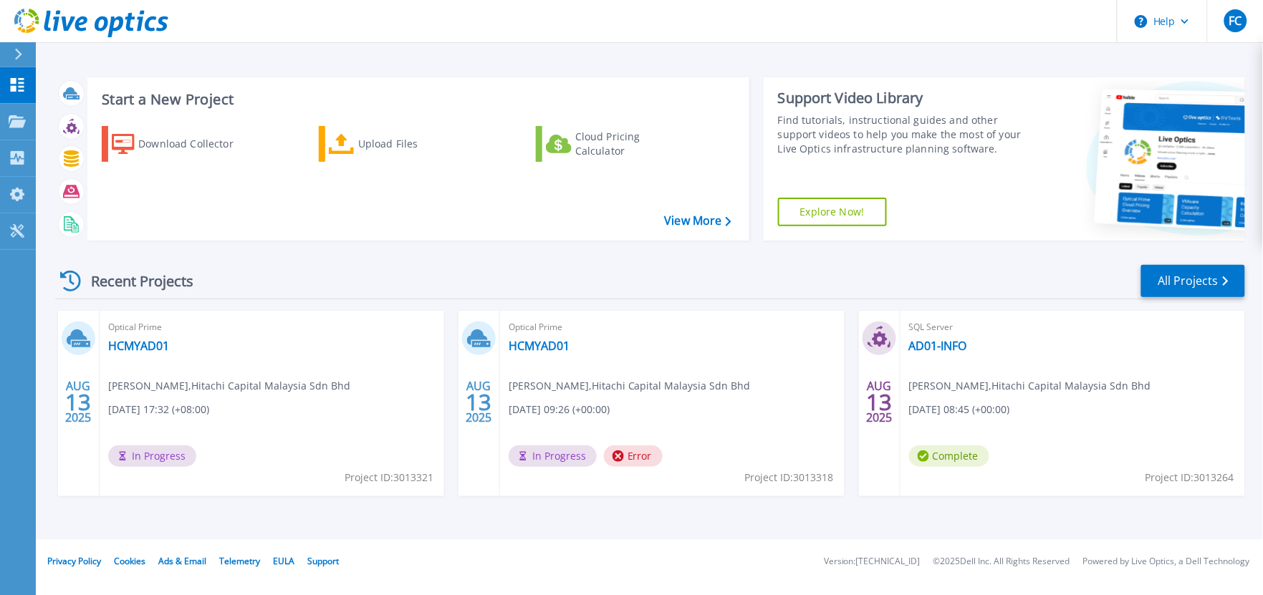
click at [158, 464] on span "In Progress" at bounding box center [152, 455] width 88 height 21
click at [457, 324] on div "AUG 13 2025 Optical Prime HCMYAD01 fp cho , Hitachi Capital Malaysia Sdn Bhd 08…" at bounding box center [644, 418] width 1201 height 214
click at [438, 309] on div "Recent Projects All Projects AUG 13 2025 Optical Prime HCMYAD01 fp cho , Hitach…" at bounding box center [649, 394] width 1189 height 284
click at [122, 347] on link "HCMYAD01" at bounding box center [138, 346] width 61 height 14
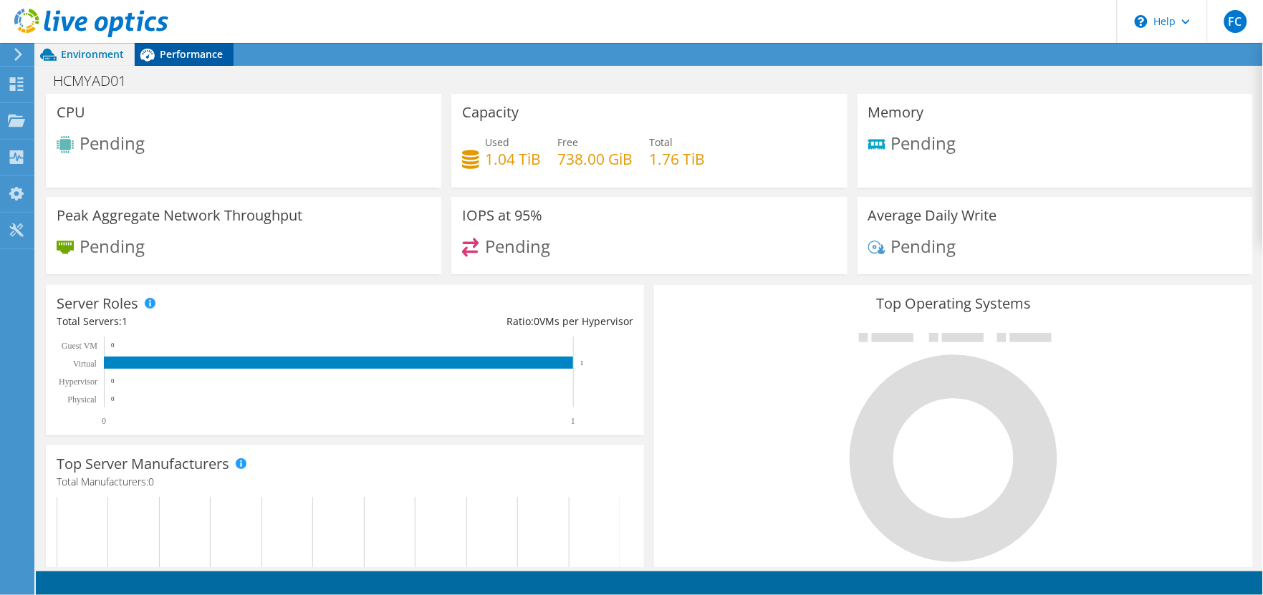
click at [165, 50] on span "Performance" at bounding box center [191, 54] width 63 height 14
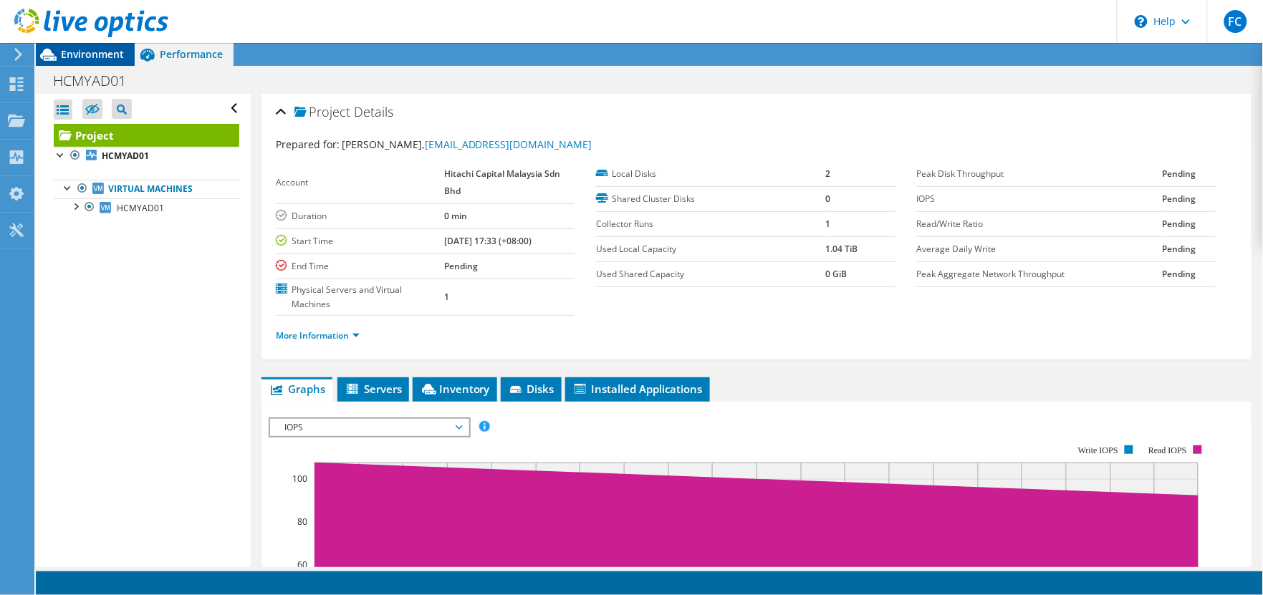
click at [97, 48] on span "Environment" at bounding box center [92, 54] width 63 height 14
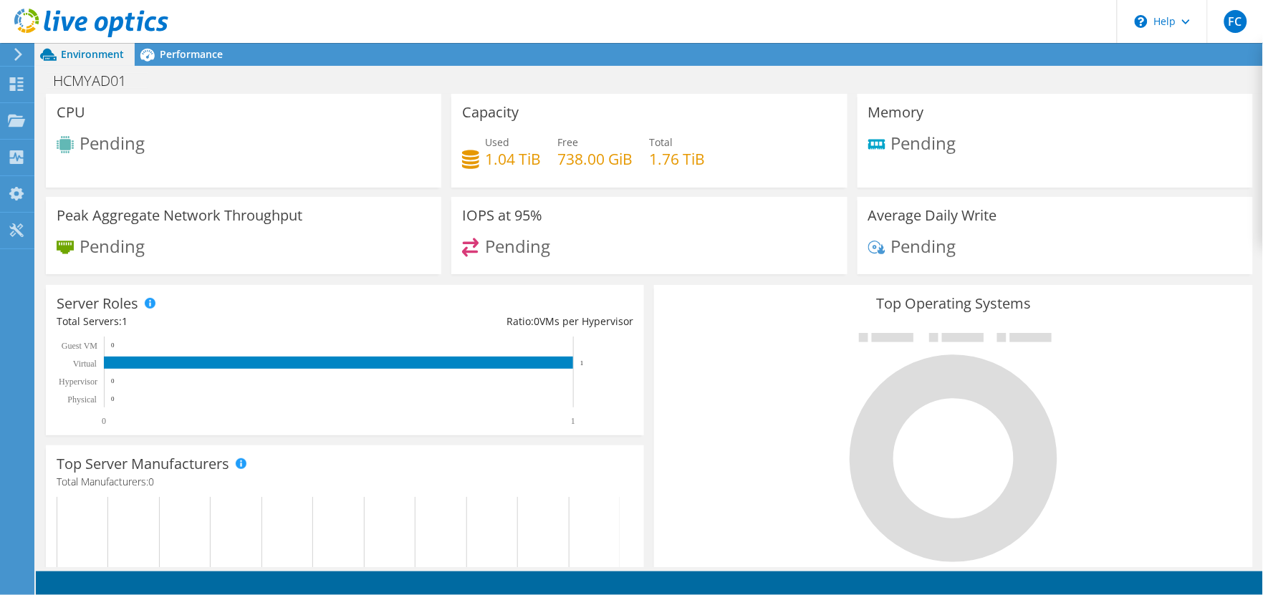
click at [20, 45] on div at bounding box center [84, 24] width 168 height 48
click at [23, 54] on icon at bounding box center [18, 54] width 11 height 13
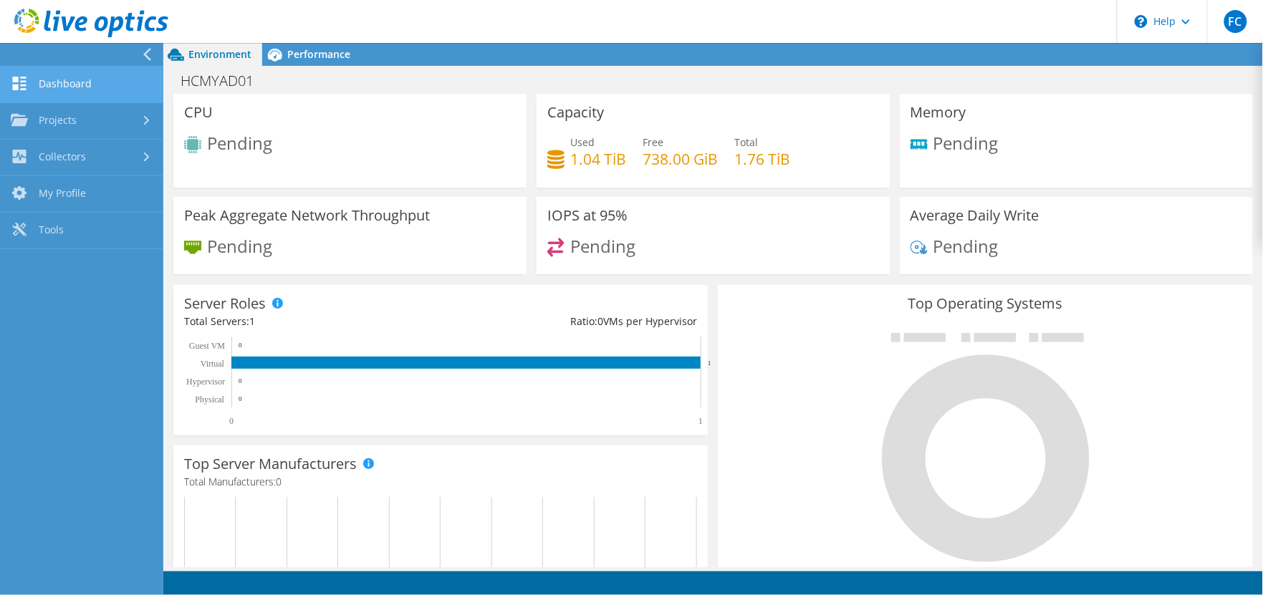
click at [66, 83] on link "Dashboard" at bounding box center [81, 85] width 163 height 37
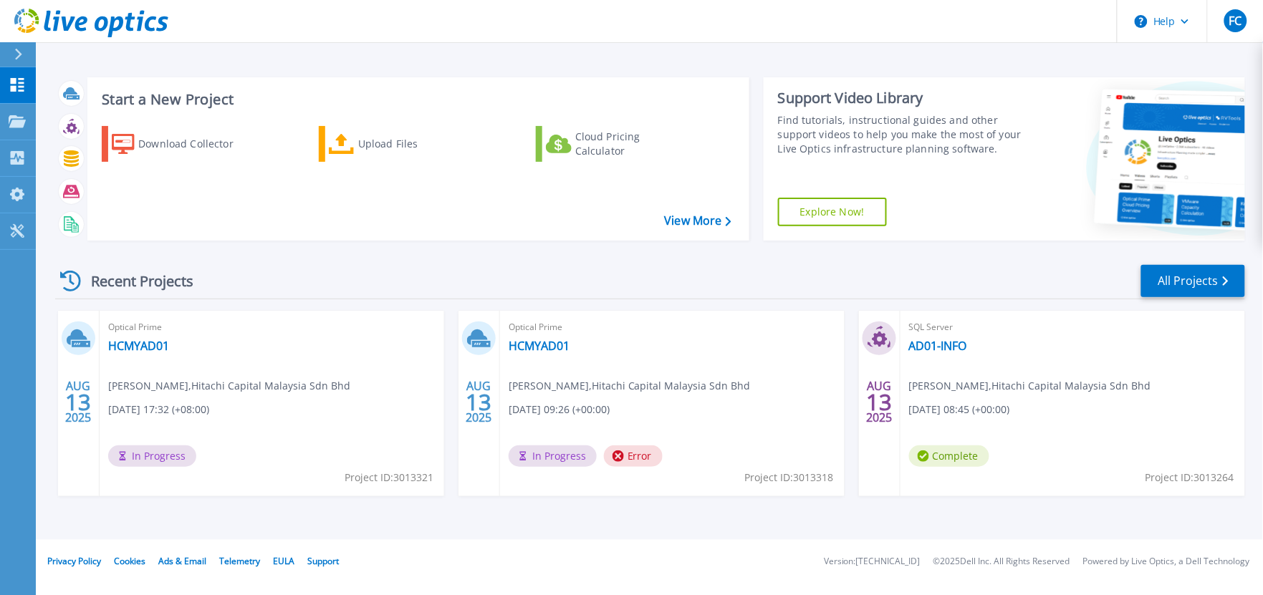
click at [194, 244] on div "Start a New Project Download Collector Upload Files Cloud Pricing Calculator Vi…" at bounding box center [649, 159] width 1189 height 186
click at [241, 423] on div "Optical Prime HCMYAD01 fp cho , Hitachi Capital Malaysia Sdn Bhd 08/13/2025, 17…" at bounding box center [272, 403] width 344 height 185
click at [165, 437] on div "Optical Prime HCMYAD01 fp cho , Hitachi Capital Malaysia Sdn Bhd 08/13/2025, 17…" at bounding box center [272, 403] width 344 height 185
click at [553, 435] on div "Optical Prime HCMYAD01 fp cho , Hitachi Capital Malaysia Sdn Bhd 08/13/2025, 09…" at bounding box center [672, 403] width 344 height 185
click at [196, 451] on span "In Progress" at bounding box center [152, 455] width 88 height 21
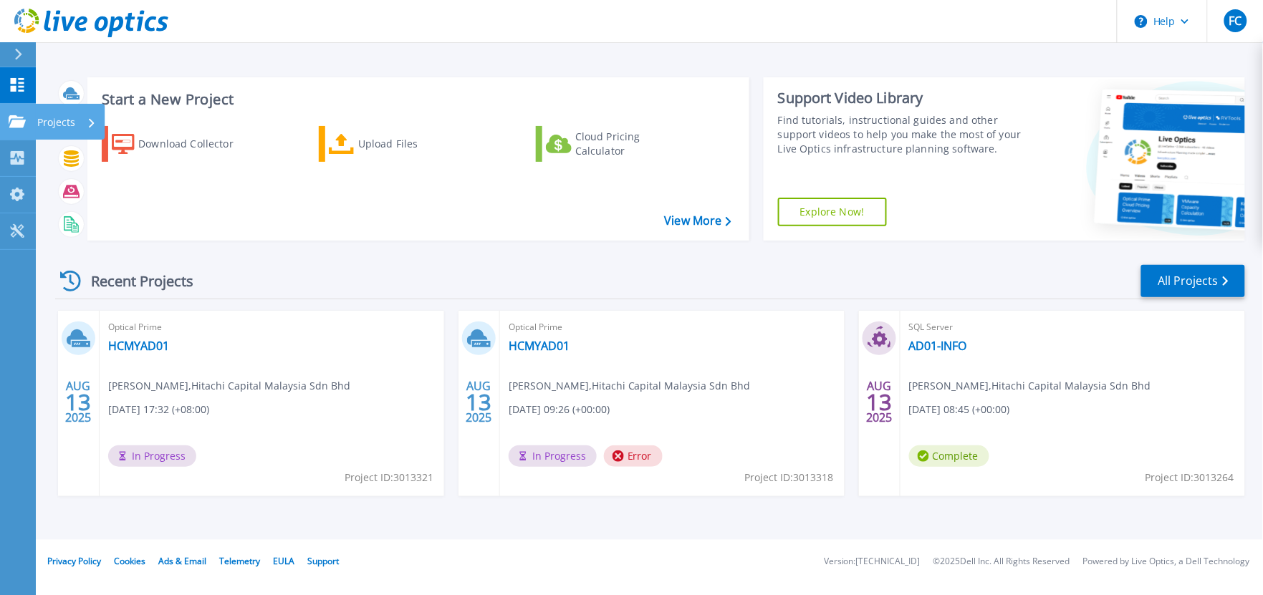
click at [18, 122] on icon at bounding box center [17, 121] width 17 height 12
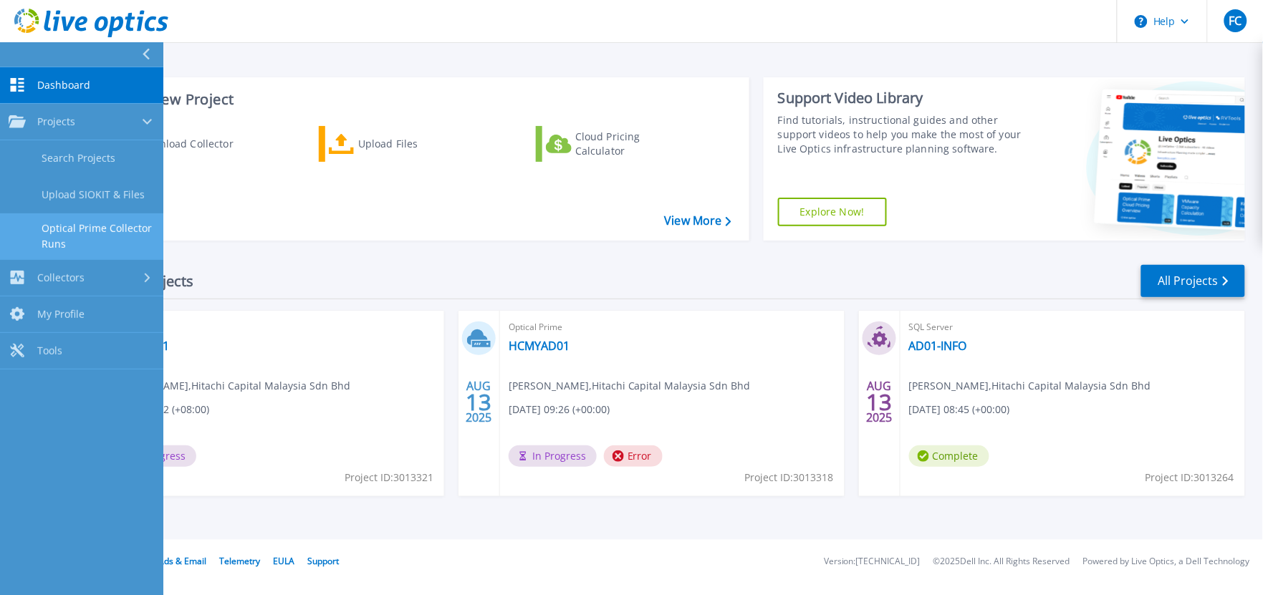
click at [75, 244] on link "Optical Prime Collector Runs" at bounding box center [81, 236] width 163 height 46
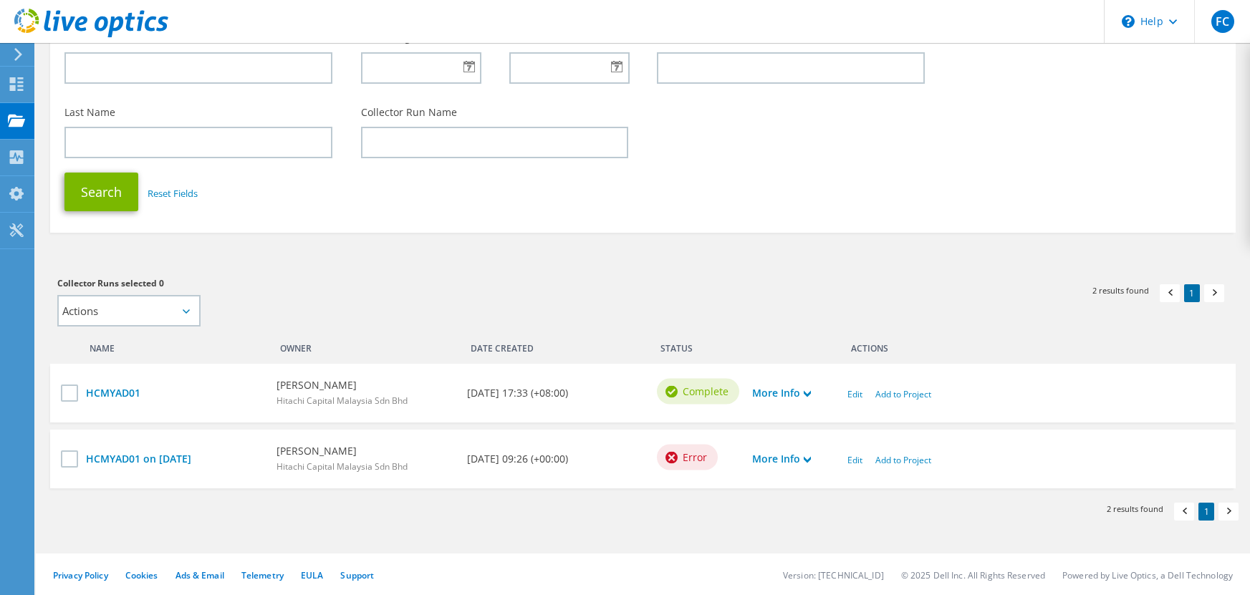
scroll to position [137, 0]
click at [65, 465] on label at bounding box center [71, 460] width 21 height 17
click at [0, 0] on input "checkbox" at bounding box center [0, 0] width 0 height 0
click at [847, 460] on link "Edit" at bounding box center [854, 461] width 15 height 12
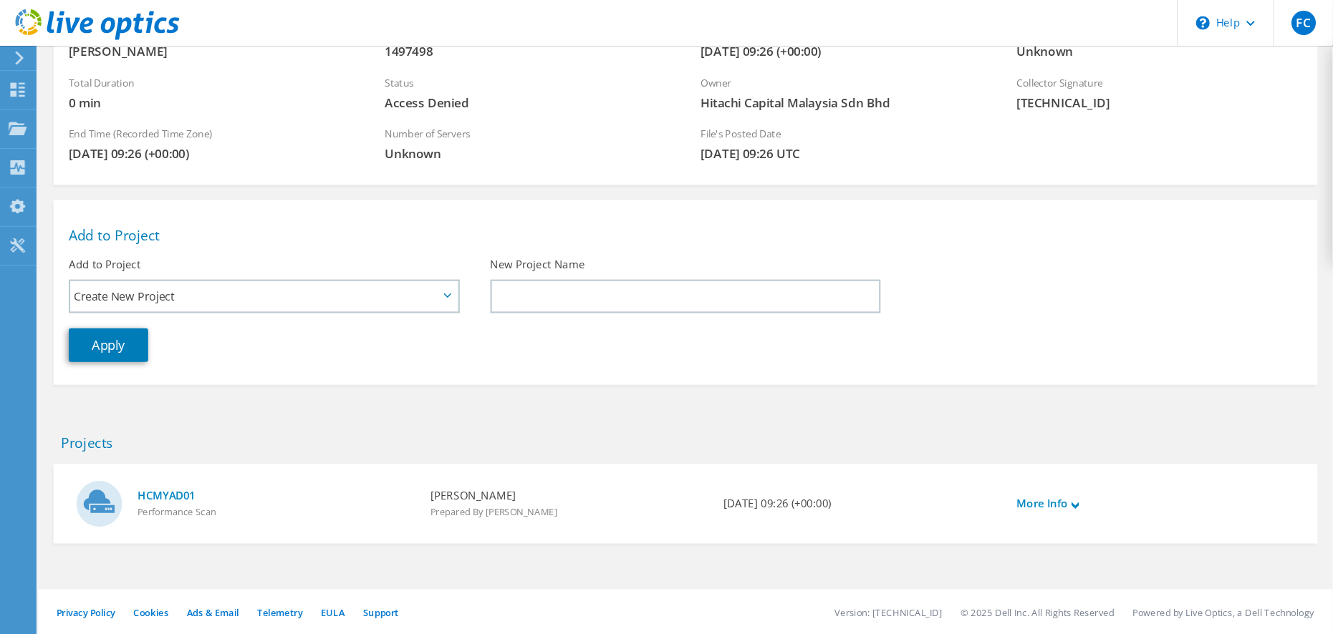
scroll to position [115, 0]
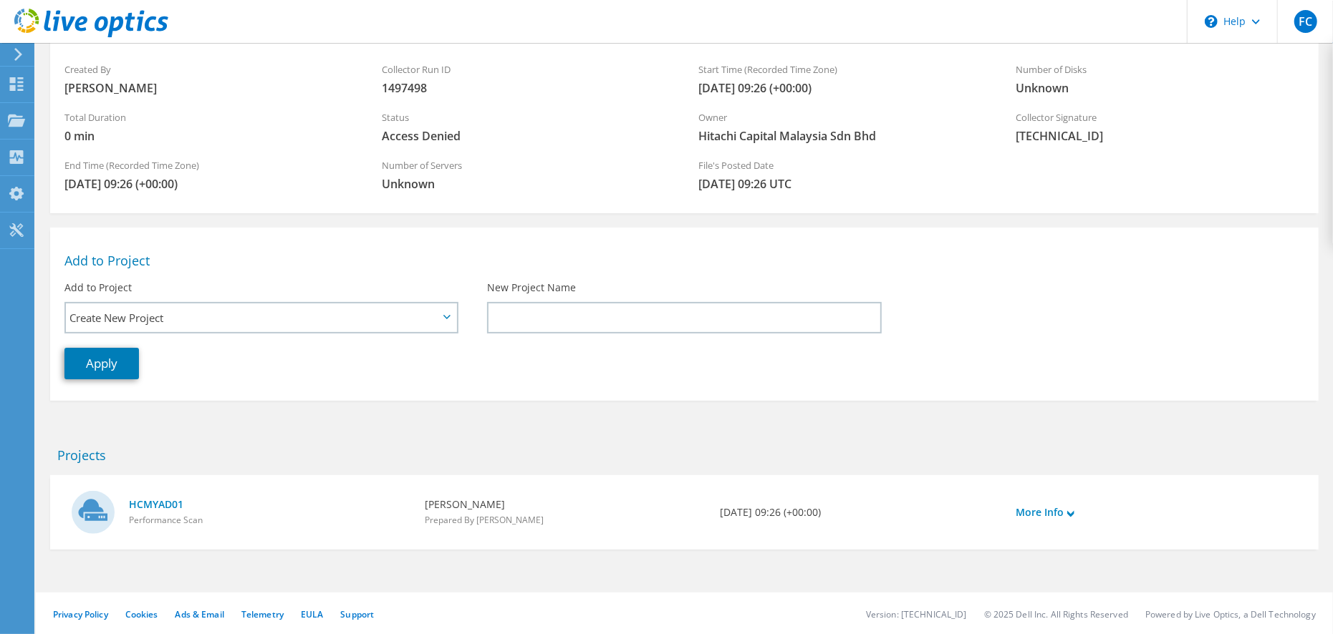
click at [14, 46] on div at bounding box center [84, 24] width 168 height 48
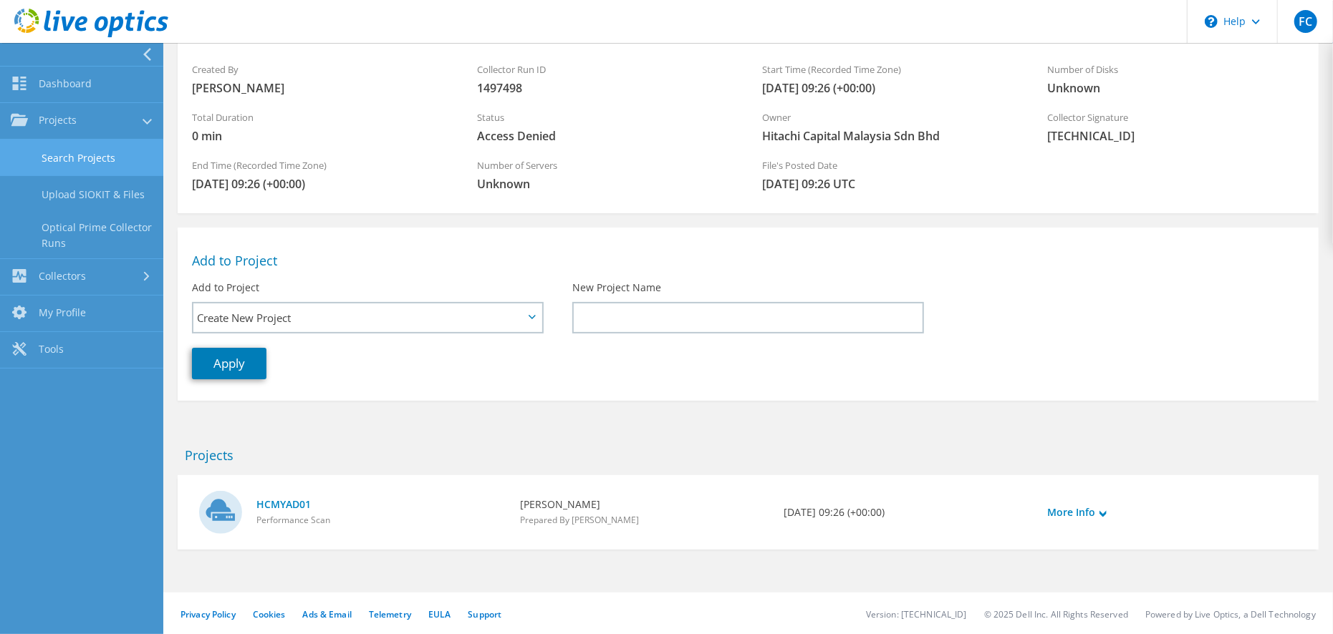
click at [75, 164] on link "Search Projects" at bounding box center [81, 158] width 163 height 37
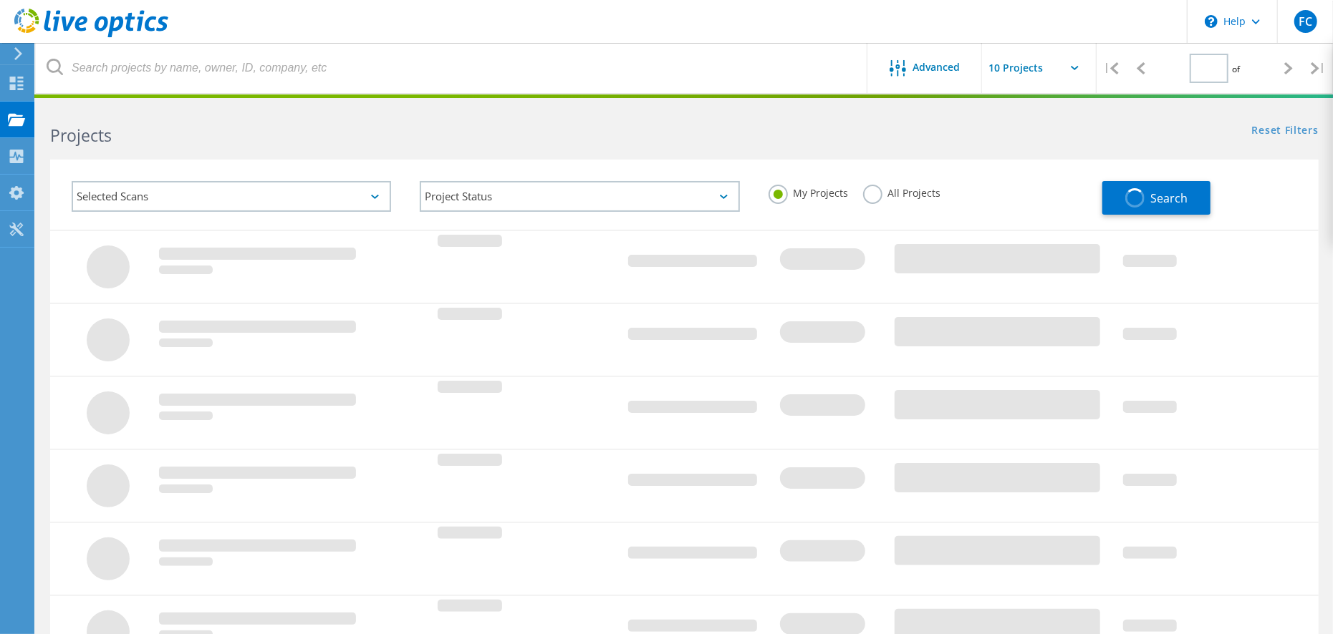
type input "1"
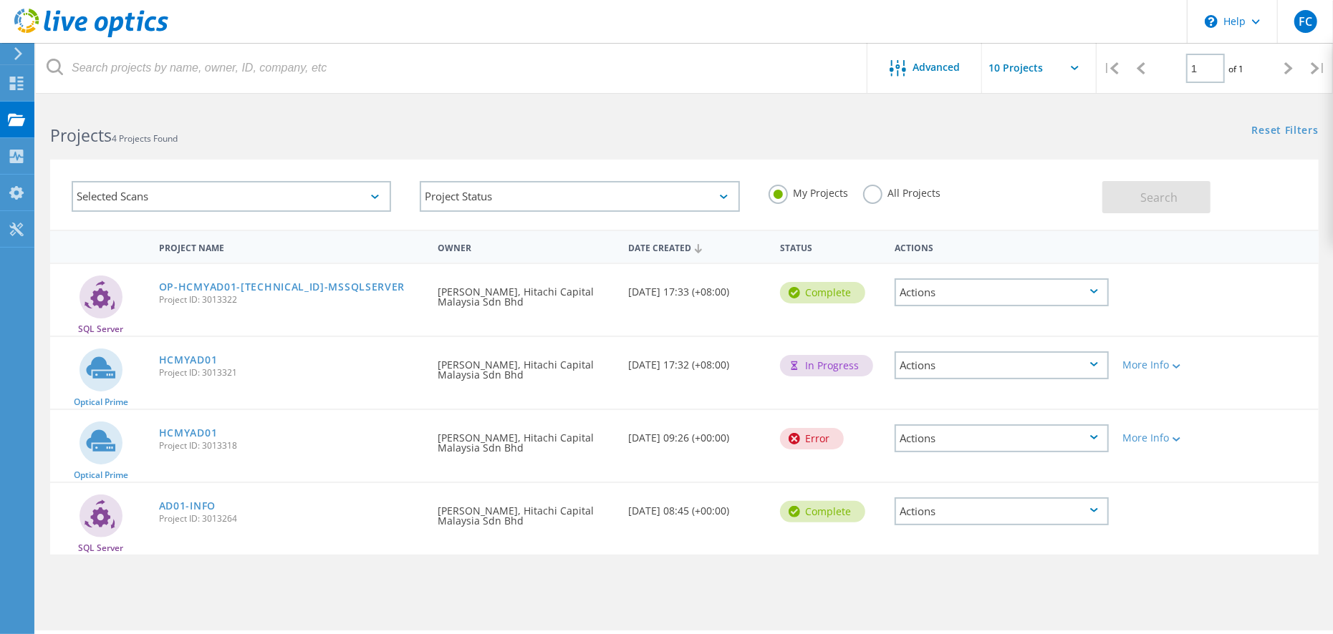
click at [975, 370] on div "Actions" at bounding box center [1001, 366] width 214 height 28
click at [649, 327] on div "SQL Server OP-HCMYAD01-10.88.71.30-MSSQLSERVER Project ID: 3013322 Requested By…" at bounding box center [684, 300] width 1268 height 72
click at [58, 153] on div "Collectors" at bounding box center [73, 156] width 64 height 10
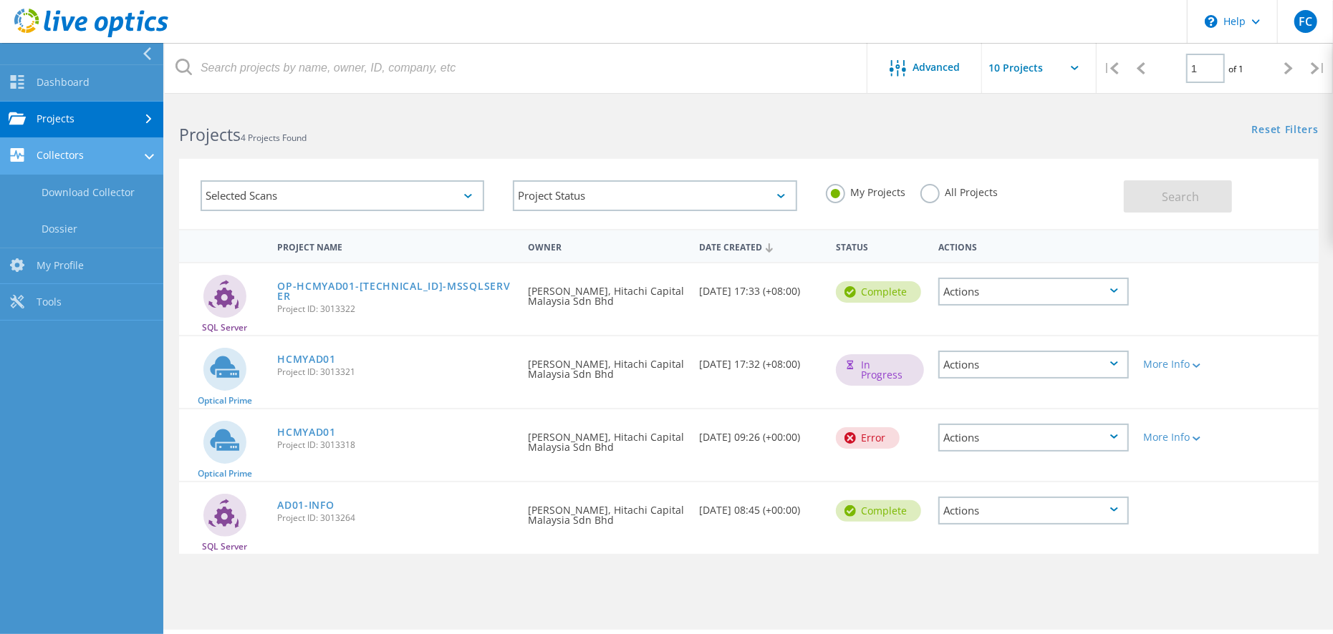
click at [70, 152] on link "Collectors" at bounding box center [81, 156] width 163 height 37
click at [67, 121] on link "Projects" at bounding box center [81, 120] width 163 height 37
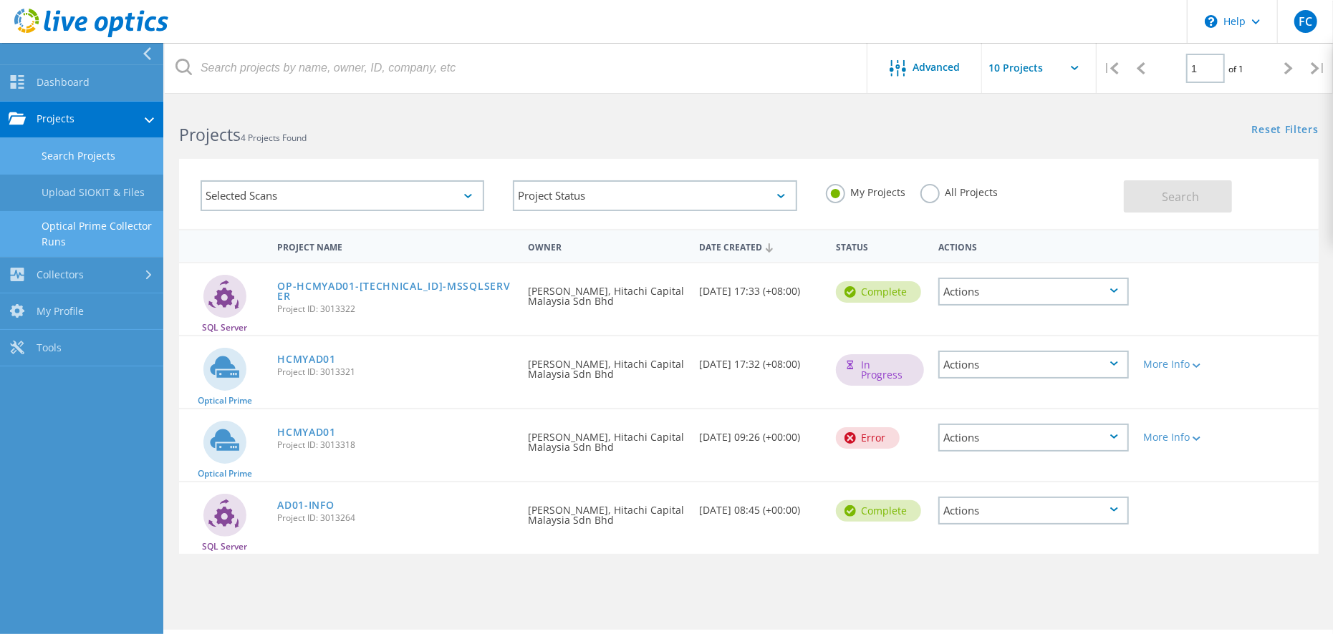
click at [99, 239] on link "Optical Prime Collector Runs" at bounding box center [81, 234] width 163 height 46
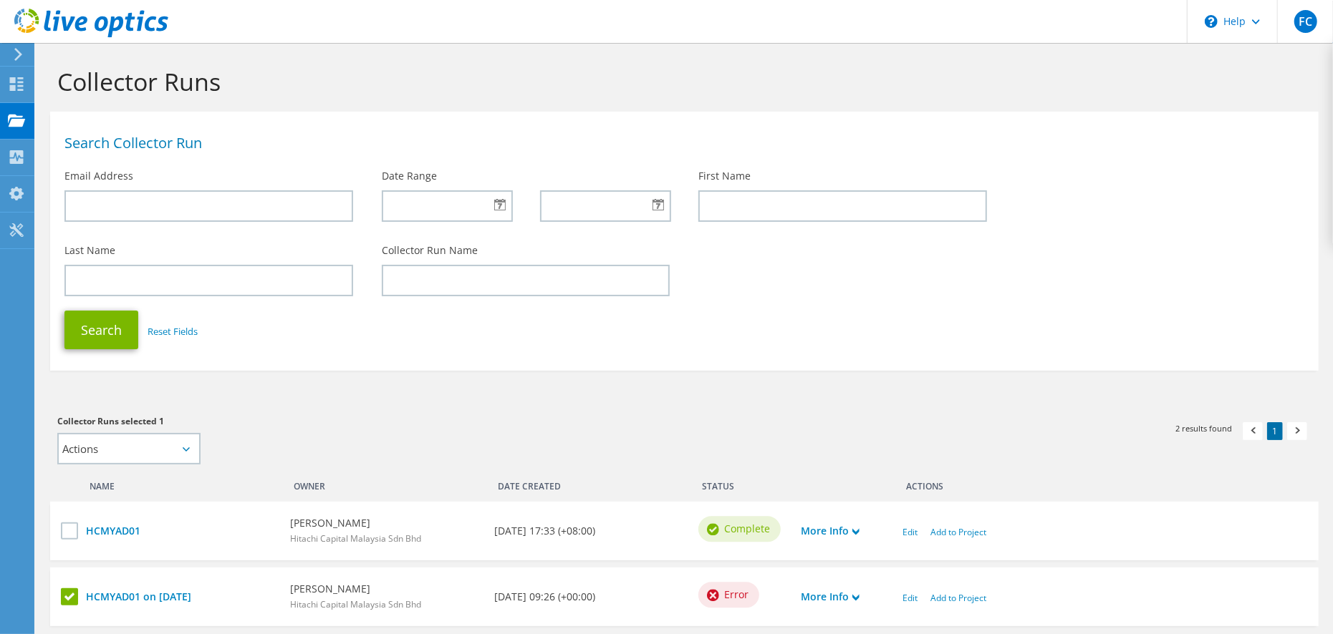
scroll to position [97, 0]
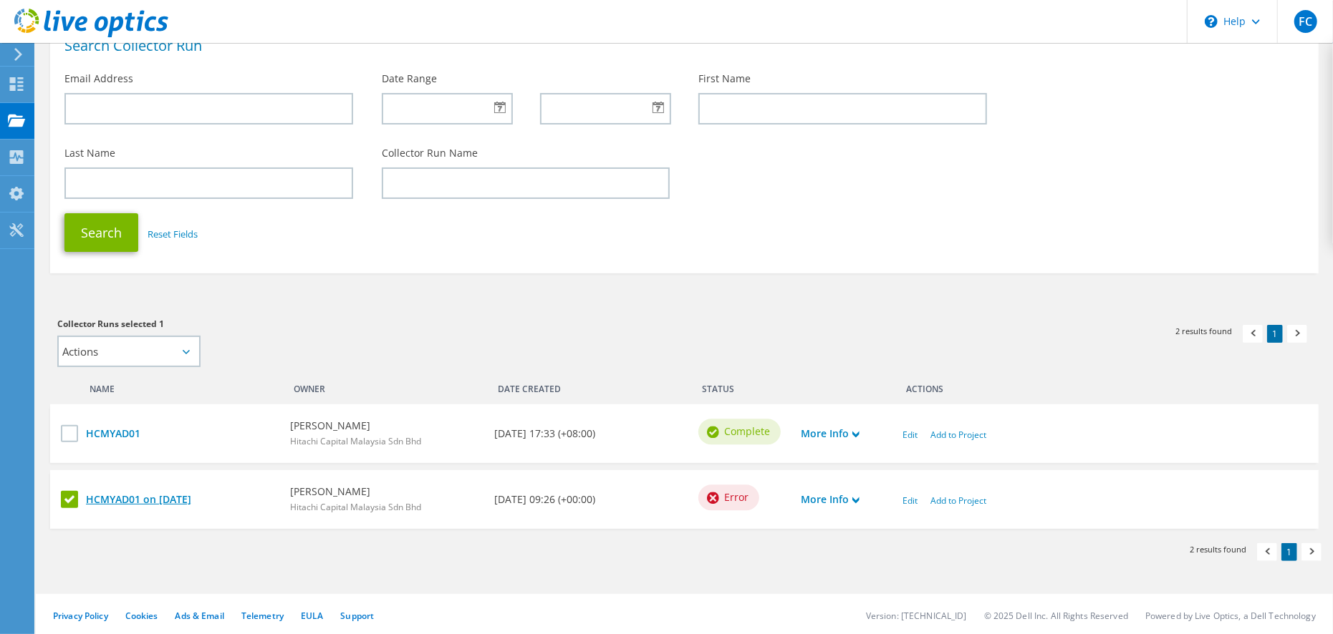
click at [106, 494] on link "HCMYAD01 on [DATE]" at bounding box center [181, 500] width 190 height 16
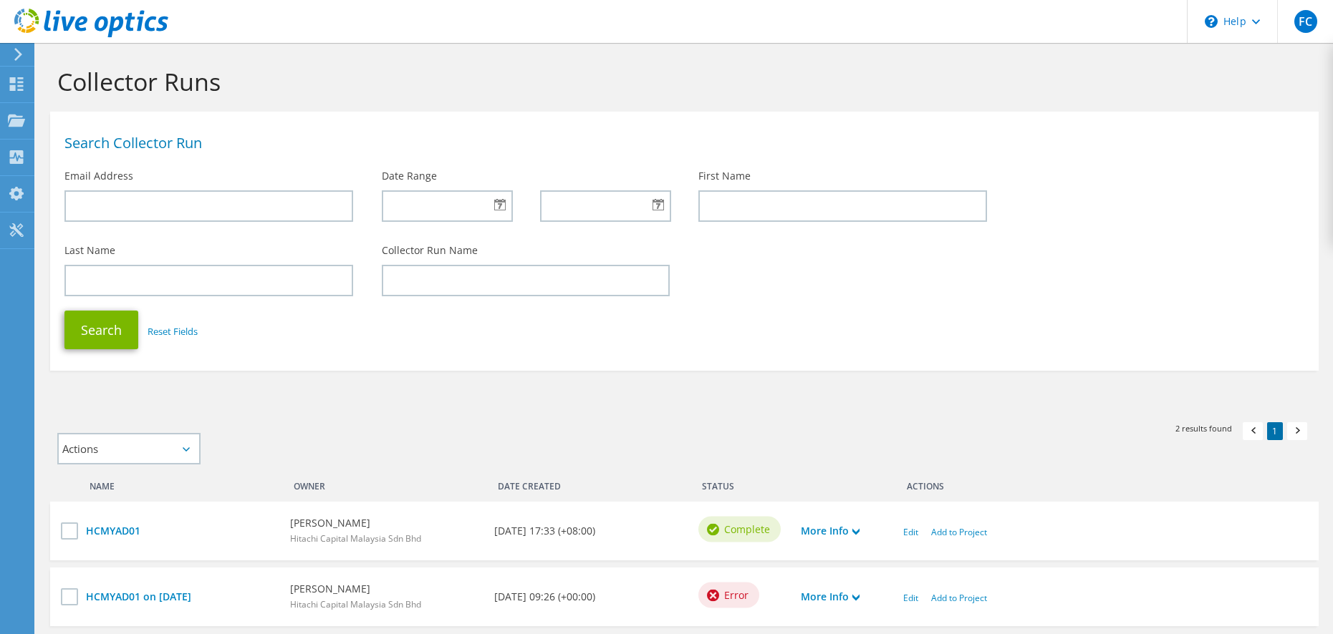
scroll to position [97, 0]
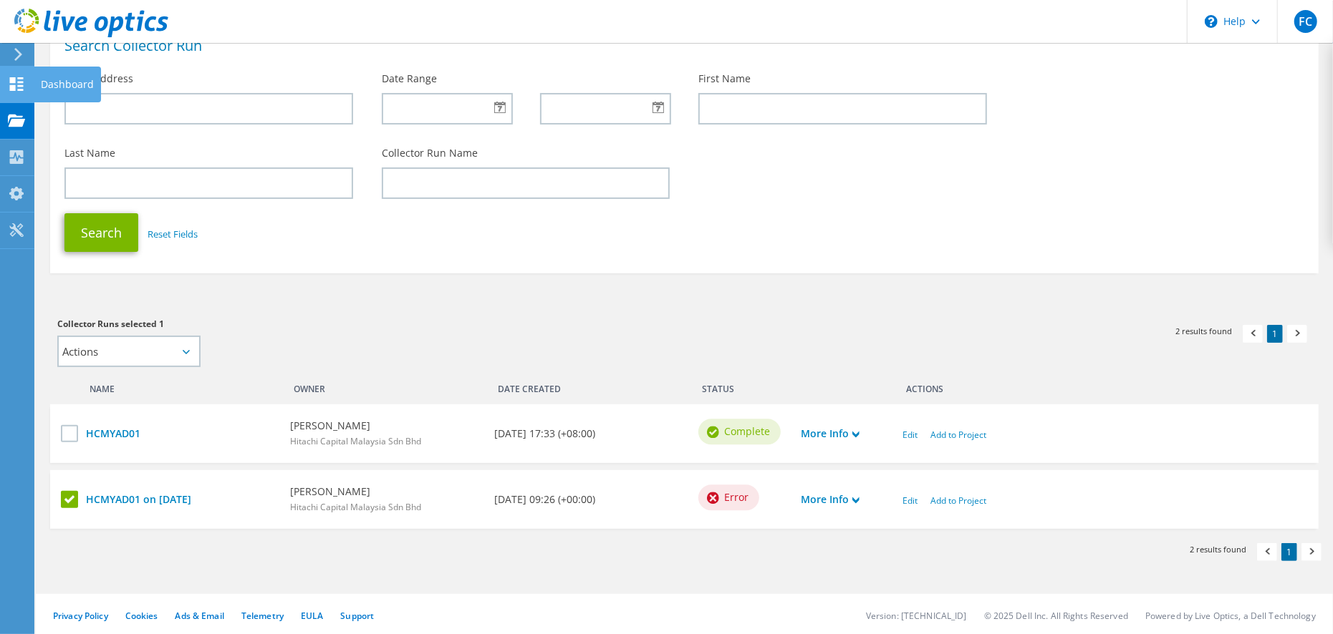
click at [8, 81] on icon at bounding box center [16, 84] width 17 height 14
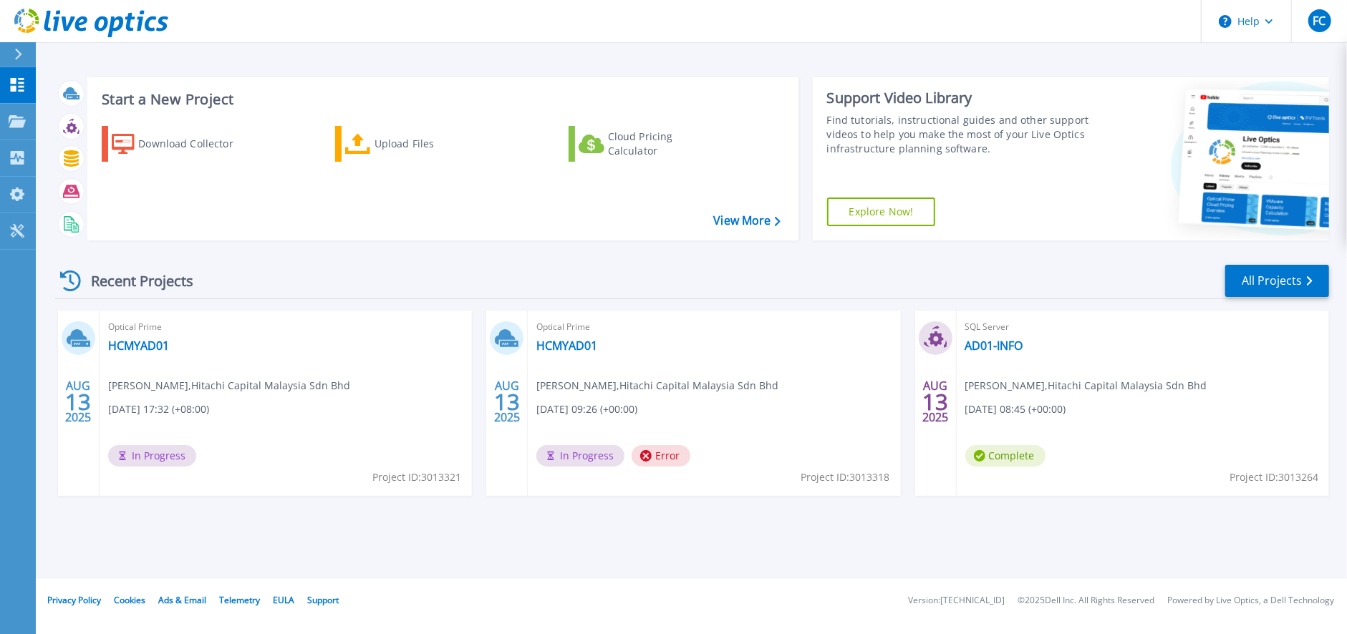
click at [665, 582] on footer "Privacy Policy Cookies Ads & Email Telemetry EULA Support Version: 25.2.12.1 © …" at bounding box center [690, 600] width 1313 height 43
click at [77, 339] on icon at bounding box center [77, 337] width 21 height 16
click at [132, 342] on link "HCMYAD01" at bounding box center [138, 346] width 61 height 14
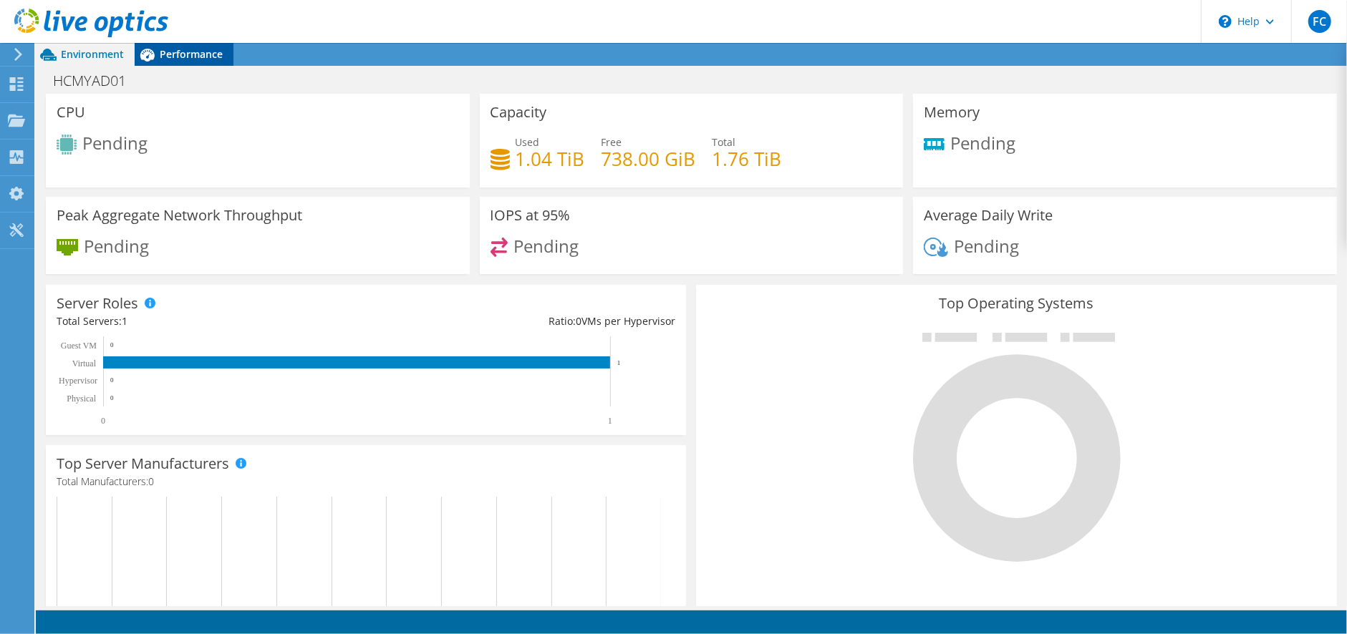
click at [196, 50] on span "Performance" at bounding box center [191, 54] width 63 height 14
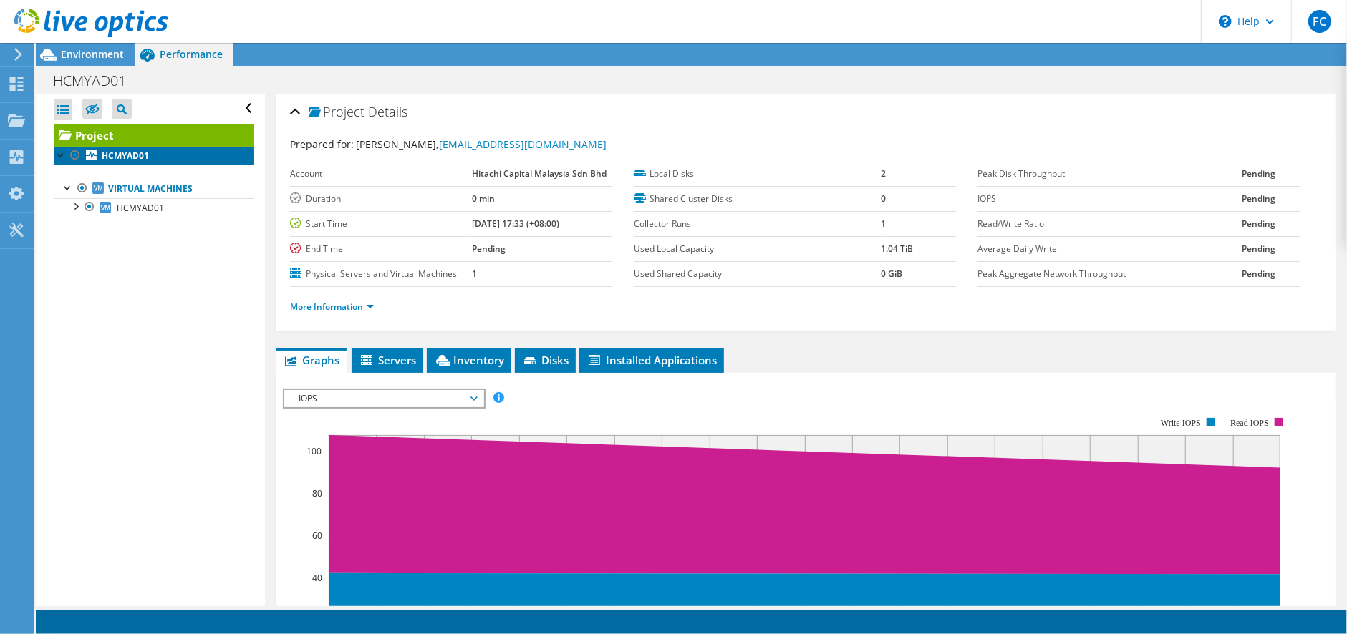
click at [120, 161] on b "HCMYAD01" at bounding box center [125, 156] width 47 height 12
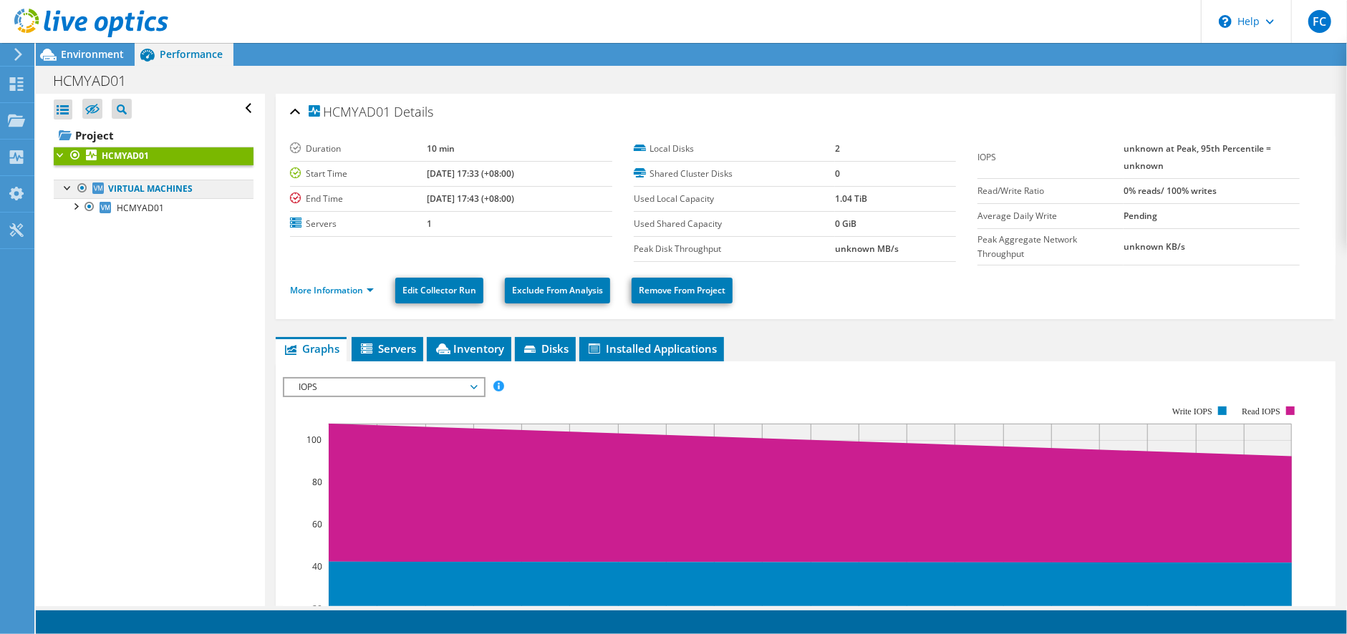
click at [121, 189] on link "Virtual Machines" at bounding box center [154, 189] width 200 height 19
click at [150, 187] on link "Virtual Machines" at bounding box center [154, 189] width 200 height 19
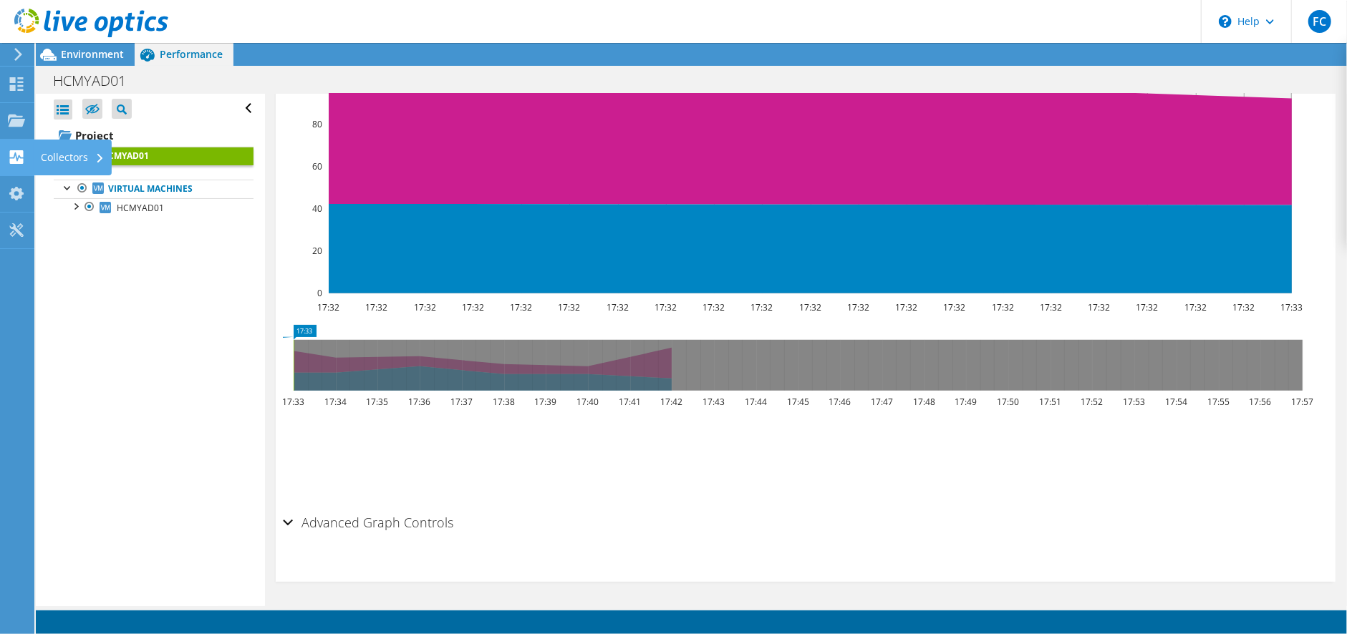
click at [14, 163] on use at bounding box center [17, 157] width 14 height 14
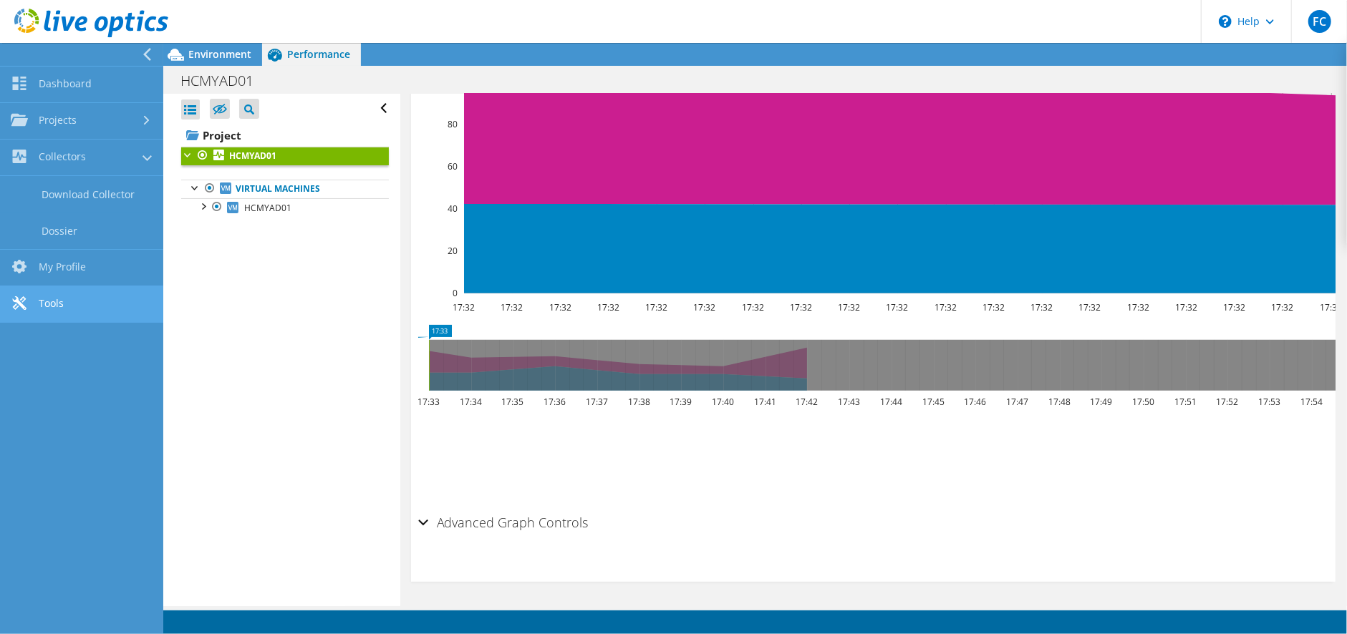
click at [110, 304] on link "Tools" at bounding box center [81, 304] width 163 height 37
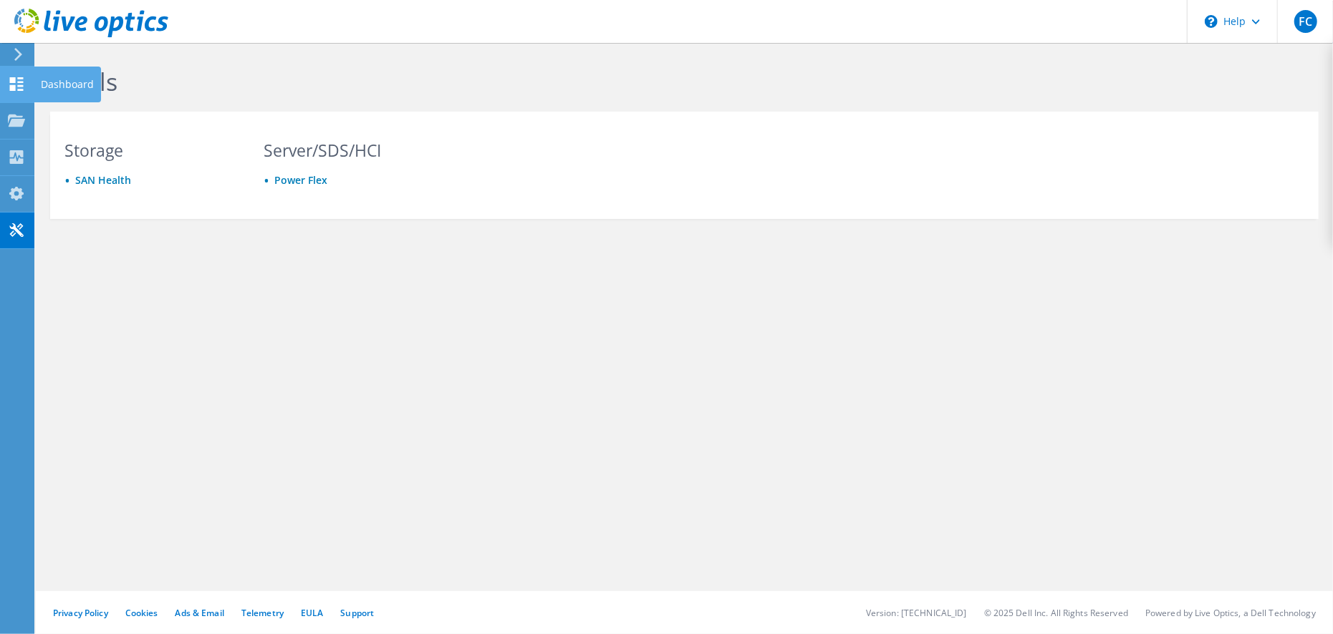
click at [18, 80] on icon at bounding box center [16, 84] width 17 height 14
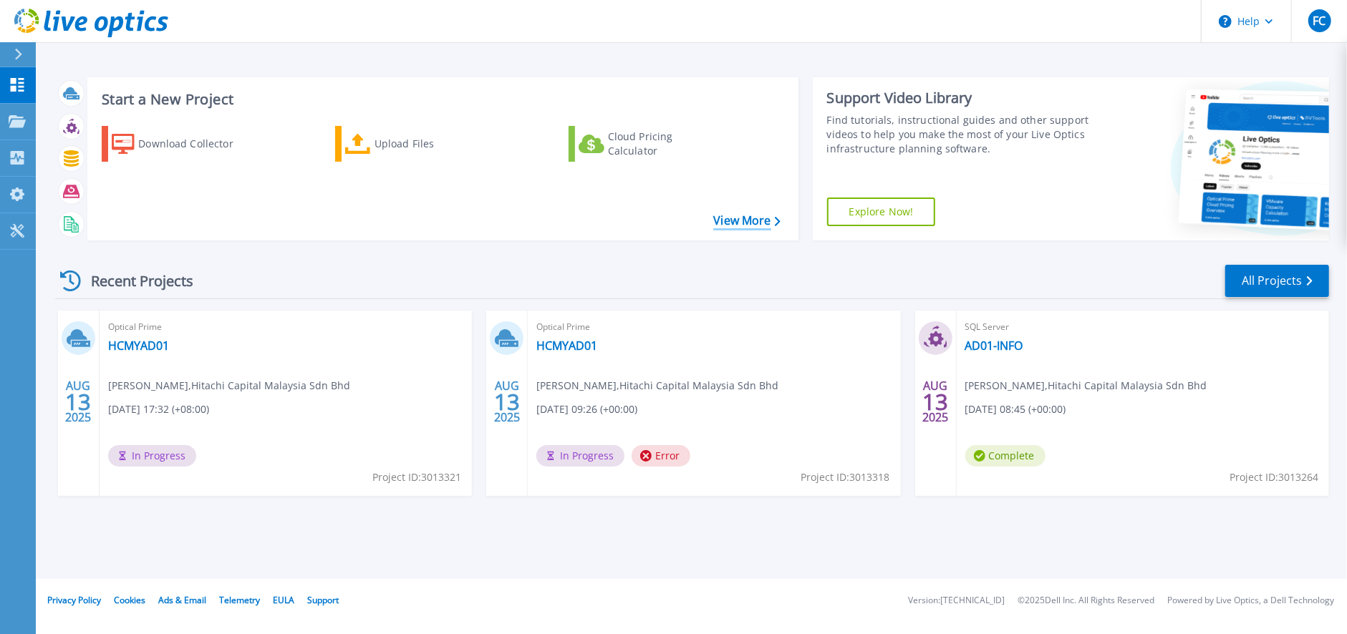
click at [728, 223] on link "View More" at bounding box center [746, 221] width 67 height 14
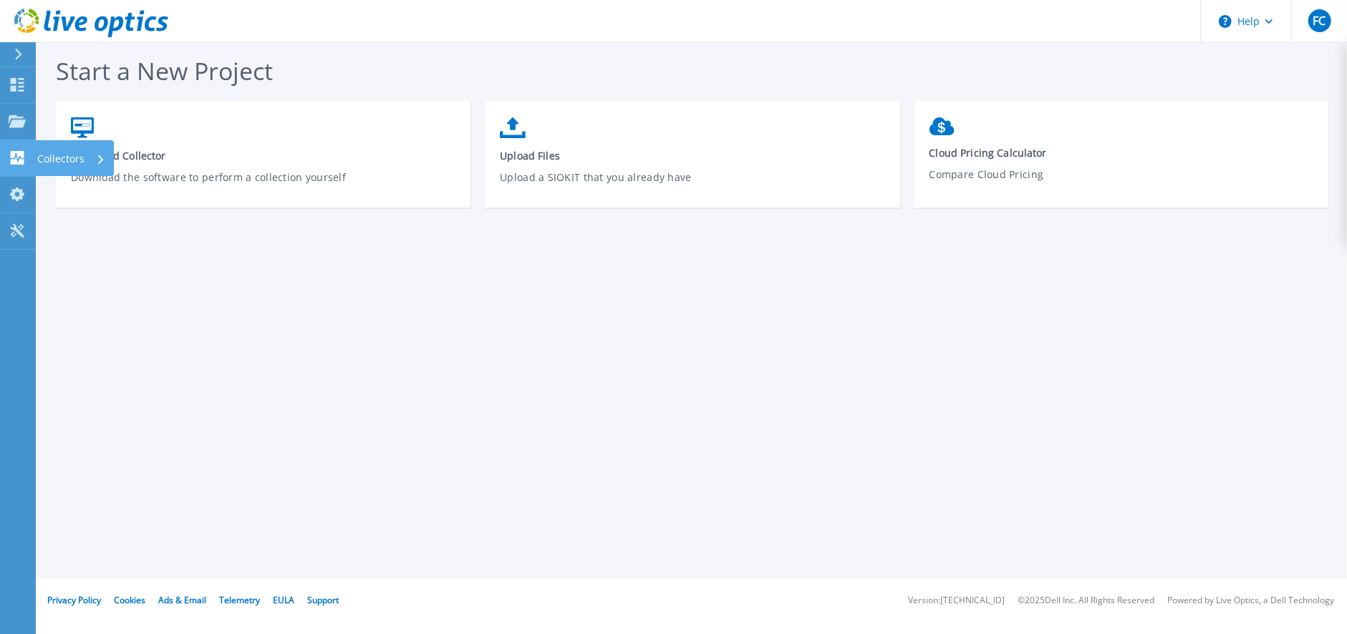
click at [37, 158] on p "Collectors" at bounding box center [60, 158] width 47 height 37
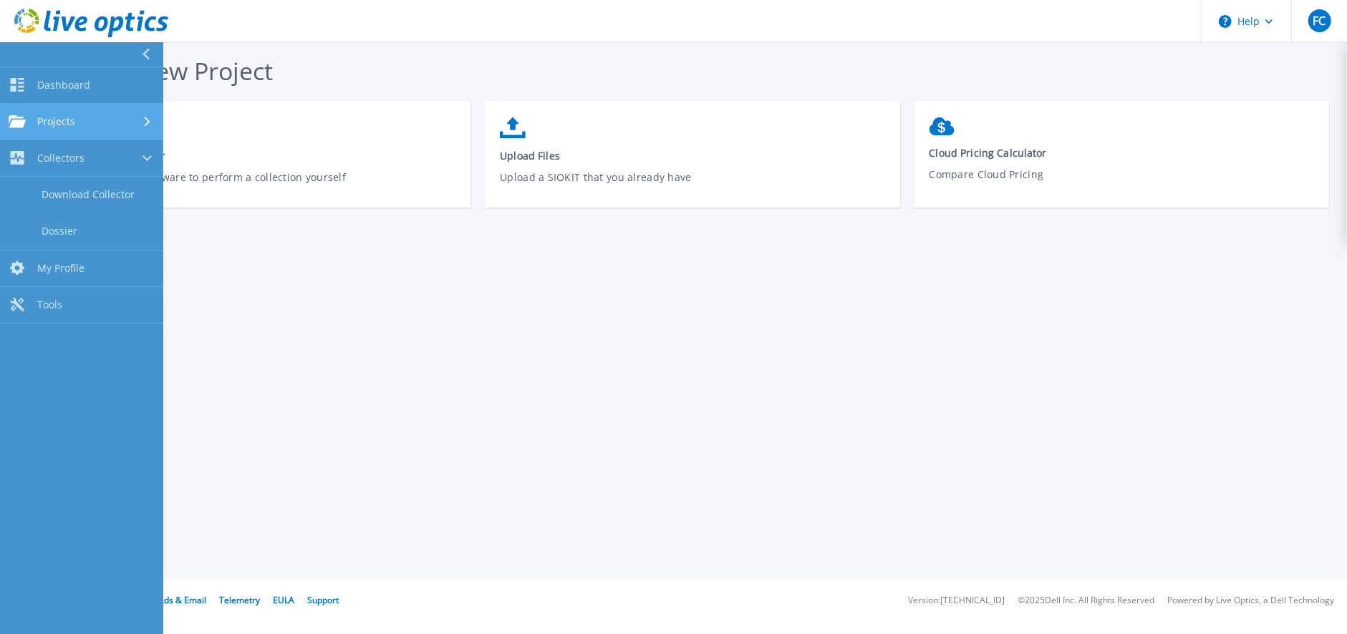
click at [47, 125] on span "Projects" at bounding box center [56, 121] width 38 height 13
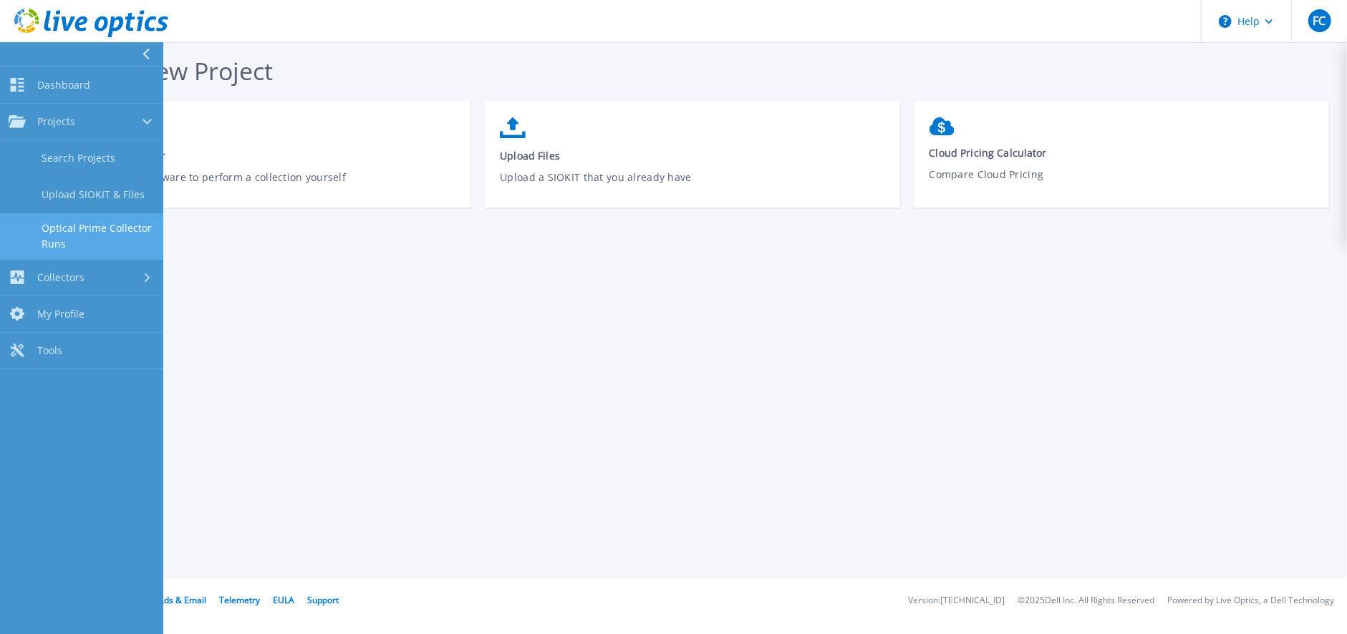
click at [69, 232] on link "Optical Prime Collector Runs" at bounding box center [81, 236] width 163 height 46
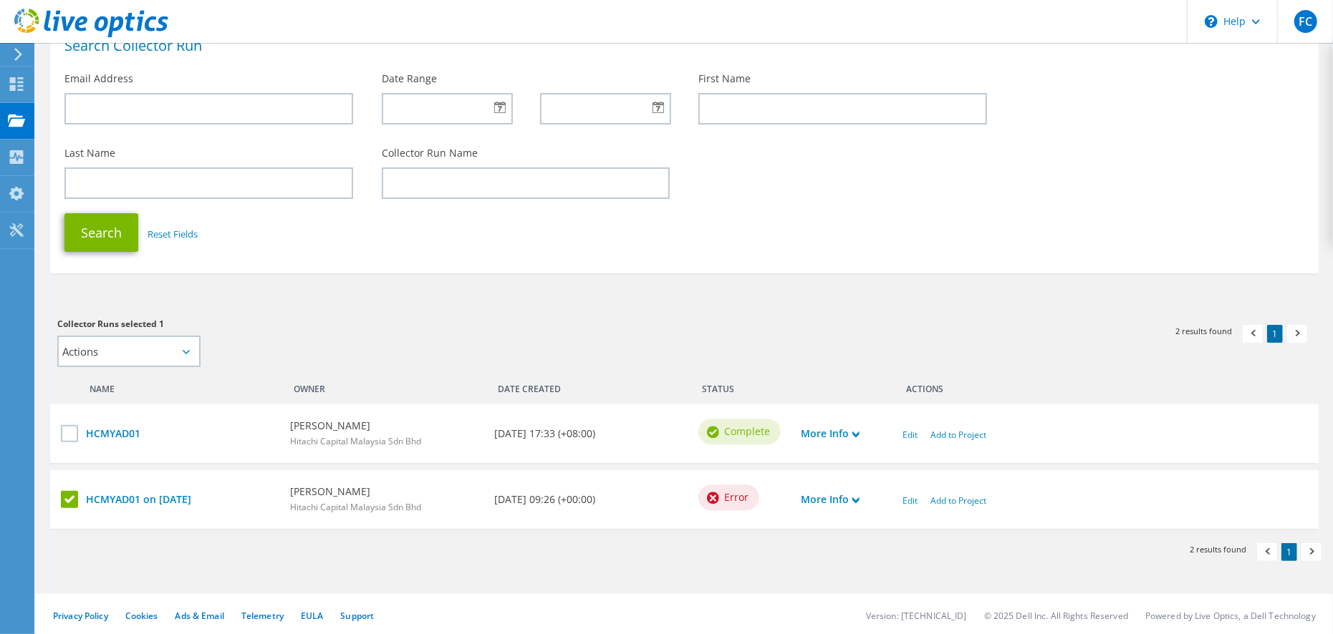
scroll to position [96, 0]
click at [72, 493] on label at bounding box center [71, 501] width 21 height 17
click at [0, 0] on input "checkbox" at bounding box center [0, 0] width 0 height 0
click at [73, 430] on label at bounding box center [71, 435] width 21 height 17
click at [0, 0] on input "checkbox" at bounding box center [0, 0] width 0 height 0
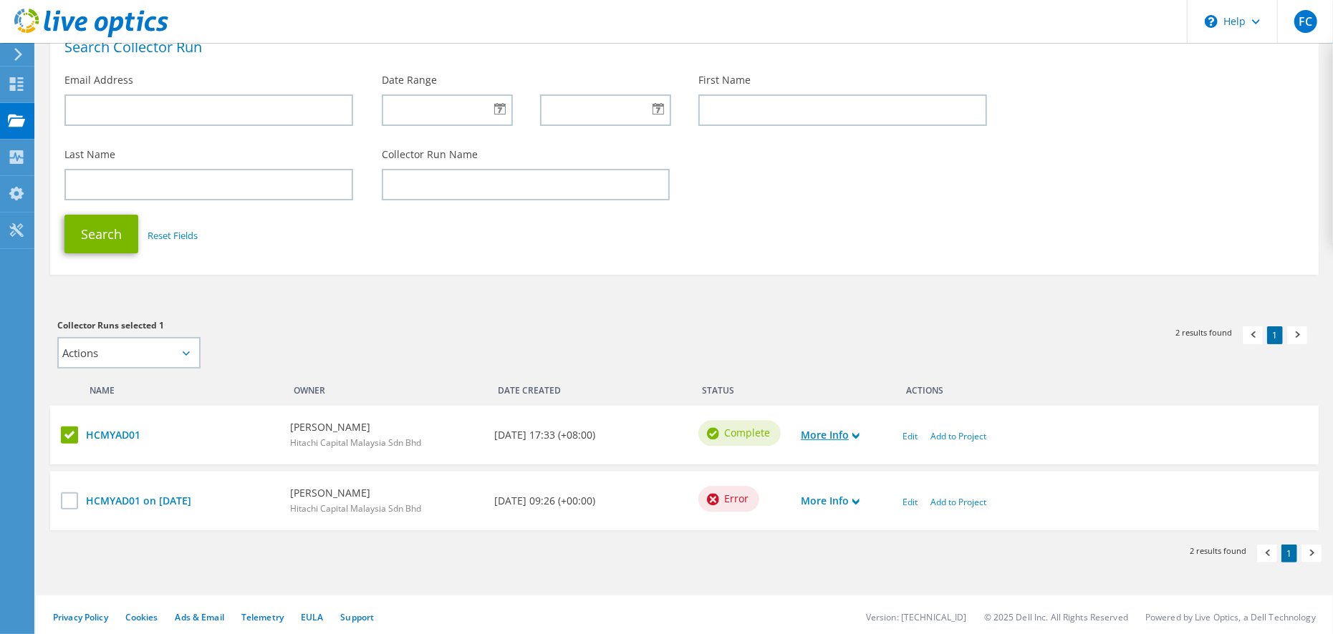
click at [844, 433] on link "More Info" at bounding box center [830, 436] width 59 height 16
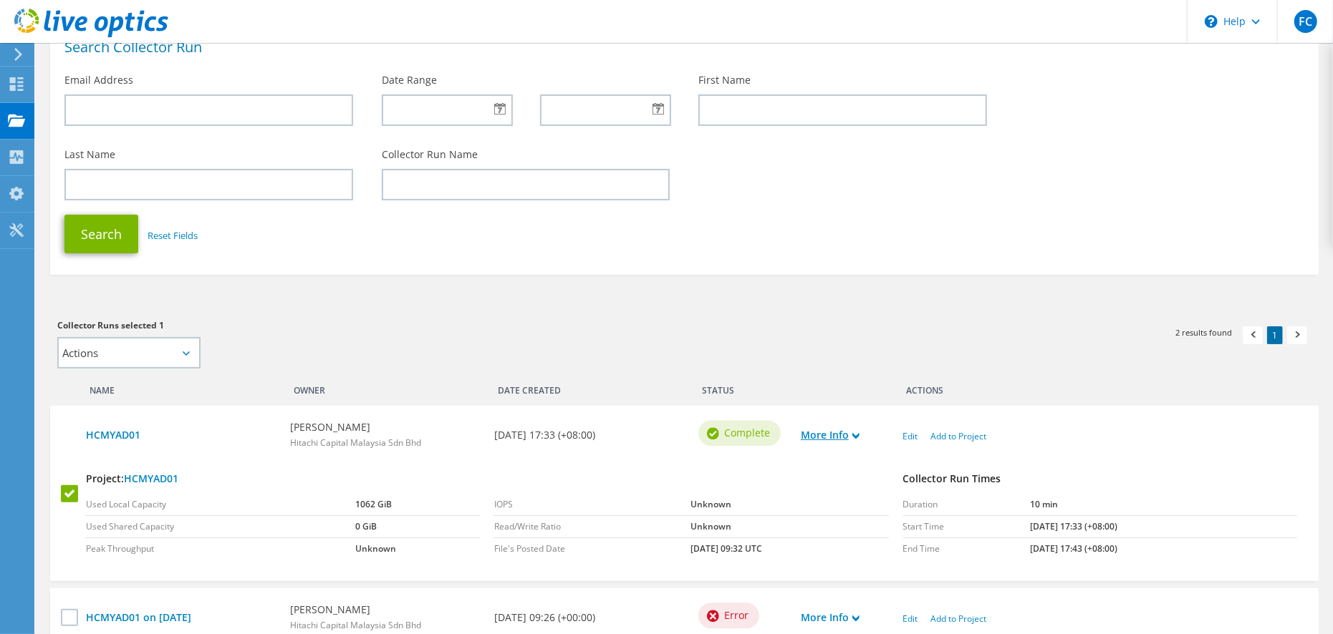
click at [859, 435] on icon at bounding box center [855, 436] width 7 height 7
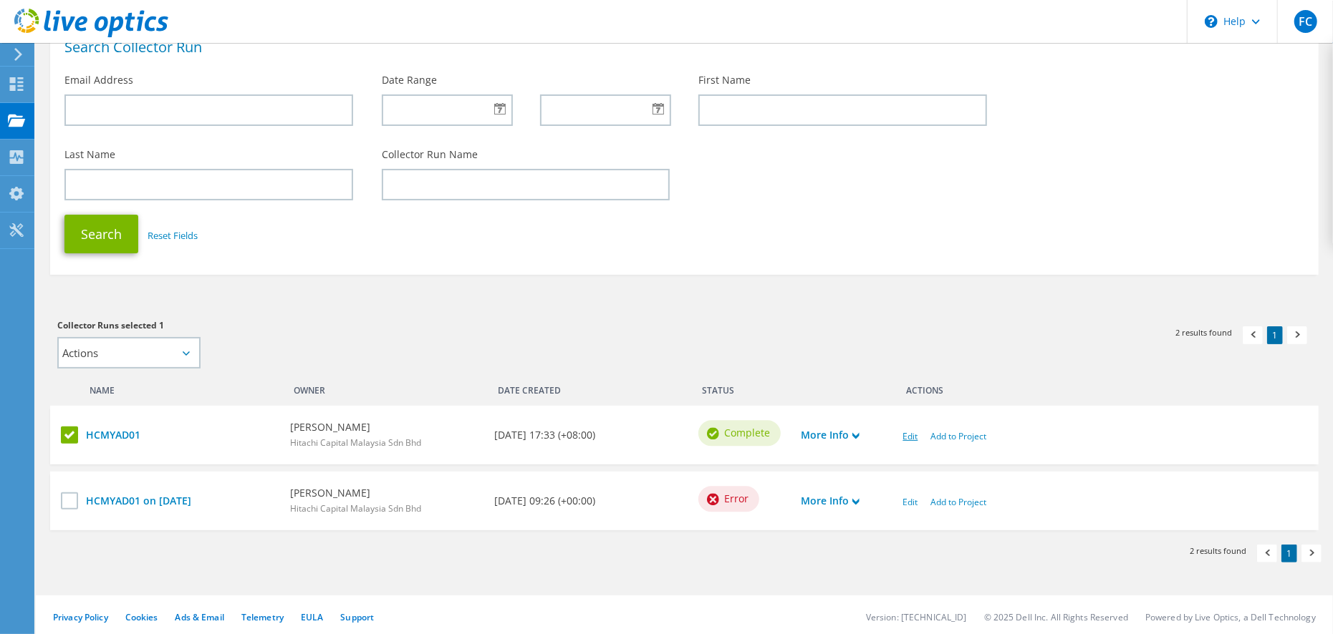
click at [906, 431] on link "Edit" at bounding box center [910, 436] width 15 height 12
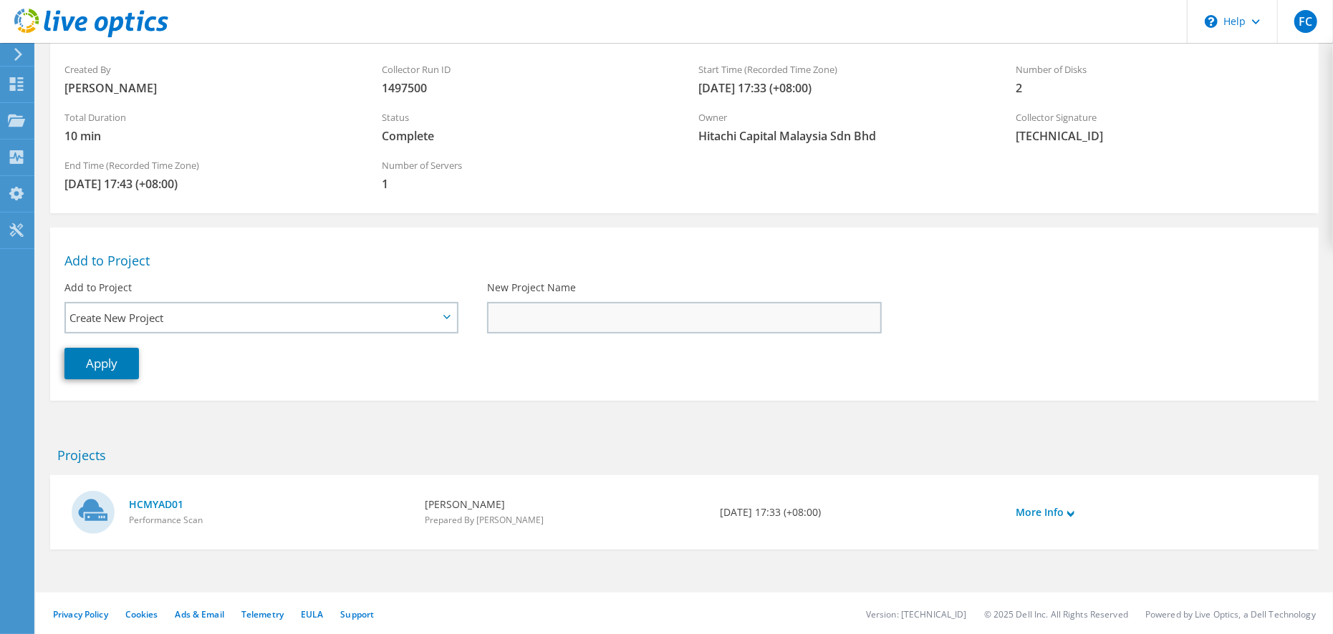
scroll to position [115, 0]
click at [447, 516] on span "Prepared By [PERSON_NAME]" at bounding box center [484, 521] width 119 height 12
click at [1030, 506] on link "More Info" at bounding box center [1044, 514] width 59 height 16
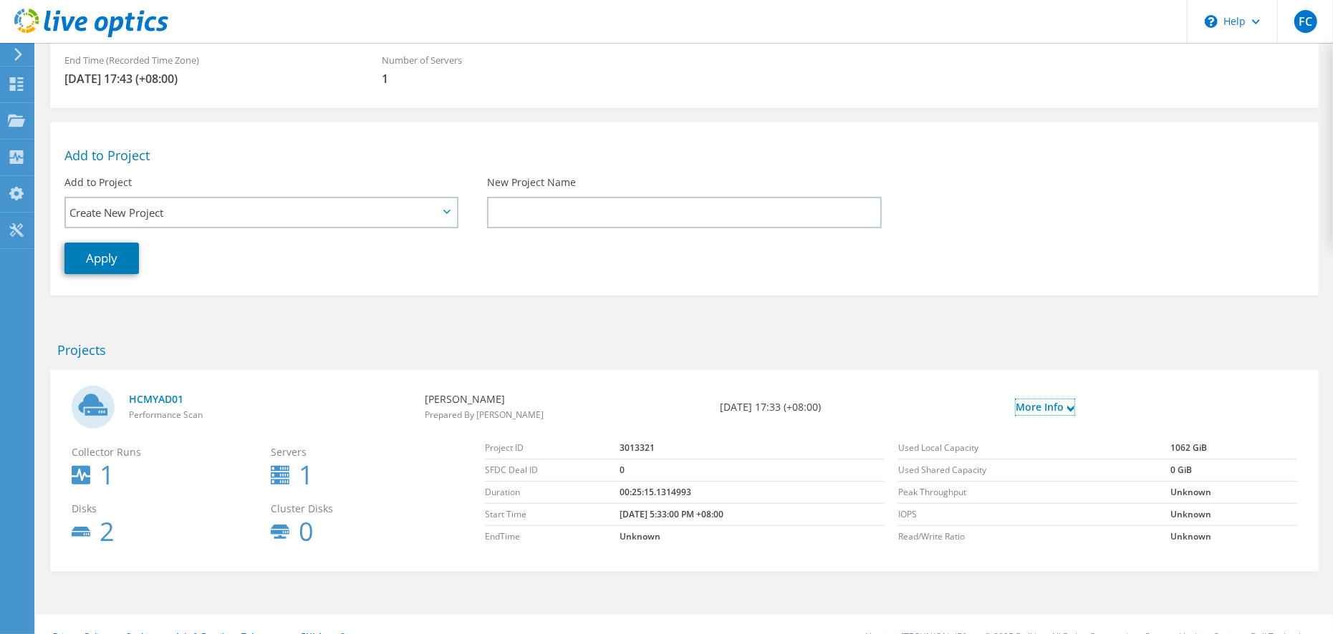
scroll to position [0, 0]
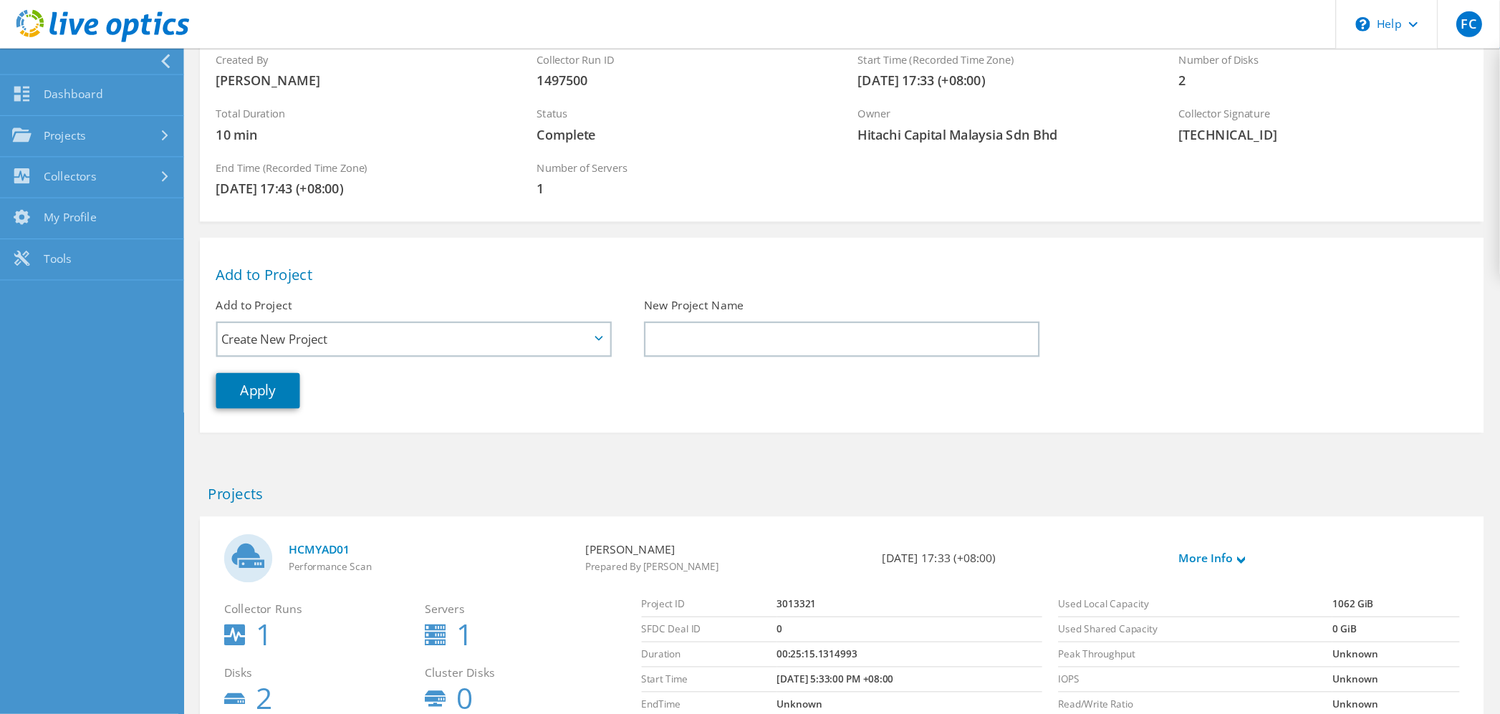
scroll to position [146, 0]
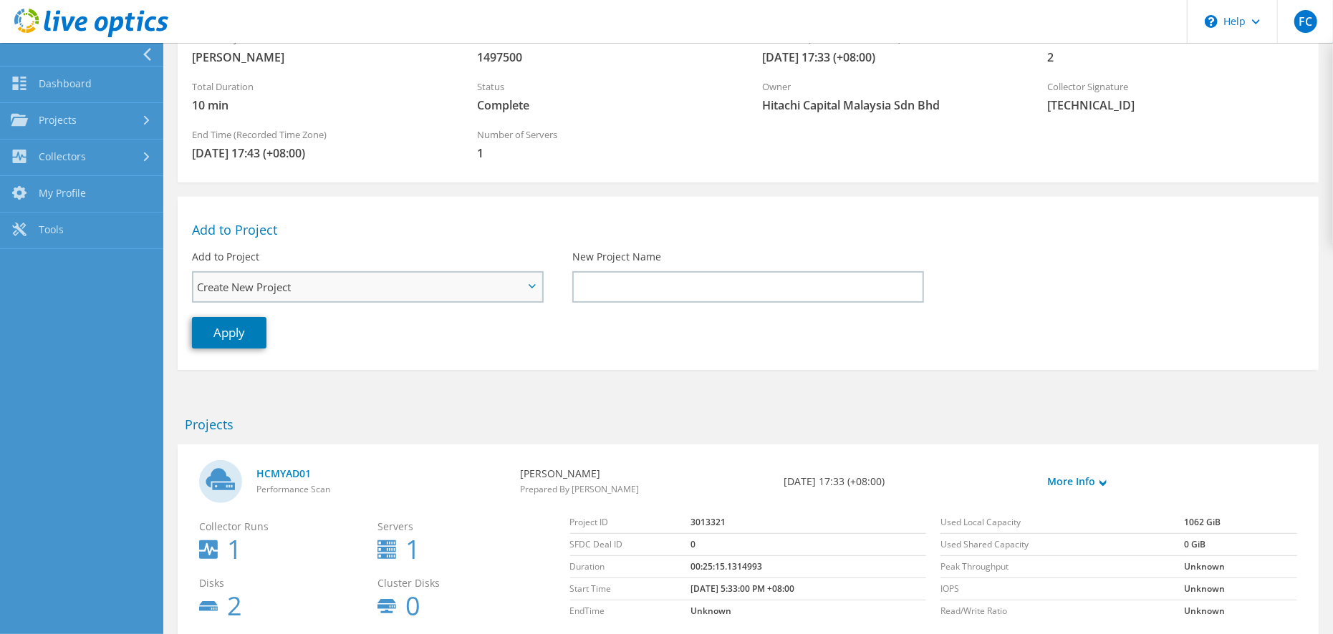
click at [361, 293] on span "Create New Project" at bounding box center [360, 287] width 327 height 17
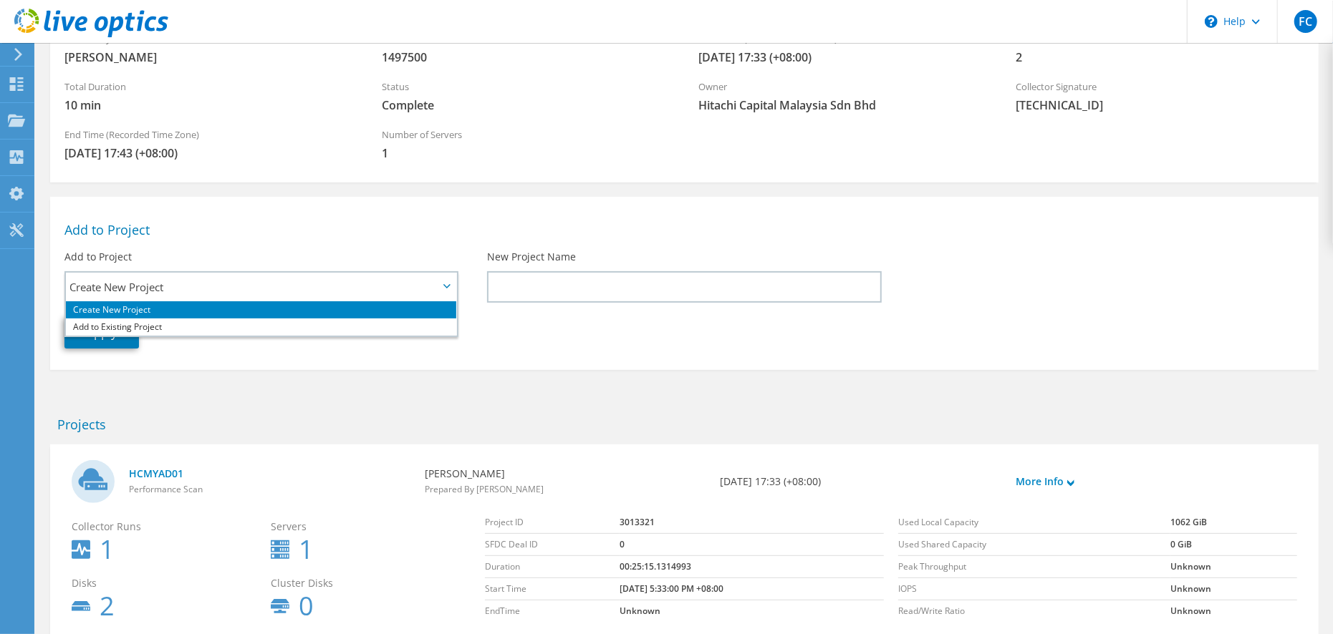
click at [384, 236] on h2 "Add to Project" at bounding box center [684, 230] width 1240 height 16
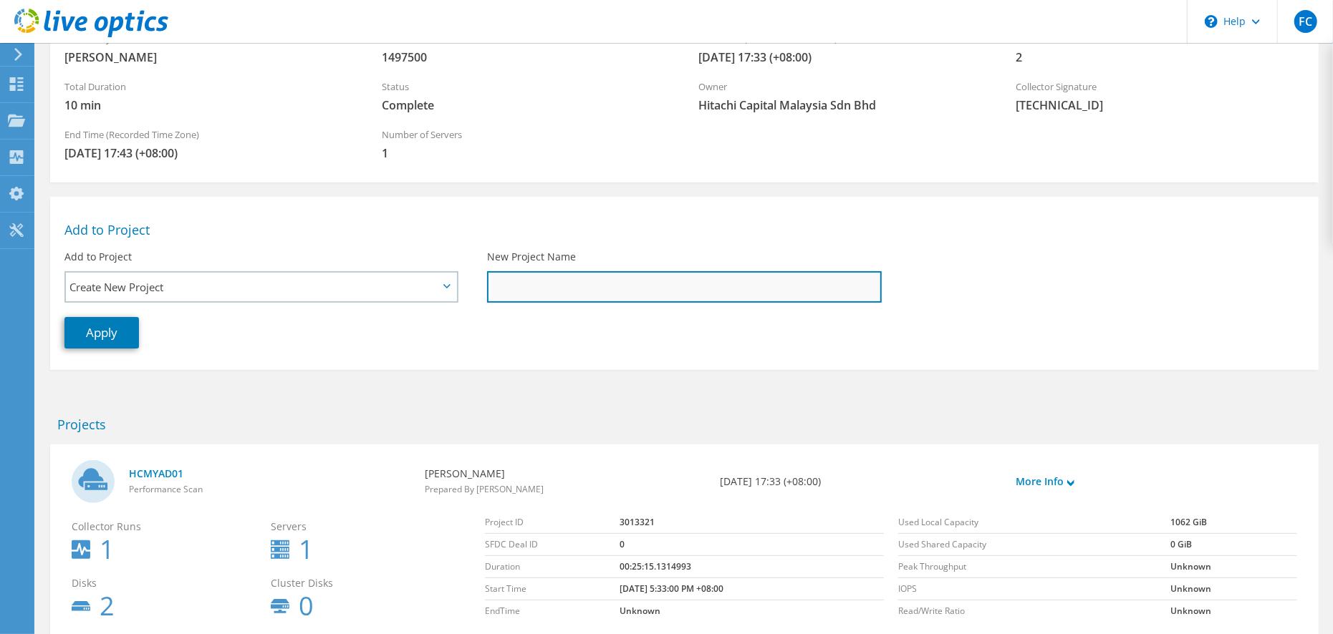
click at [605, 292] on input "New Project Name" at bounding box center [684, 287] width 394 height 32
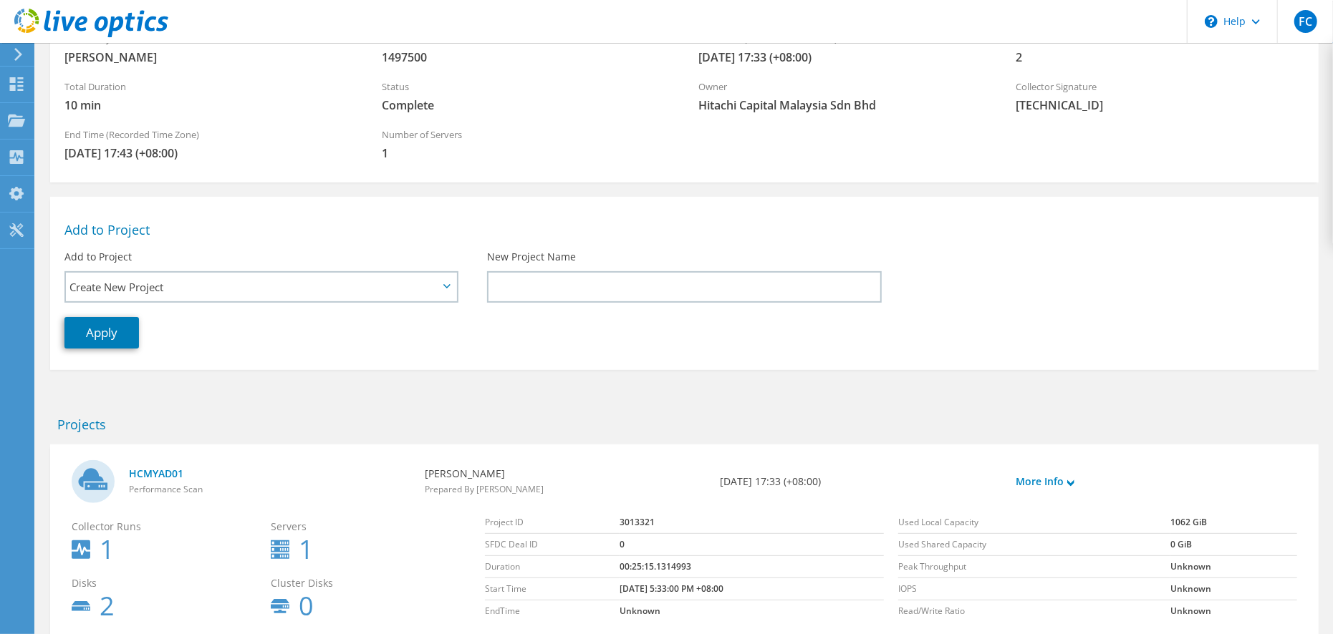
click at [521, 407] on div "Projects" at bounding box center [684, 422] width 1283 height 32
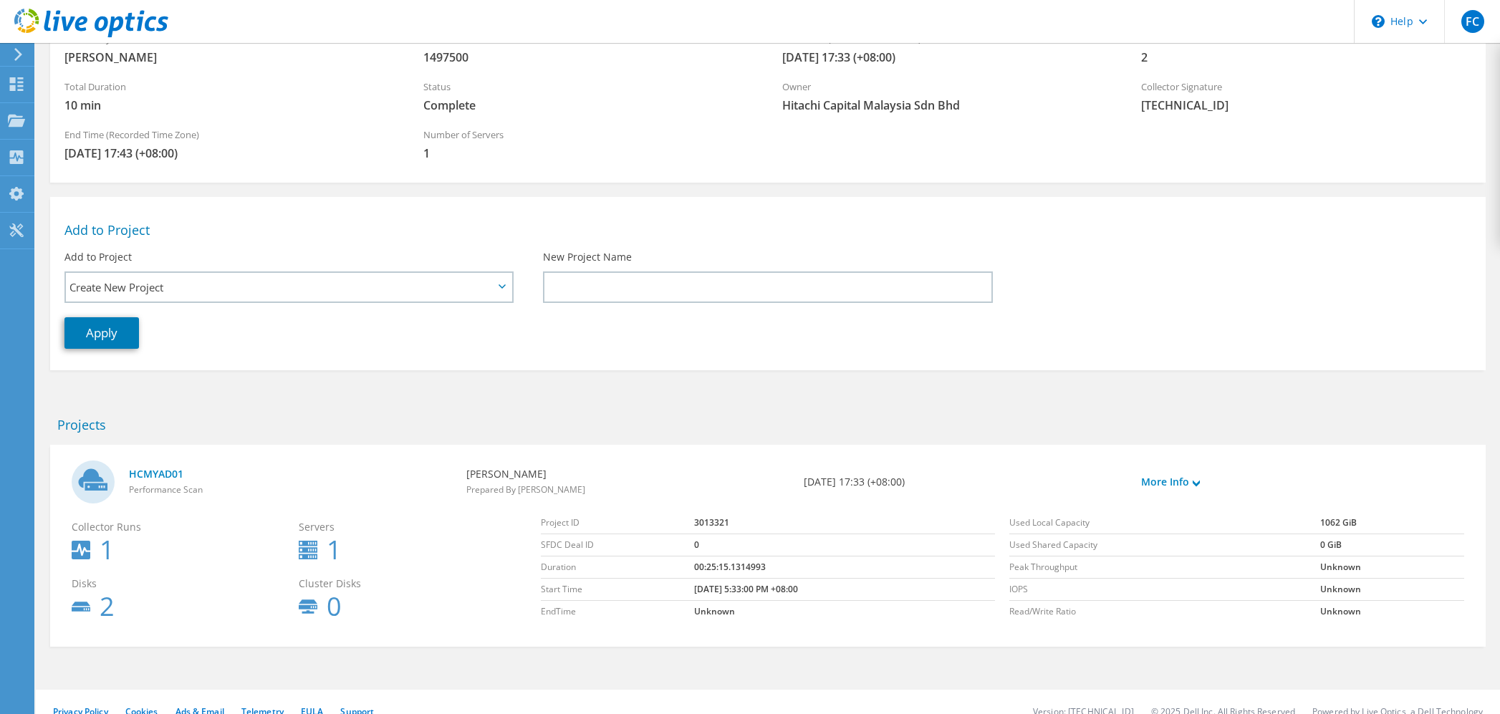
click at [99, 473] on use at bounding box center [93, 481] width 43 height 43
click at [178, 452] on div "HCMYAD01 Performance Scan fp cho Prepared By fp cho" at bounding box center [767, 546] width 1435 height 202
click at [163, 471] on link "HCMYAD01" at bounding box center [290, 474] width 323 height 16
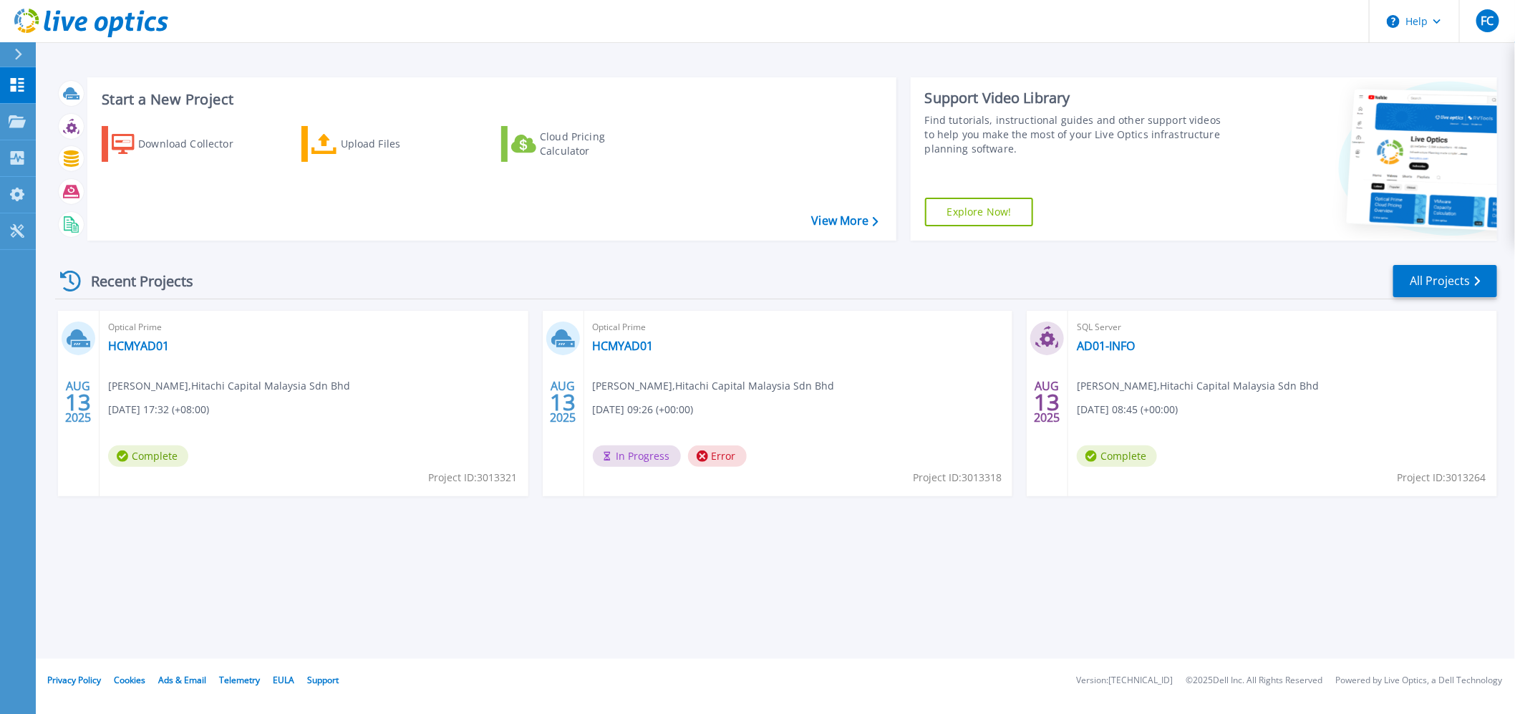
click at [233, 554] on div "Start a New Project Download Collector Upload Files Cloud Pricing Calculator Vi…" at bounding box center [776, 329] width 1480 height 659
click at [112, 69] on div "Start a New Project Download Collector Upload Files Cloud Pricing Calculator Vi…" at bounding box center [776, 159] width 1442 height 186
click at [18, 120] on icon at bounding box center [17, 121] width 17 height 12
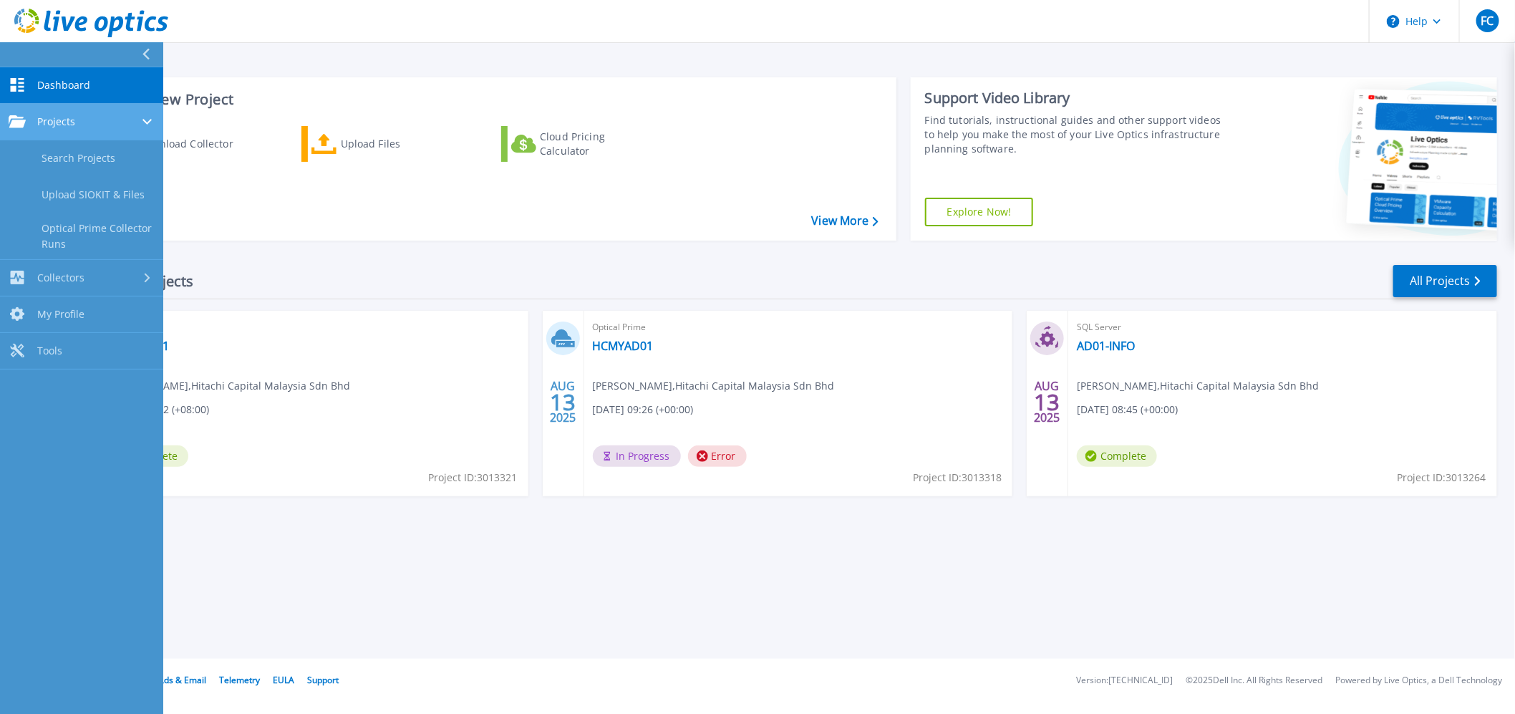
click at [106, 117] on div "Projects" at bounding box center [82, 121] width 146 height 13
click at [95, 120] on div "Projects" at bounding box center [82, 121] width 146 height 13
click at [95, 161] on link "Search Projects" at bounding box center [81, 158] width 163 height 37
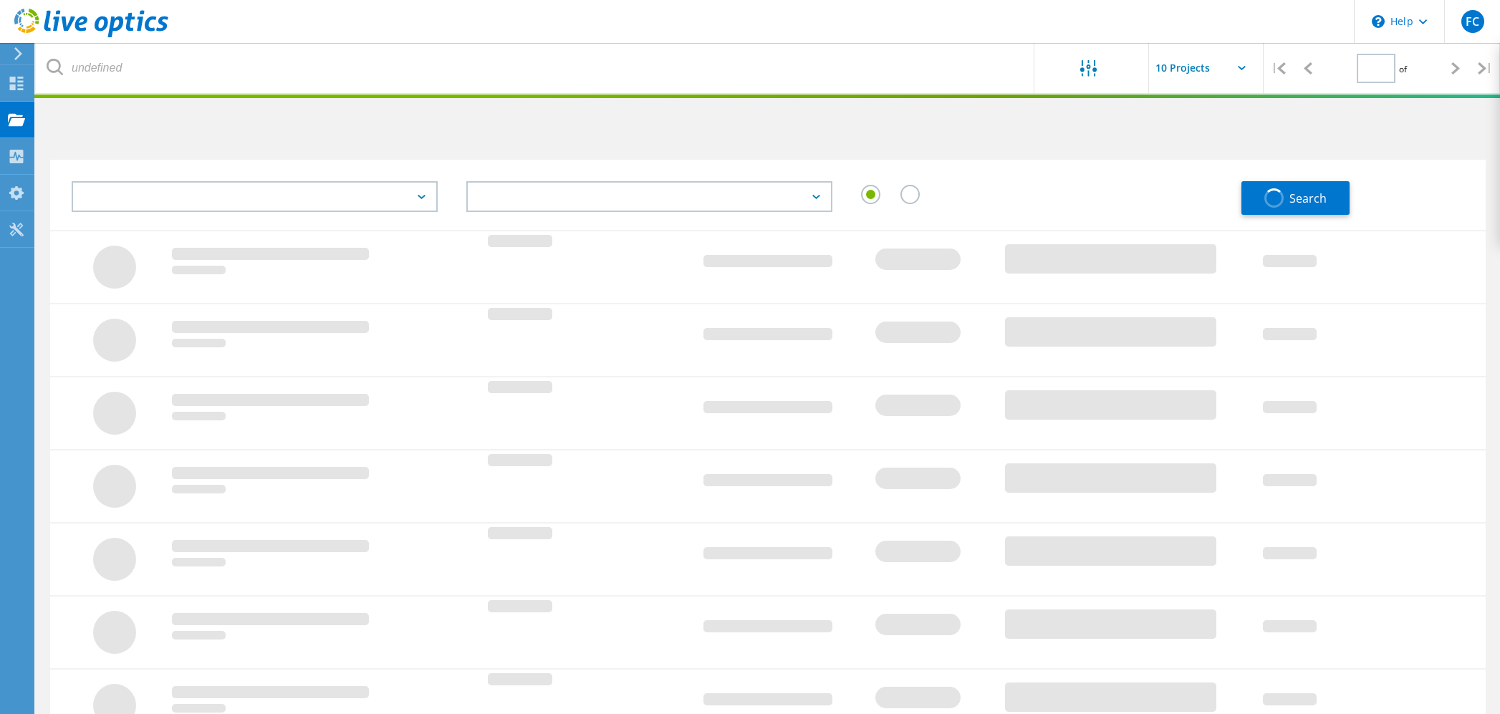
type input "1"
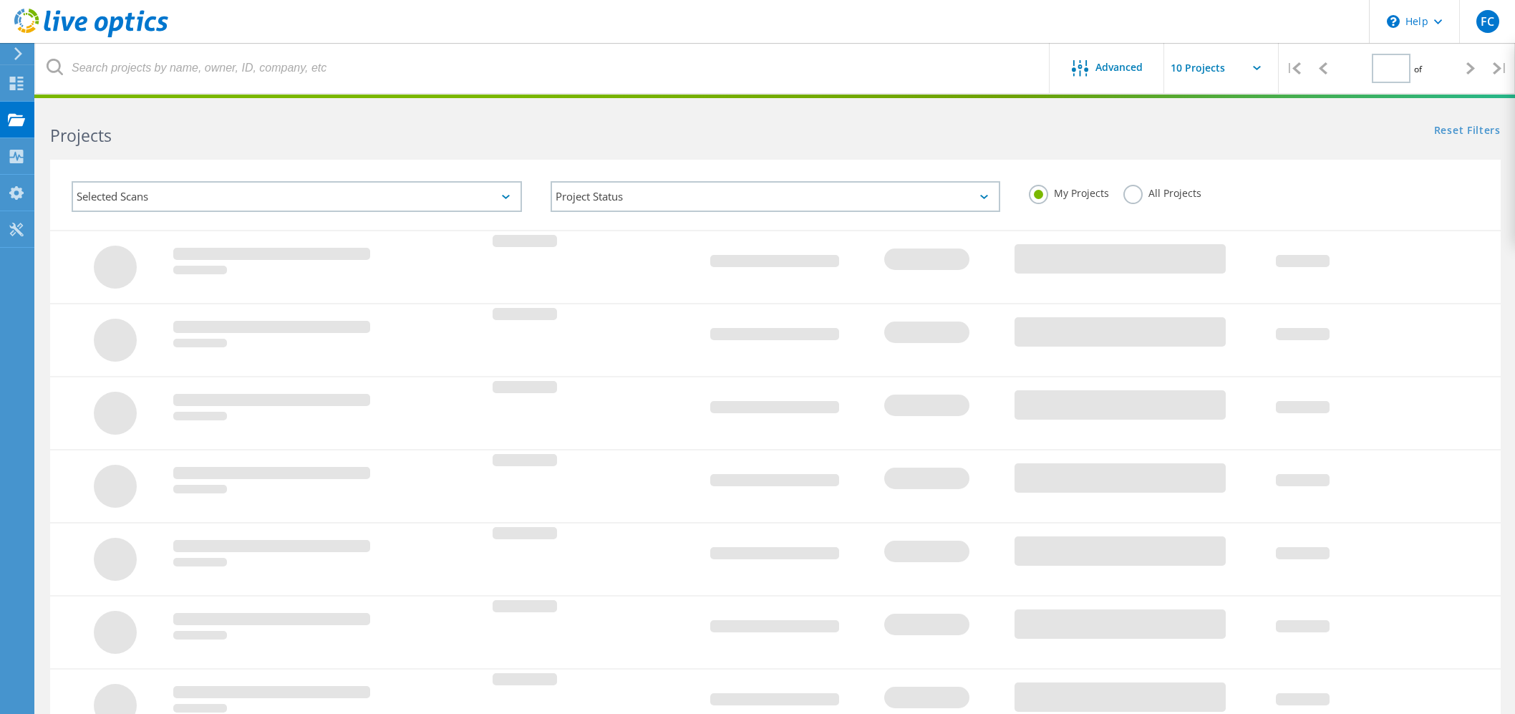
type input "1"
